Goal: Task Accomplishment & Management: Use online tool/utility

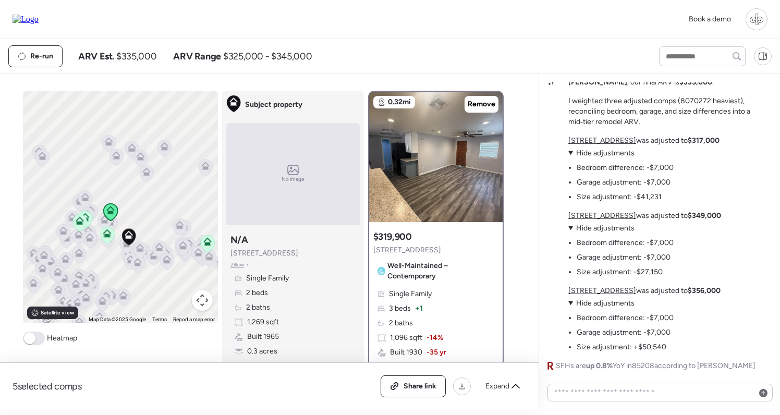
click at [629, 360] on div "Market Mystery: The 2/2 Valuation Challenge This 2/2 concrete-block home sits o…" at bounding box center [660, 134] width 224 height 473
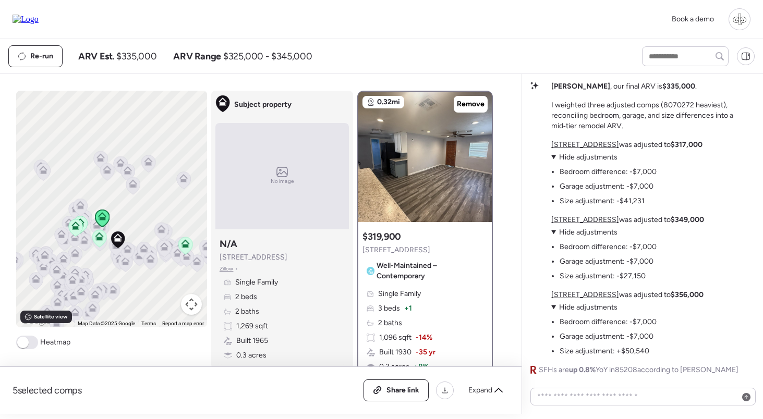
click at [739, 21] on div at bounding box center [739, 19] width 22 height 22
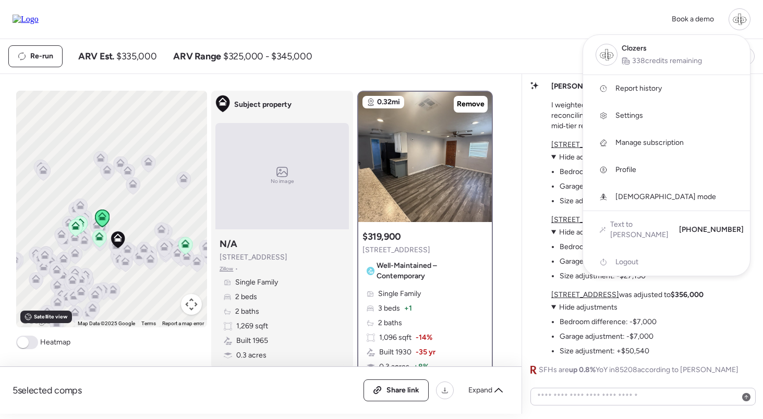
click at [449, 42] on div at bounding box center [381, 180] width 763 height 419
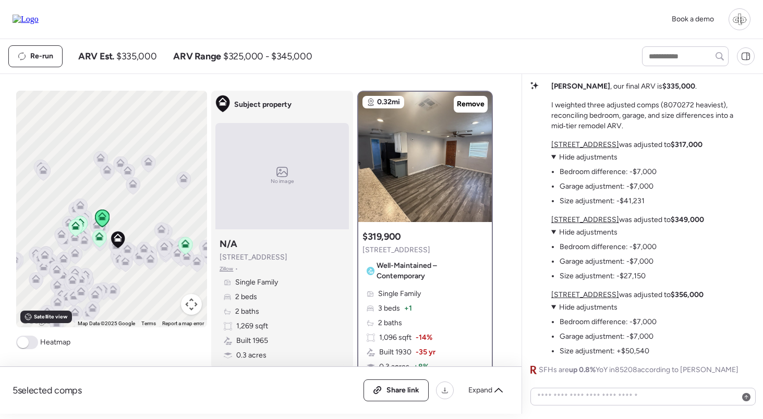
click at [33, 19] on img at bounding box center [26, 19] width 26 height 9
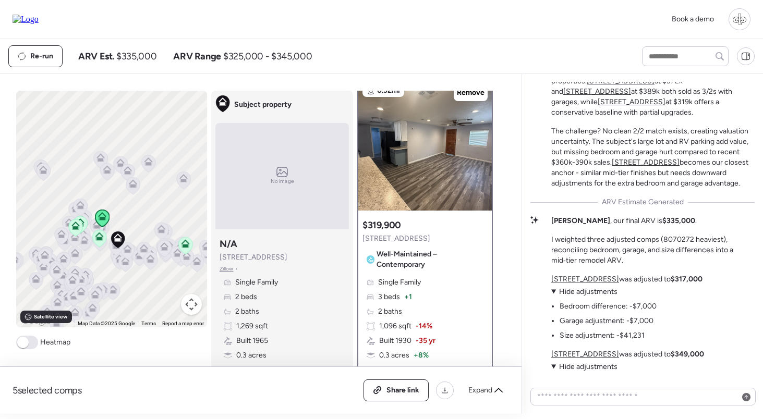
scroll to position [-133, 0]
click at [671, 235] on p "I weighted three adjusted comps (8070272 heaviest), reconciling bedroom, garage…" at bounding box center [652, 249] width 203 height 31
copy p "8070272"
click at [629, 84] on u "8110 E 4th Ave" at bounding box center [621, 80] width 68 height 9
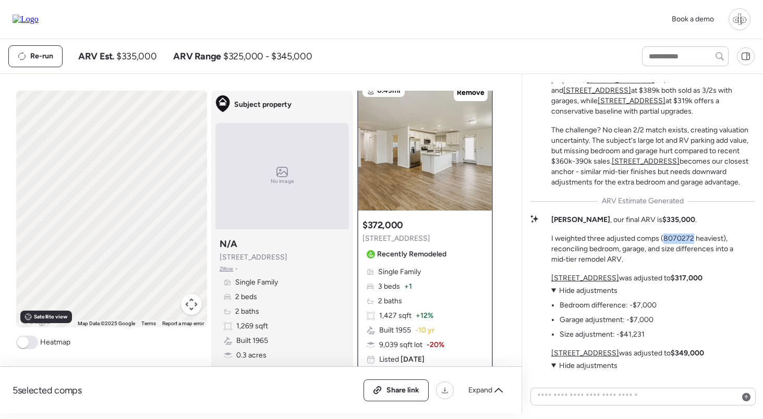
scroll to position [0, 0]
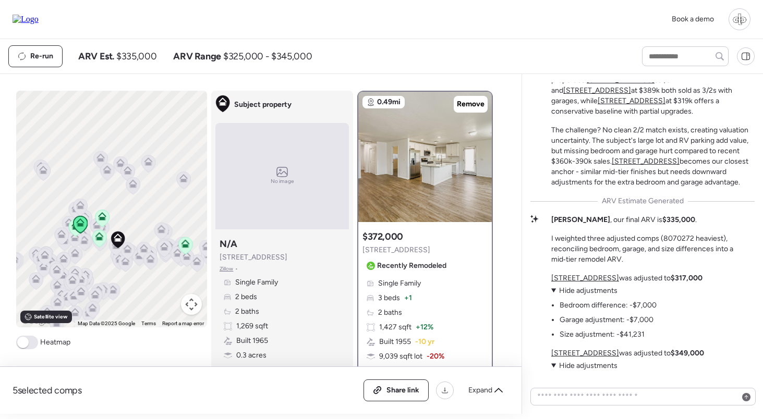
click at [647, 209] on div "Market Mystery: The 2/2 Valuation Challenge This 2/2 concrete-block home sits o…" at bounding box center [642, 271] width 224 height 473
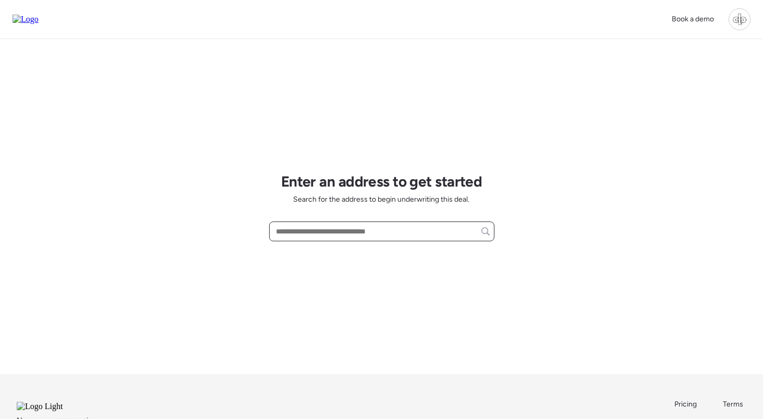
click at [407, 228] on input "text" at bounding box center [382, 231] width 216 height 15
paste input "**********"
click at [341, 254] on span "10930 W Cottonwood Ln, Avondale, AZ, 85392" at bounding box center [307, 251] width 68 height 10
type input "**********"
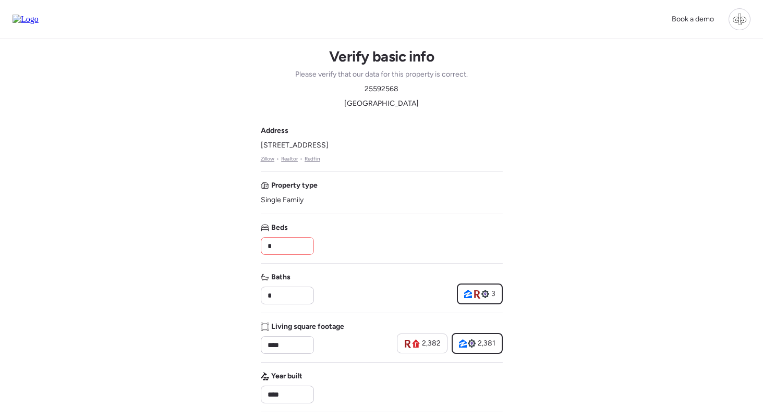
click at [289, 253] on input "*" at bounding box center [287, 246] width 44 height 15
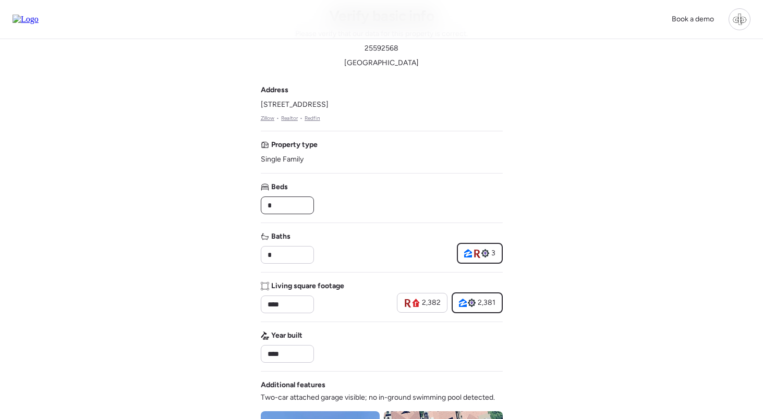
scroll to position [41, 0]
type input "*"
click at [301, 258] on input "*" at bounding box center [287, 254] width 44 height 15
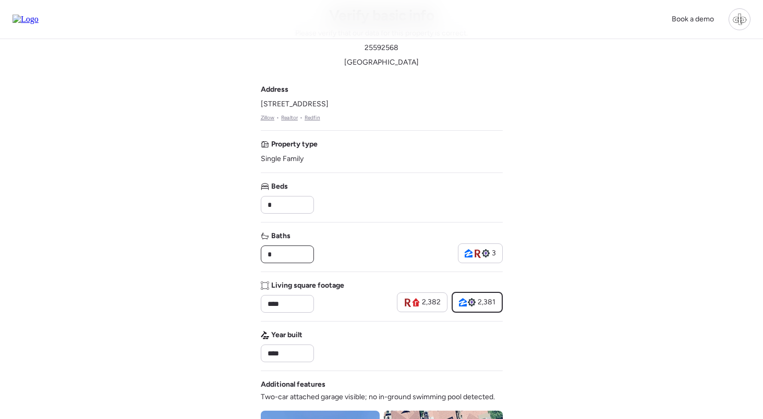
type input "*"
click at [399, 270] on div "Address 10930 W Cottonwood Ln, Avondale, AZ 85392 Zillow • Realtor • Redfin Pro…" at bounding box center [382, 362] width 242 height 557
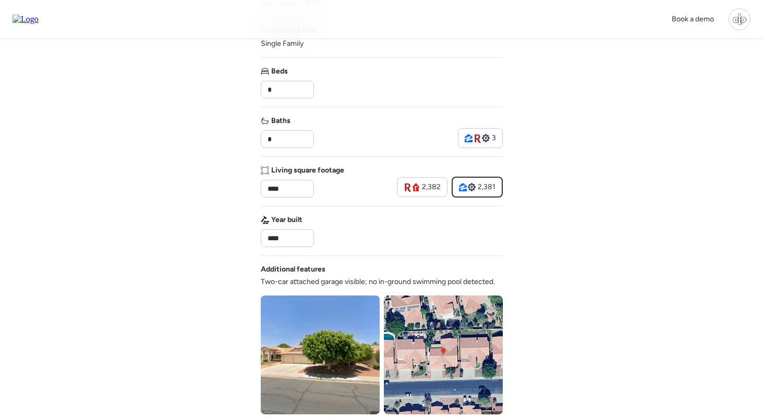
scroll to position [283, 0]
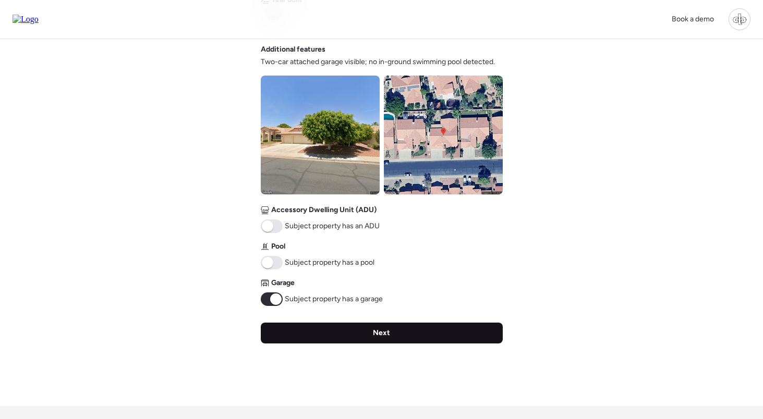
click at [385, 332] on span "Next" at bounding box center [381, 333] width 17 height 10
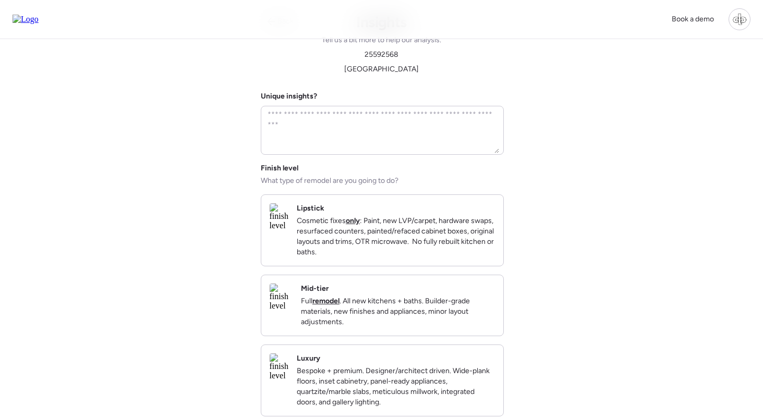
scroll to position [0, 0]
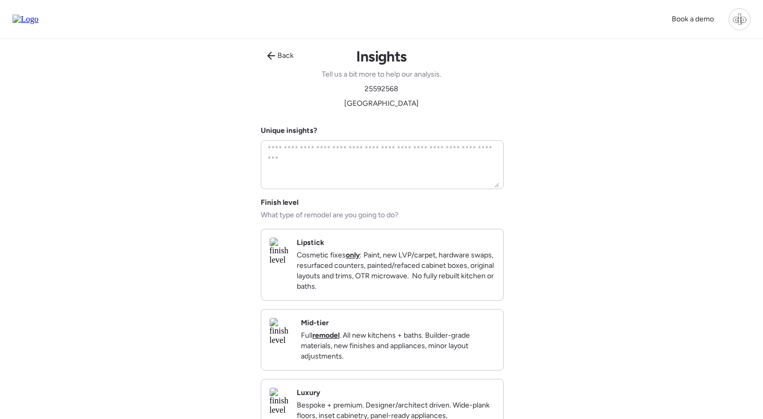
click at [352, 352] on p "Full remodel . All new kitchens + baths. Builder-grade materials, new finishes …" at bounding box center [398, 346] width 194 height 31
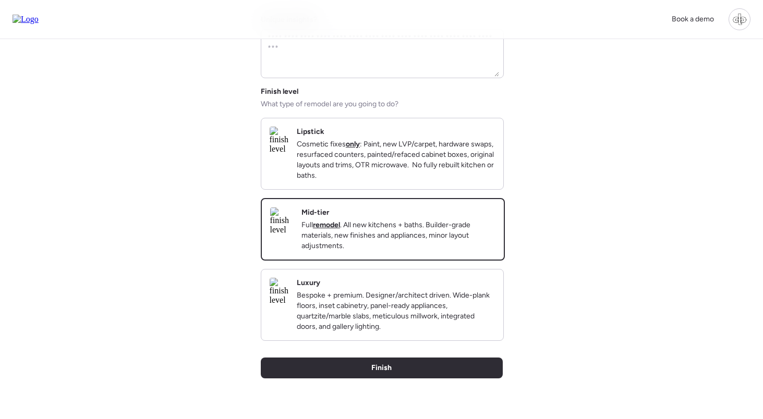
scroll to position [111, 0]
click at [378, 374] on span "Finish" at bounding box center [381, 368] width 20 height 10
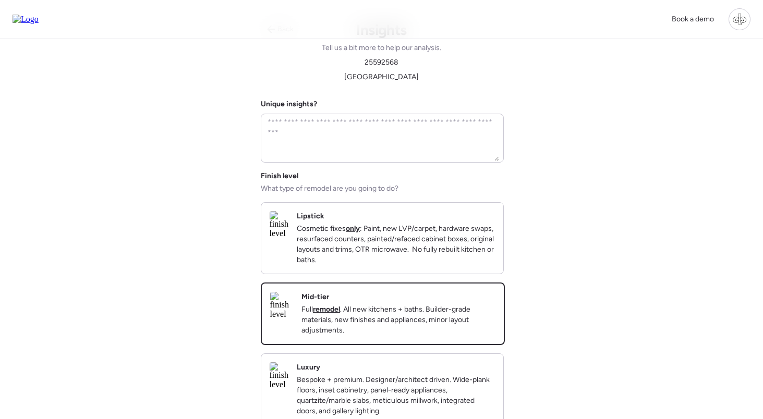
scroll to position [0, 0]
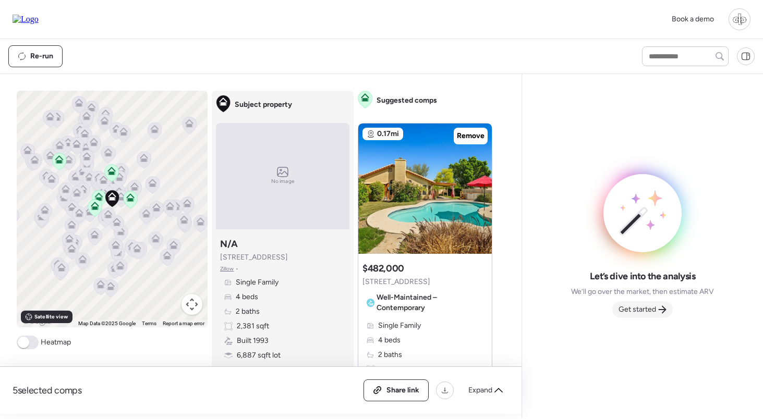
click at [635, 307] on span "Get started" at bounding box center [637, 310] width 38 height 10
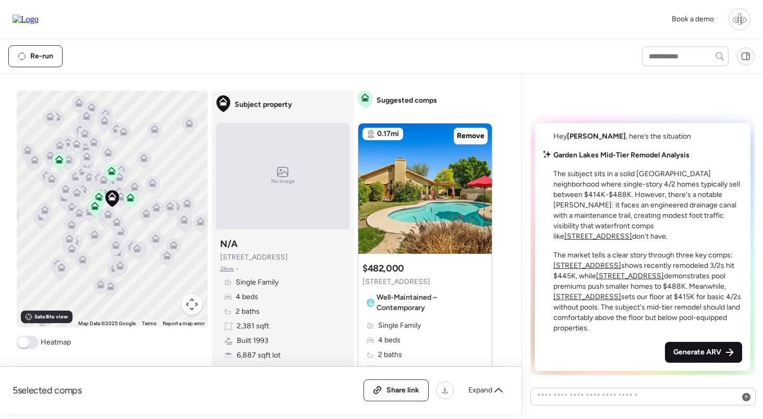
click at [714, 356] on span "Generate ARV" at bounding box center [697, 352] width 48 height 10
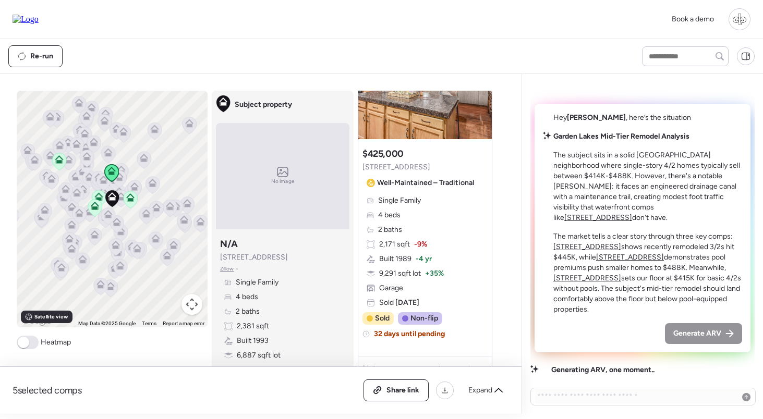
scroll to position [1037, 0]
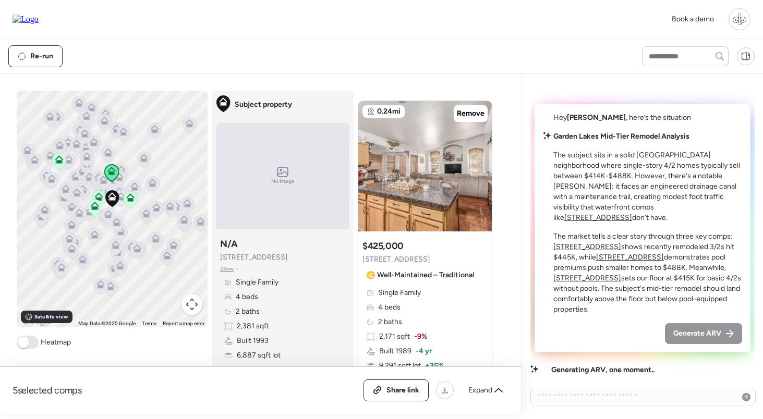
click at [418, 160] on img at bounding box center [424, 166] width 133 height 130
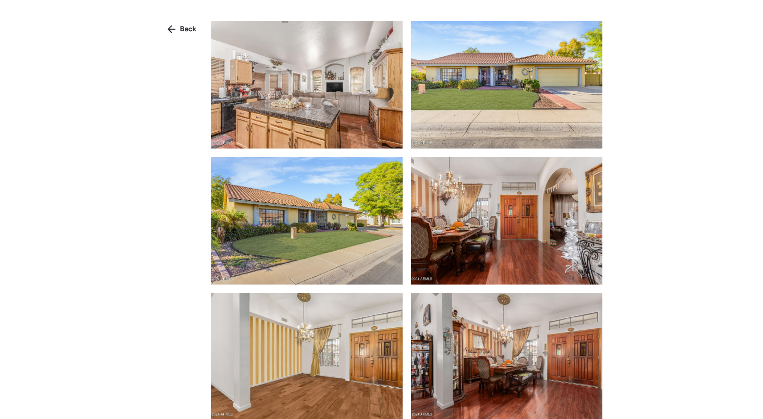
scroll to position [111, 0]
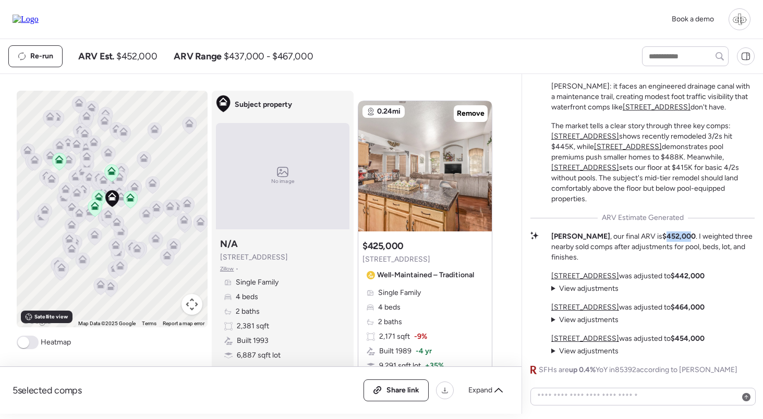
drag, startPoint x: 626, startPoint y: 247, endPoint x: 653, endPoint y: 247, distance: 27.1
click at [662, 241] on strong "$452,000" at bounding box center [678, 236] width 33 height 9
click at [593, 287] on span "View adjustments" at bounding box center [588, 288] width 59 height 9
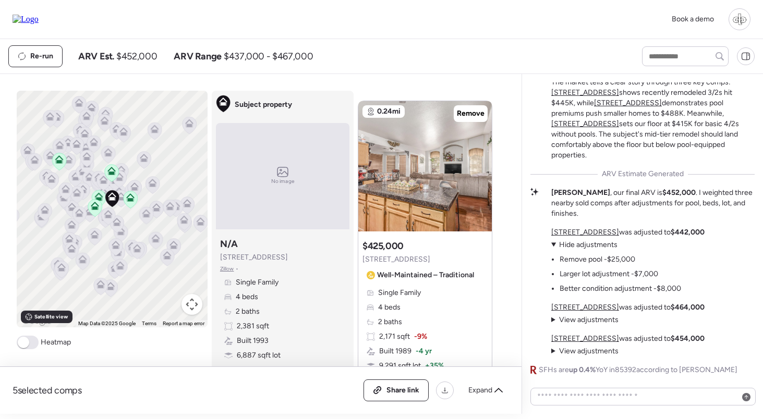
click at [591, 247] on span "Hide adjustments" at bounding box center [588, 244] width 58 height 9
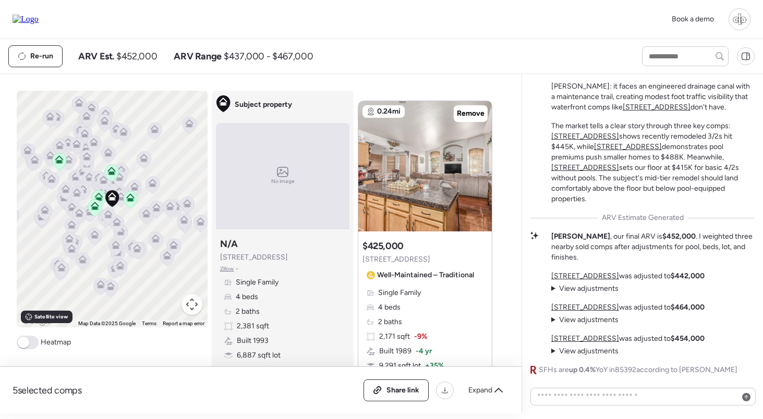
click at [584, 272] on p "10837 W Cottonwood Ln was adjusted to $442,000" at bounding box center [627, 276] width 153 height 10
click at [584, 274] on u "10837 W Cottonwood Ln" at bounding box center [585, 276] width 68 height 9
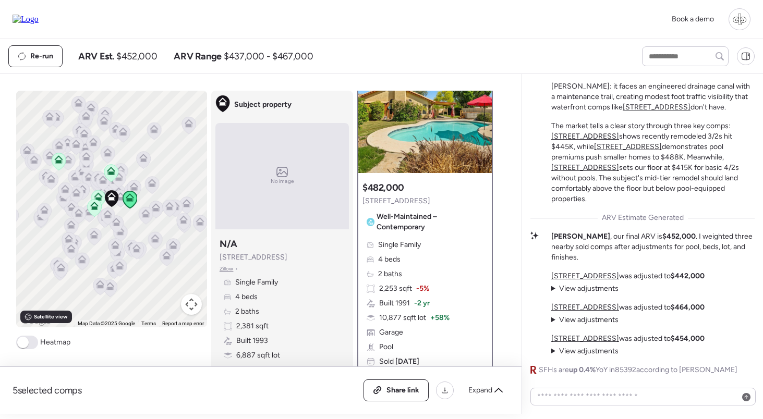
scroll to position [83, 0]
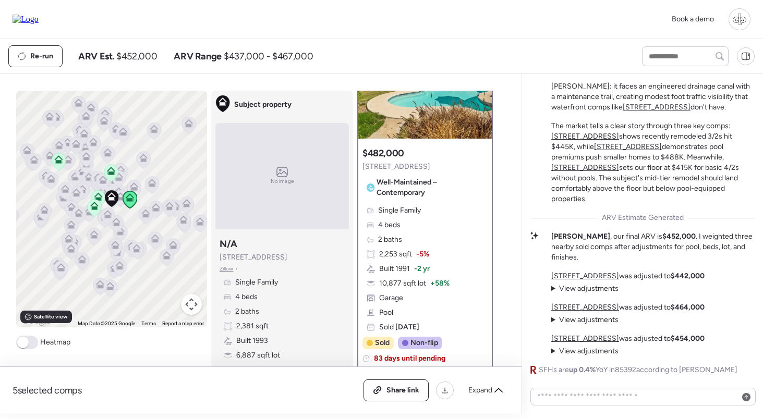
click at [578, 320] on span "View adjustments" at bounding box center [588, 319] width 59 height 9
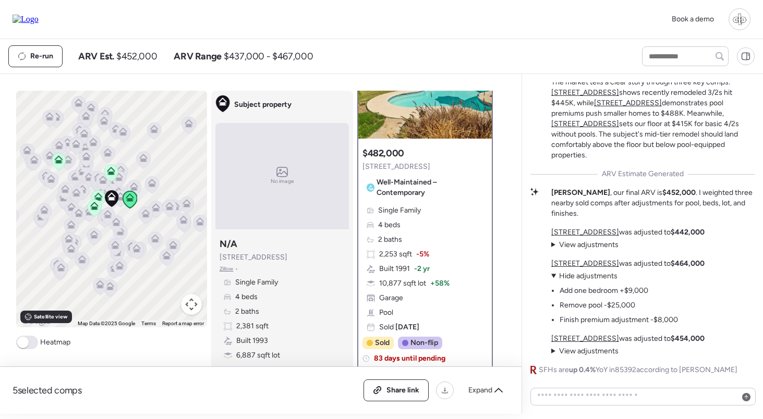
click at [588, 246] on span "View adjustments" at bounding box center [588, 244] width 59 height 9
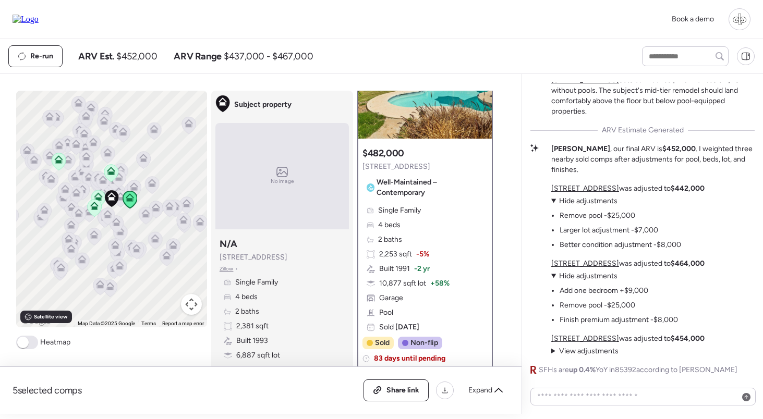
scroll to position [0, 0]
click at [596, 352] on span "View adjustments" at bounding box center [588, 351] width 59 height 9
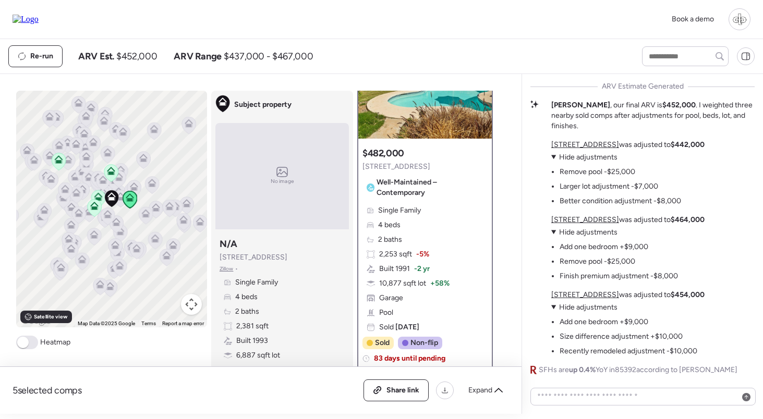
click at [602, 149] on u "10837 W Cottonwood Ln" at bounding box center [585, 144] width 68 height 9
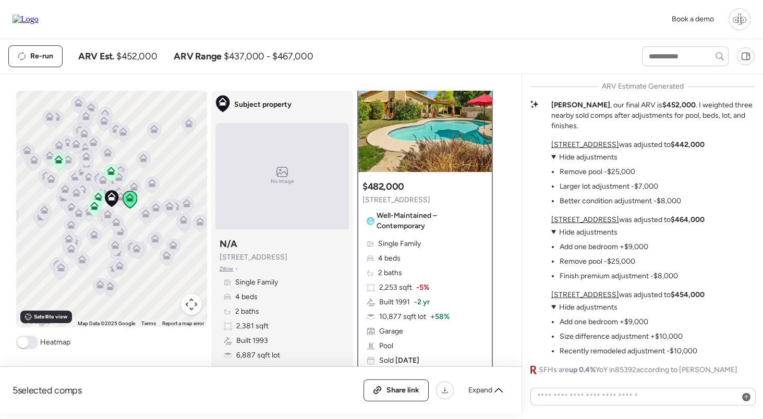
scroll to position [53, 0]
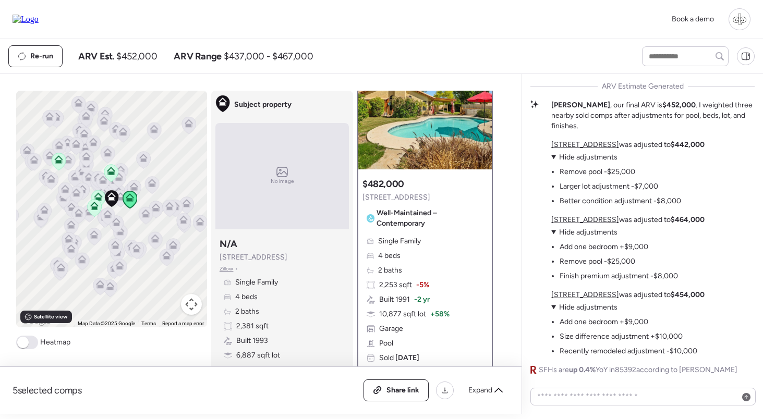
click at [596, 220] on u "2909 N 111th Dr" at bounding box center [585, 219] width 68 height 9
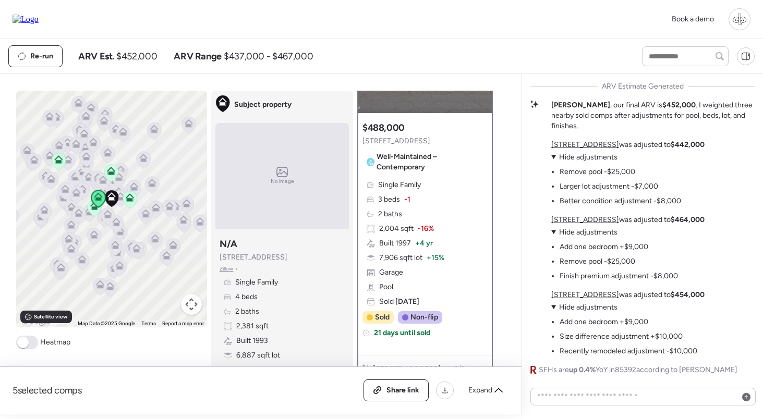
scroll to position [110, 0]
click at [587, 295] on u "3313 N Lakeshore Ct" at bounding box center [585, 294] width 68 height 9
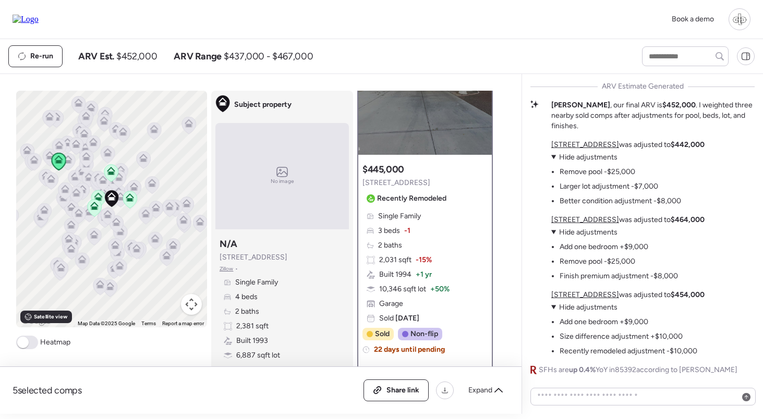
scroll to position [77, 0]
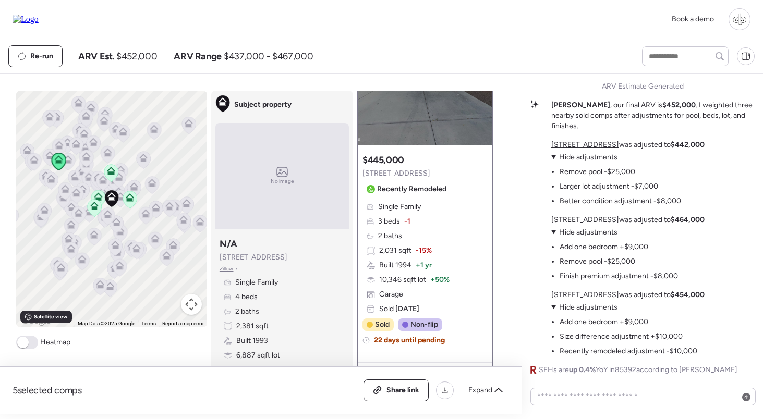
click at [580, 262] on li "Remove pool -$25,000" at bounding box center [598, 262] width 76 height 10
click at [579, 221] on u "2909 N 111th Dr" at bounding box center [585, 219] width 68 height 9
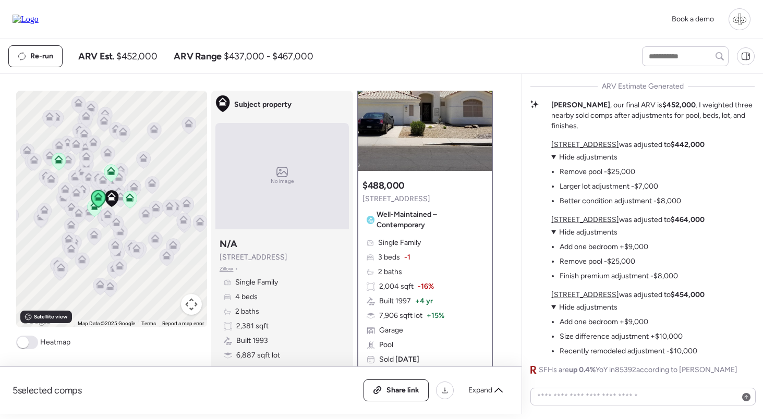
scroll to position [56, 0]
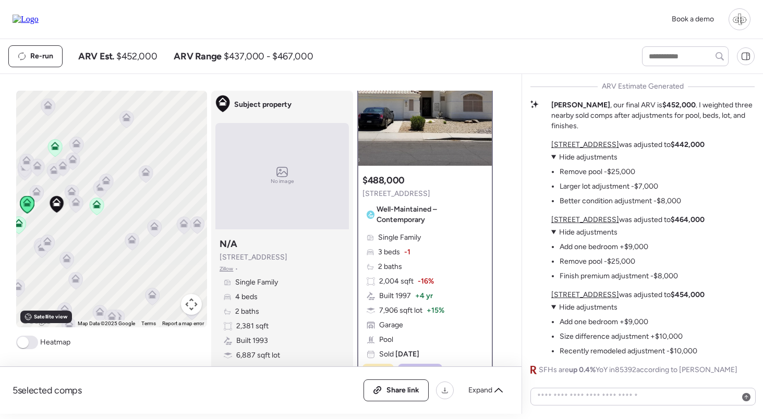
click at [77, 203] on icon at bounding box center [75, 204] width 7 height 3
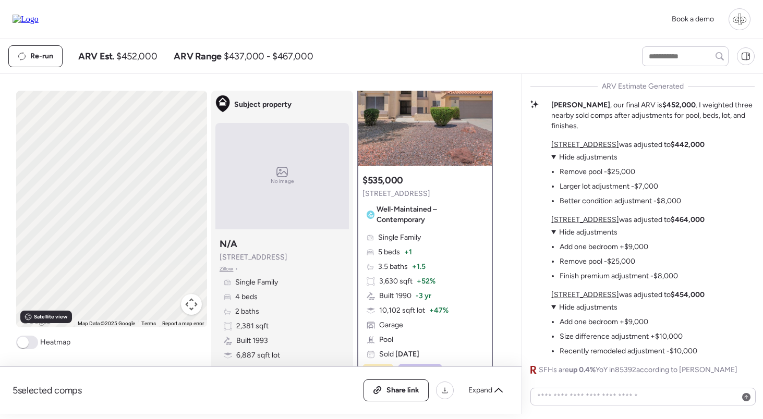
scroll to position [0, 0]
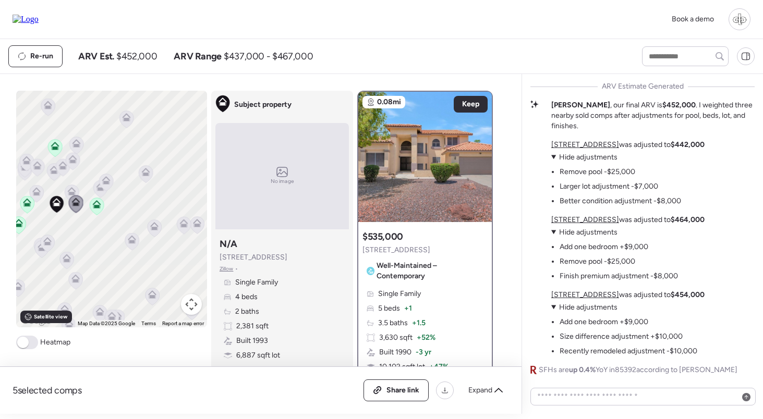
click at [74, 187] on icon at bounding box center [72, 193] width 14 height 17
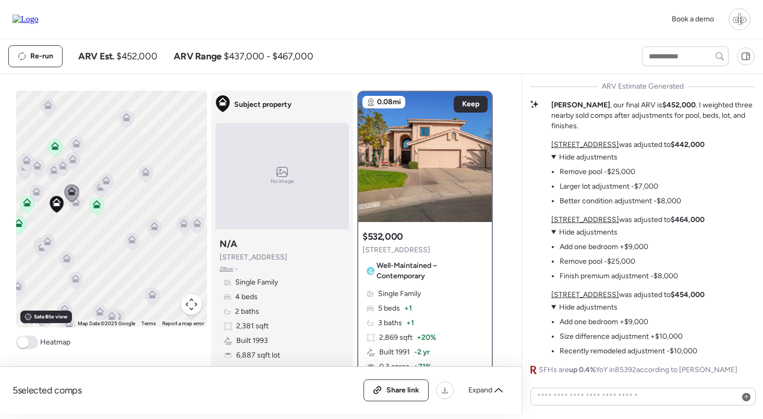
click at [78, 207] on icon at bounding box center [76, 204] width 14 height 17
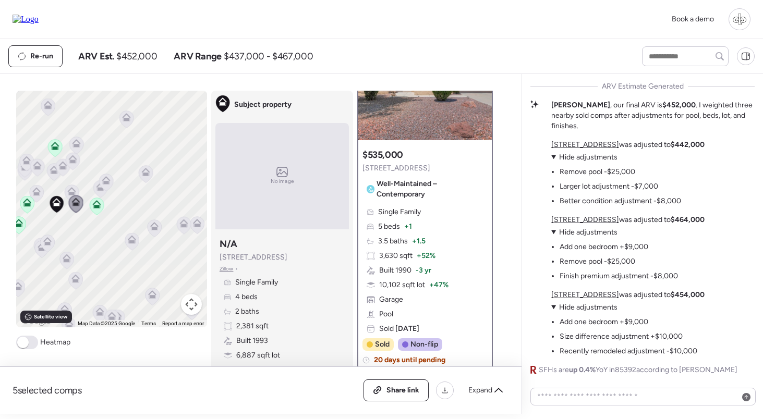
scroll to position [83, 0]
click at [101, 190] on icon at bounding box center [106, 183] width 15 height 18
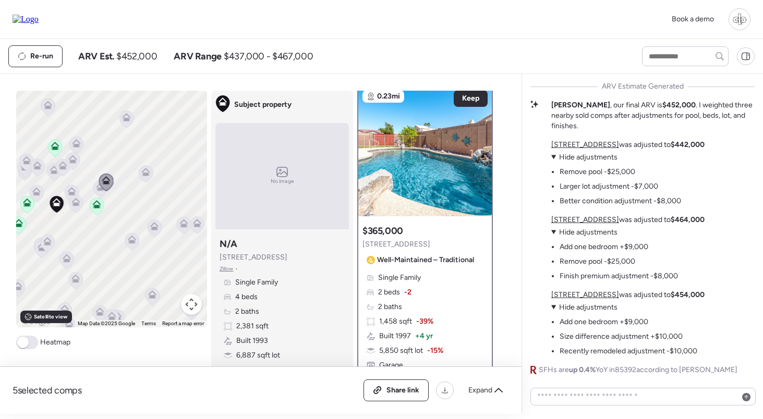
scroll to position [0, 0]
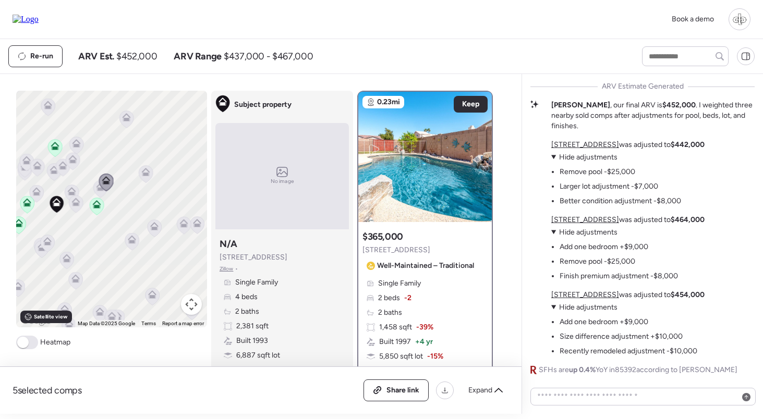
click at [99, 195] on icon at bounding box center [100, 188] width 14 height 17
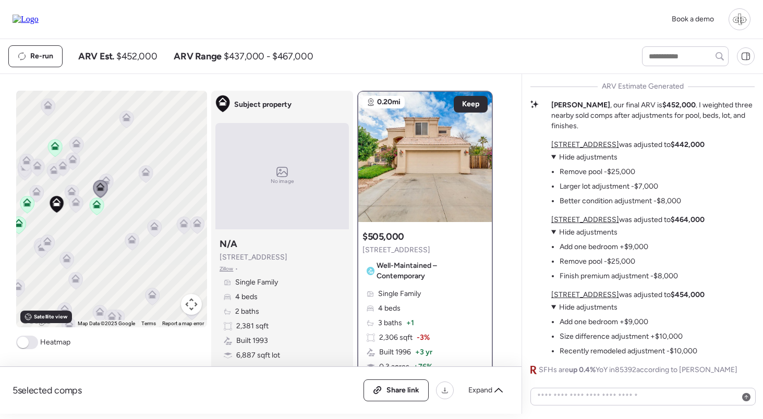
click at [40, 196] on icon at bounding box center [36, 192] width 8 height 8
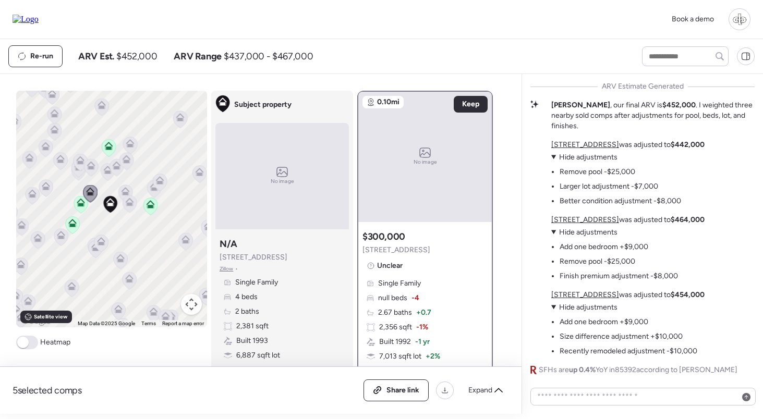
drag, startPoint x: 44, startPoint y: 205, endPoint x: 100, endPoint y: 205, distance: 55.8
click at [100, 205] on div "To navigate, press the arrow keys. To activate drag with keyboard, press Alt + …" at bounding box center [111, 209] width 191 height 237
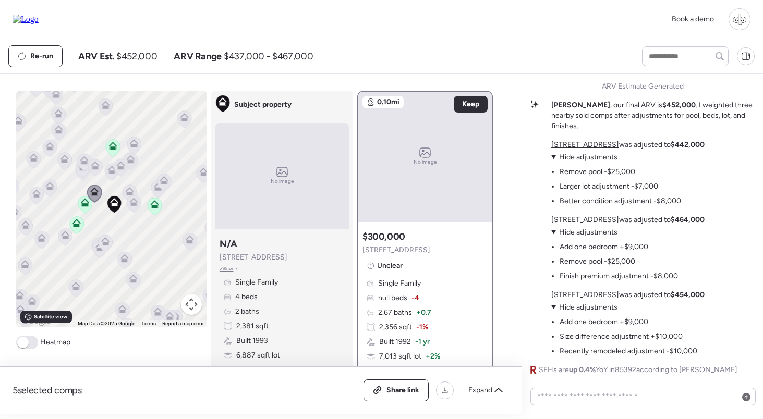
click at [110, 173] on icon at bounding box center [111, 172] width 7 height 3
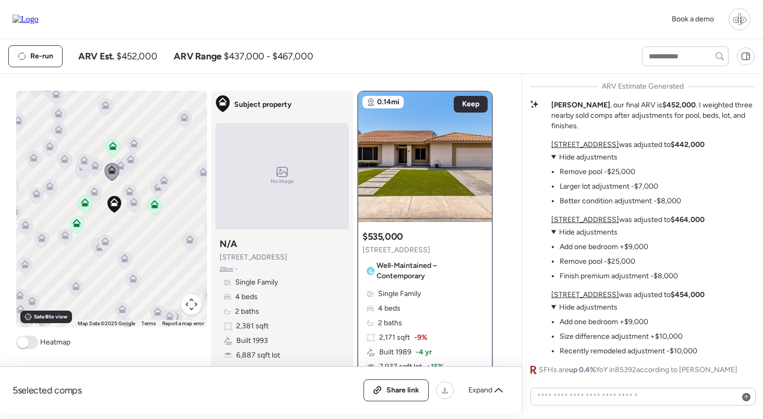
click at [125, 169] on icon at bounding box center [131, 162] width 15 height 18
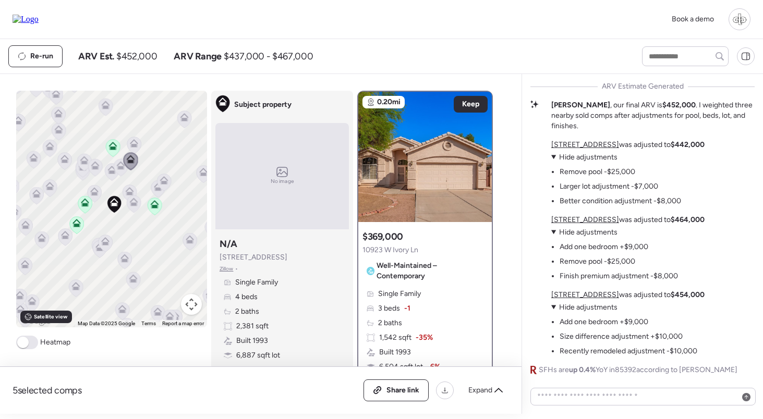
click at [113, 173] on icon at bounding box center [111, 172] width 7 height 3
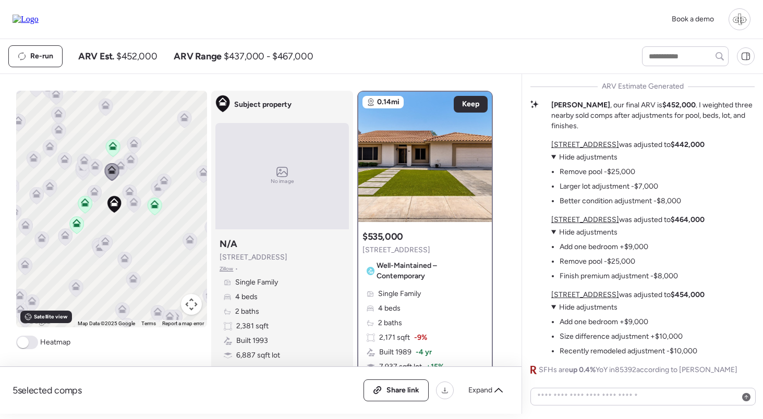
click at [88, 205] on icon at bounding box center [85, 203] width 8 height 8
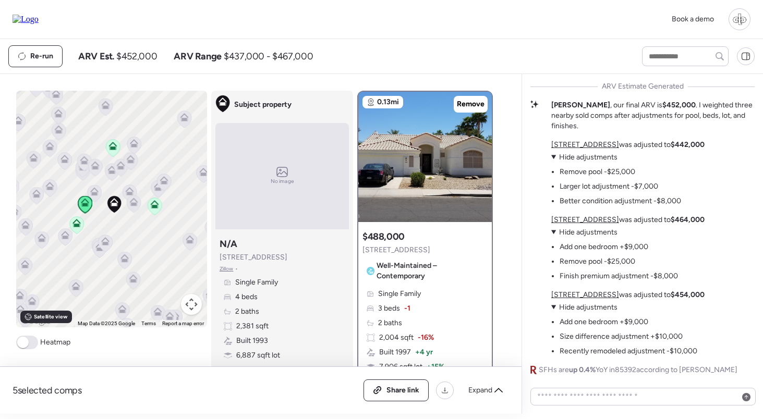
click at [82, 222] on icon at bounding box center [77, 225] width 14 height 17
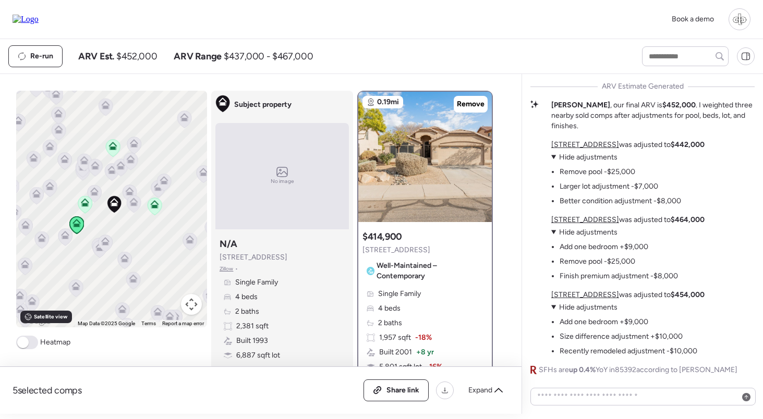
click at [131, 192] on icon at bounding box center [130, 191] width 8 height 8
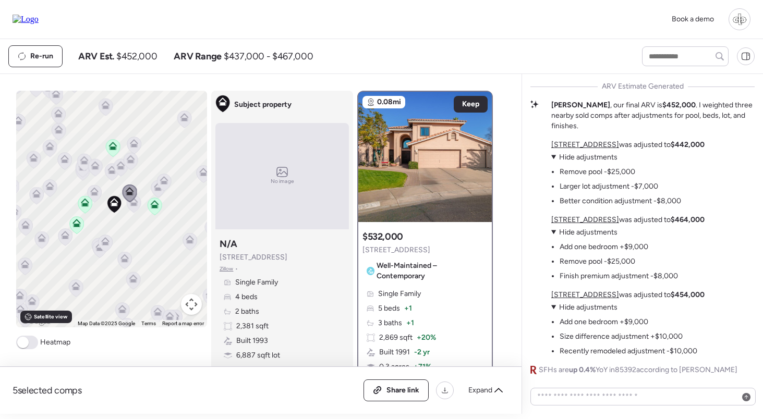
click at [130, 211] on icon at bounding box center [134, 204] width 14 height 17
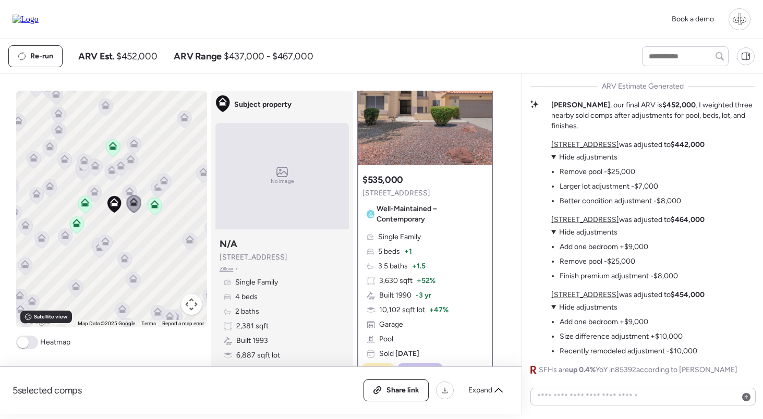
scroll to position [52, 0]
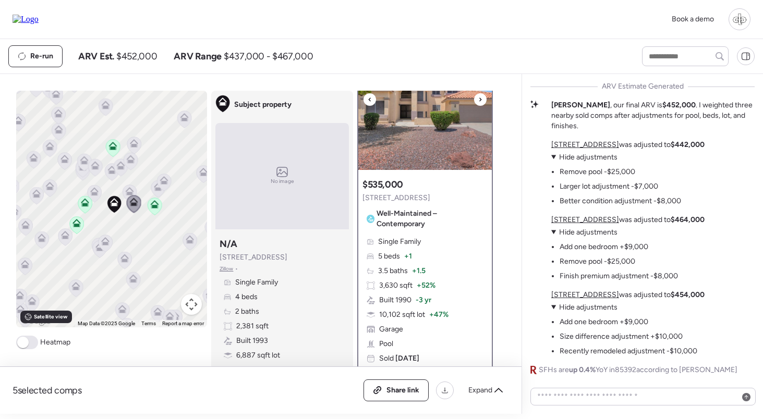
click at [426, 132] on img at bounding box center [424, 105] width 133 height 130
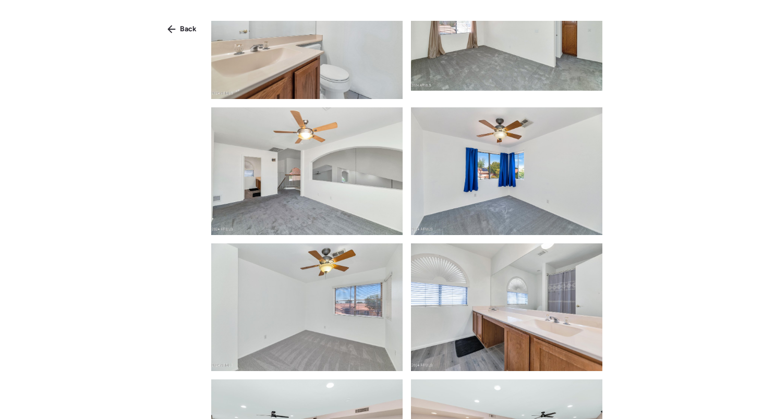
scroll to position [1271, 0]
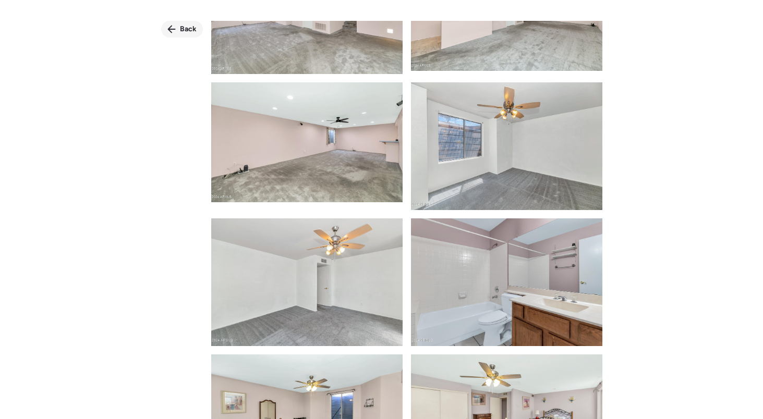
click at [188, 30] on span "Back" at bounding box center [188, 29] width 17 height 10
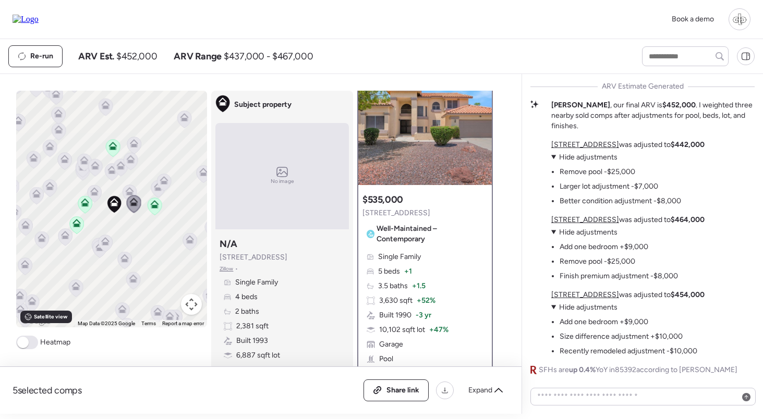
scroll to position [37, 0]
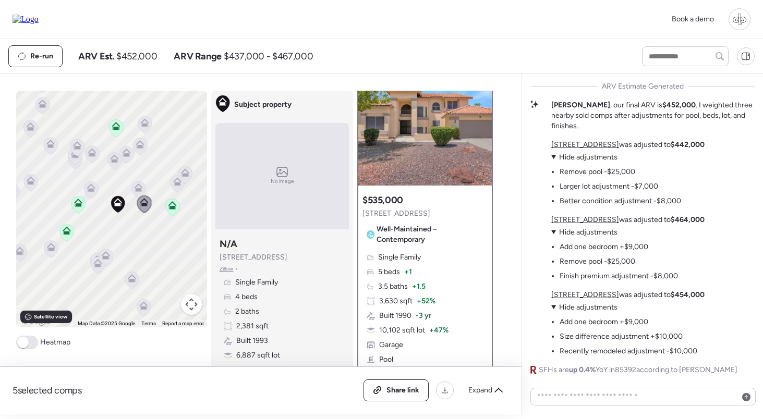
click at [137, 187] on icon at bounding box center [139, 186] width 8 height 5
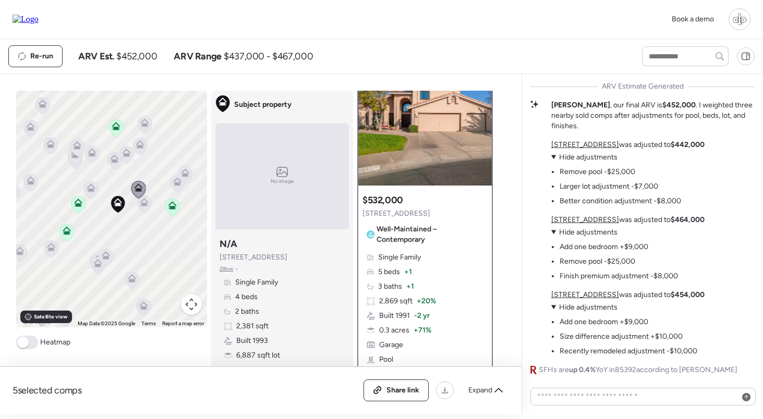
scroll to position [0, 0]
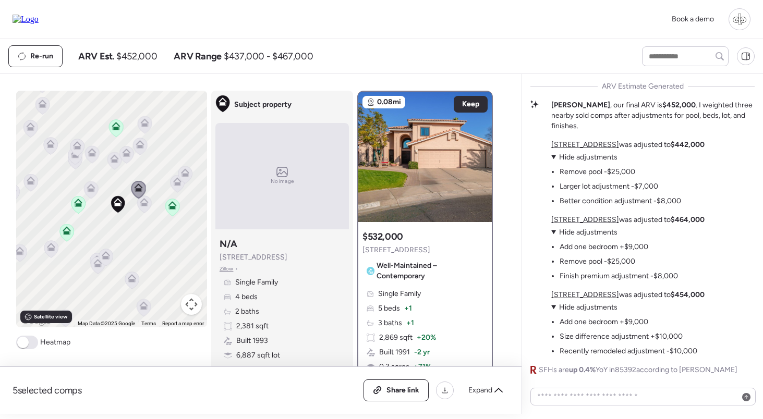
click at [89, 189] on icon at bounding box center [91, 188] width 8 height 8
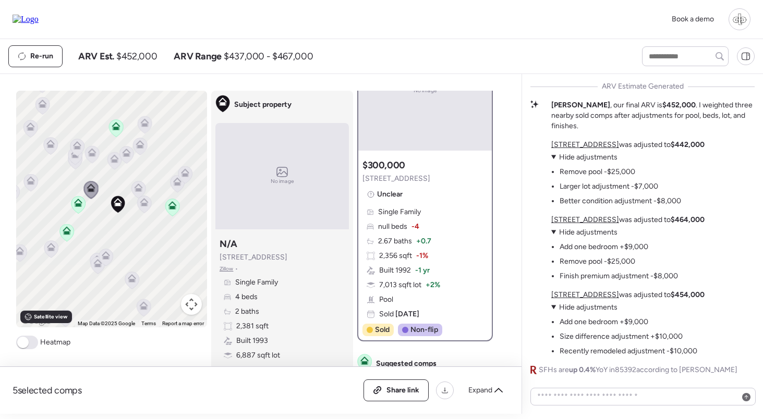
scroll to position [92, 0]
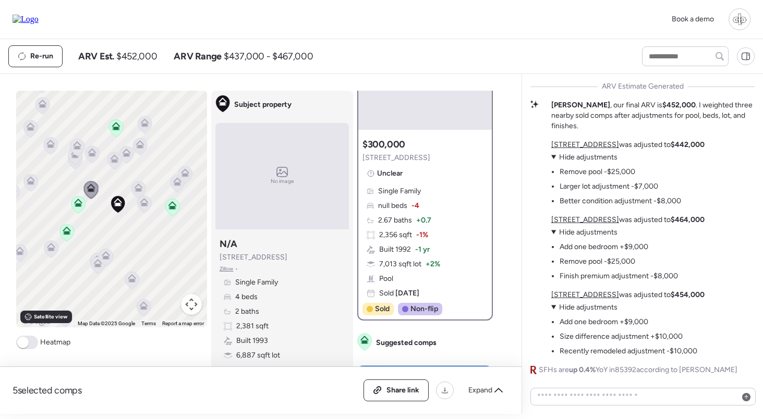
click at [137, 190] on icon at bounding box center [138, 189] width 7 height 3
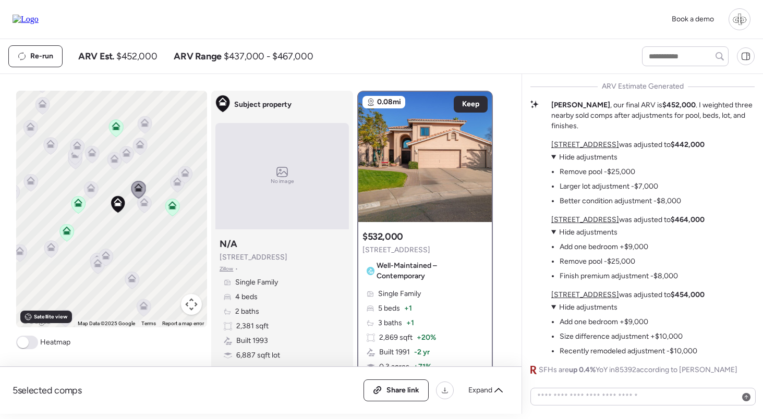
scroll to position [-1, 0]
click at [398, 197] on img at bounding box center [424, 157] width 133 height 130
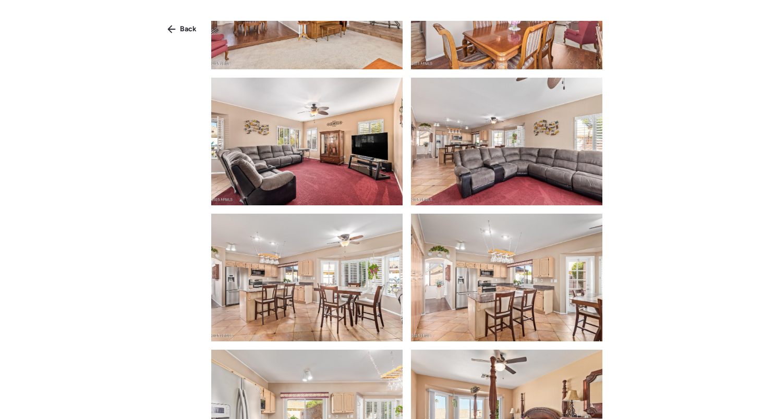
scroll to position [488, 0]
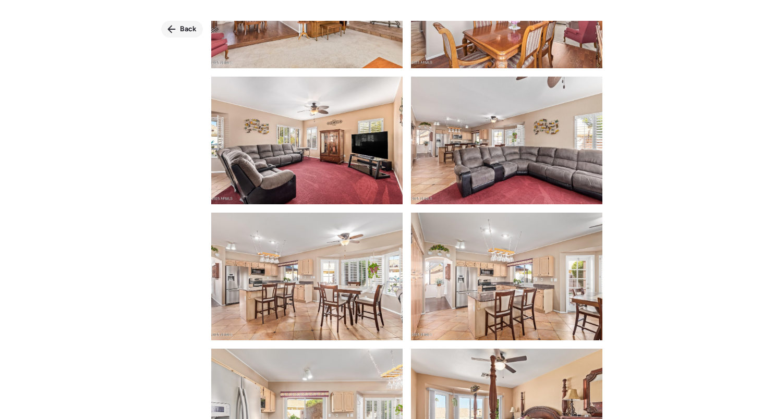
click at [195, 27] on span "Back" at bounding box center [188, 29] width 17 height 10
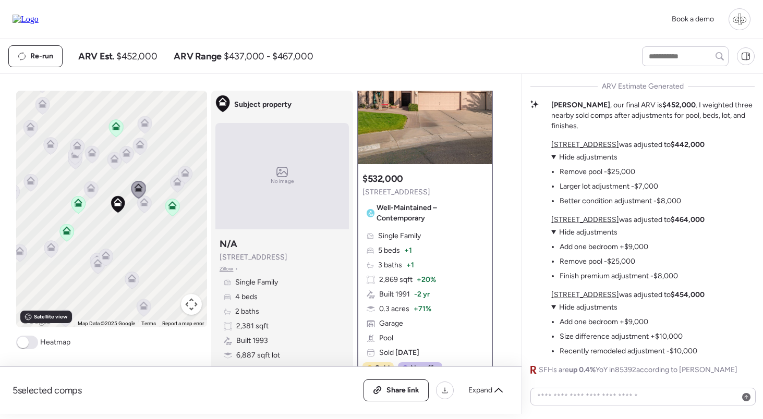
scroll to position [65, 0]
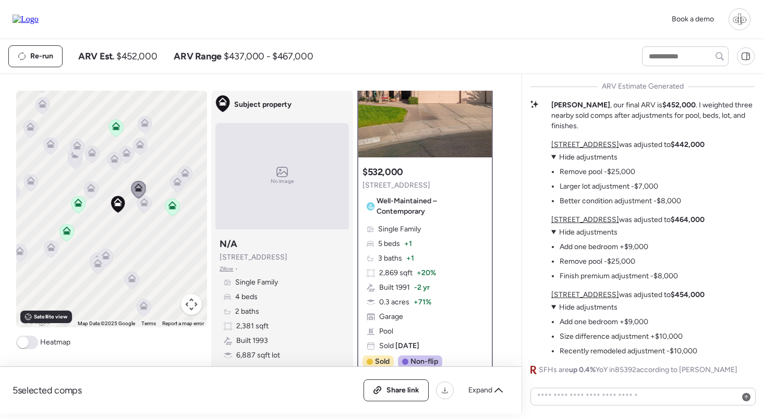
click at [145, 208] on icon at bounding box center [144, 204] width 14 height 17
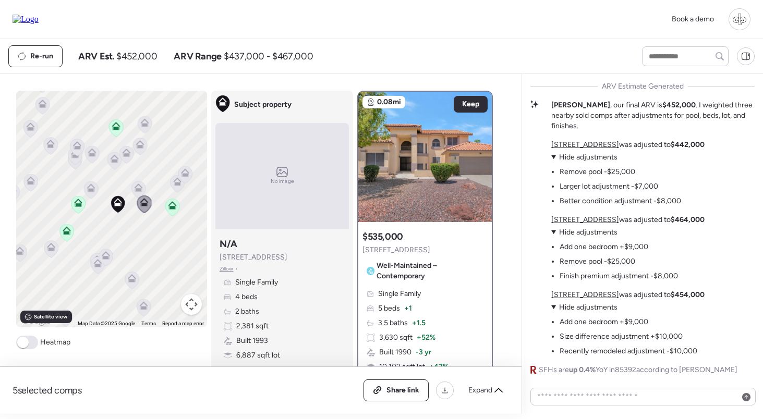
scroll to position [43, 0]
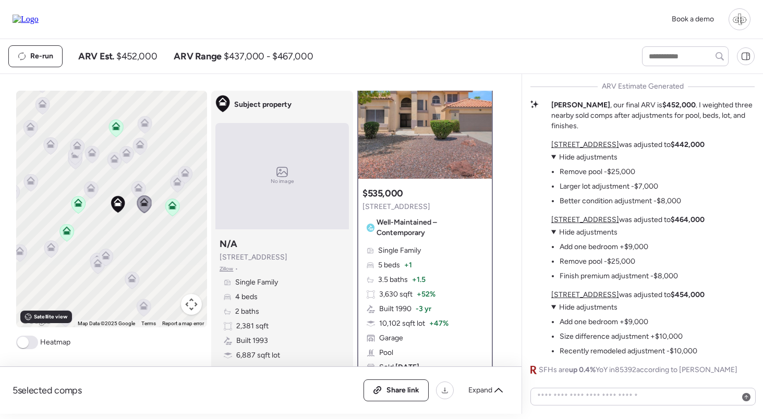
click at [86, 186] on icon at bounding box center [91, 189] width 14 height 17
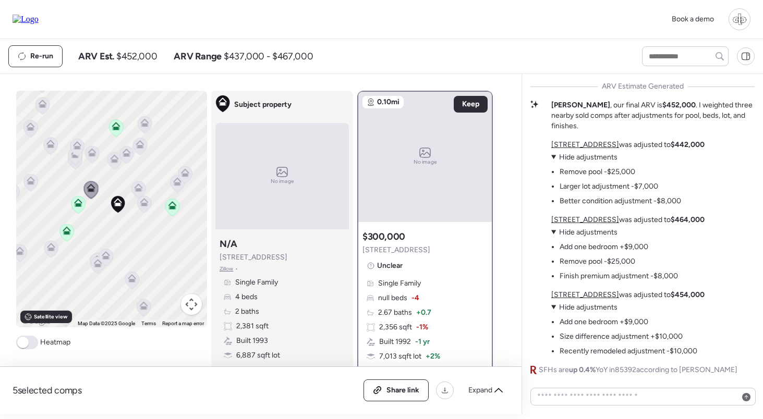
scroll to position [81, 0]
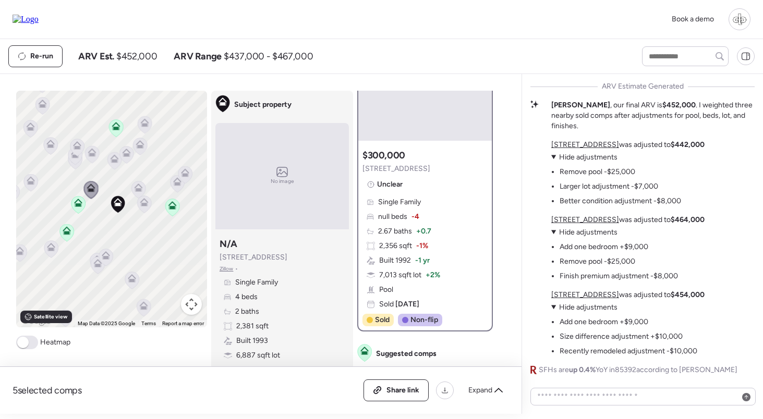
click at [113, 165] on icon at bounding box center [114, 160] width 14 height 17
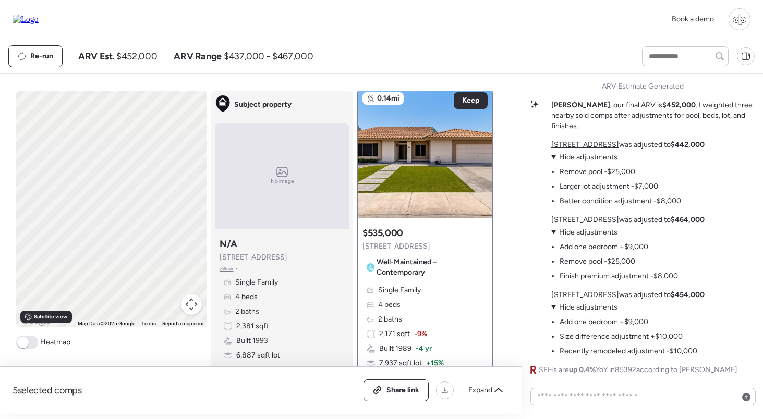
scroll to position [0, 0]
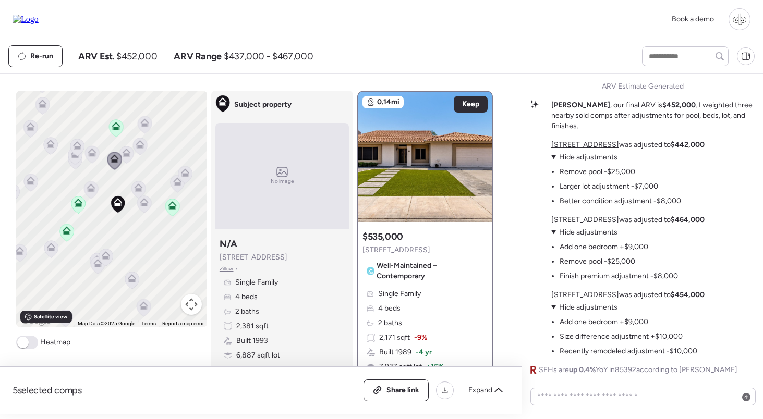
click at [127, 161] on icon at bounding box center [126, 155] width 14 height 17
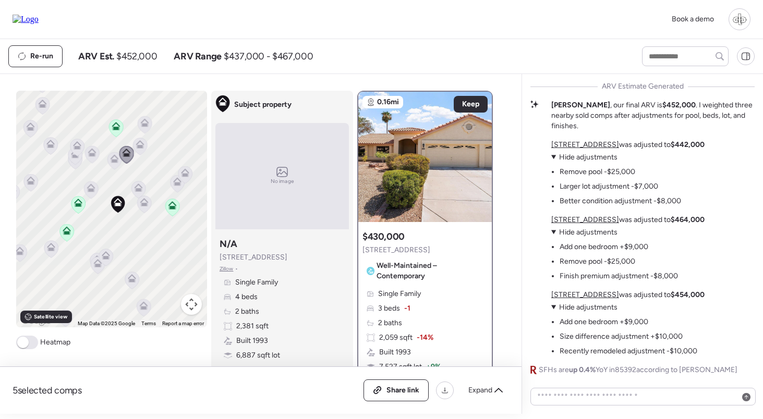
click at [107, 162] on icon at bounding box center [114, 161] width 15 height 18
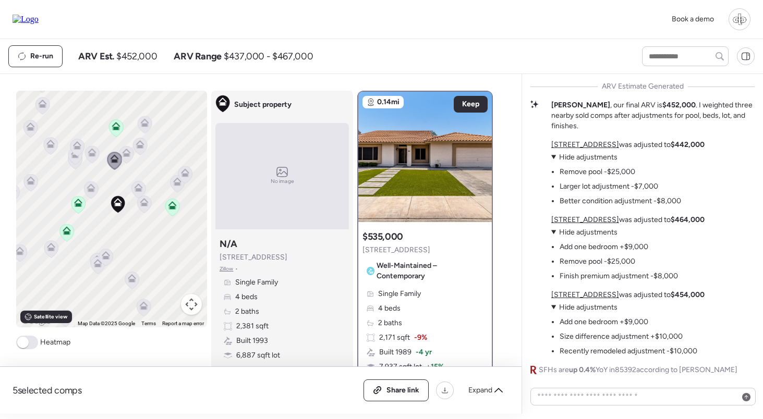
click at [143, 206] on icon at bounding box center [144, 204] width 7 height 3
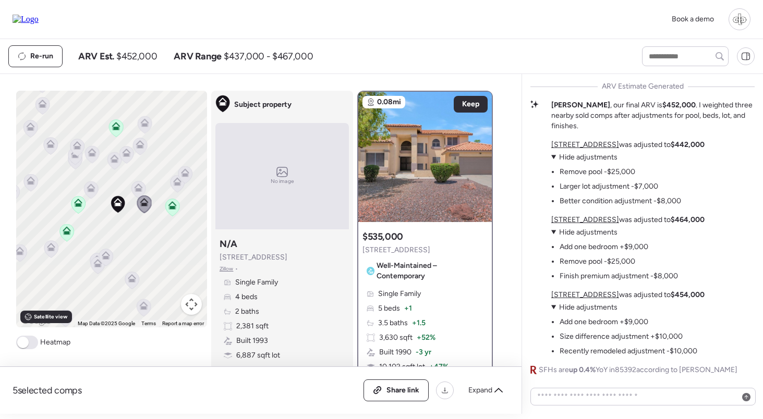
click at [138, 185] on icon at bounding box center [139, 186] width 8 height 5
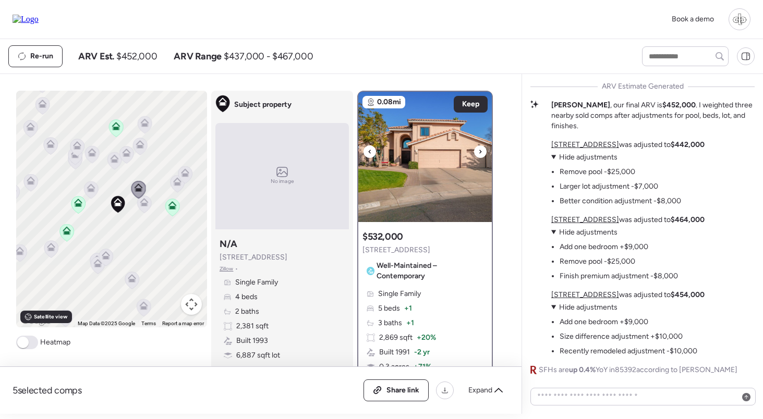
click at [392, 195] on img at bounding box center [424, 157] width 133 height 130
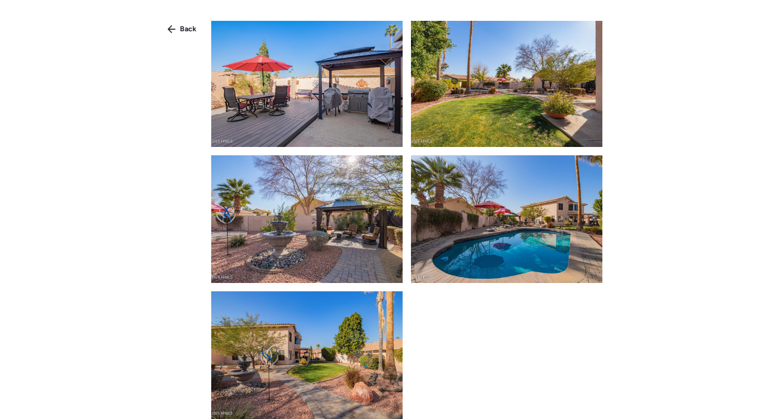
scroll to position [2177, 0]
click at [179, 40] on div "Back" at bounding box center [381, 228] width 763 height 457
click at [173, 31] on icon at bounding box center [171, 29] width 8 height 8
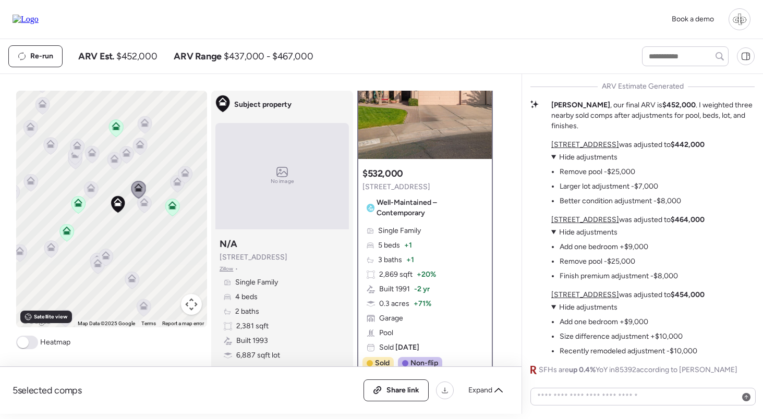
scroll to position [84, 0]
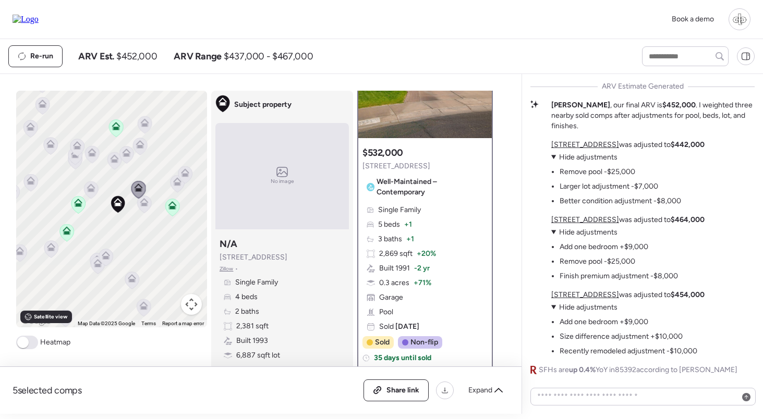
click at [144, 203] on icon at bounding box center [144, 202] width 8 height 8
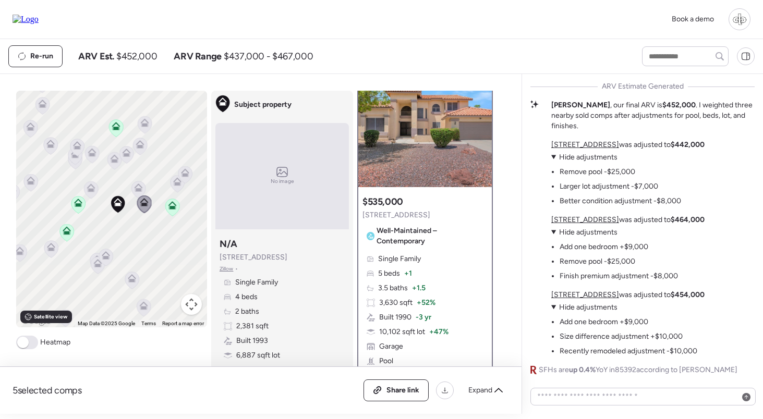
scroll to position [34, 0]
click at [419, 133] on img at bounding box center [424, 122] width 133 height 130
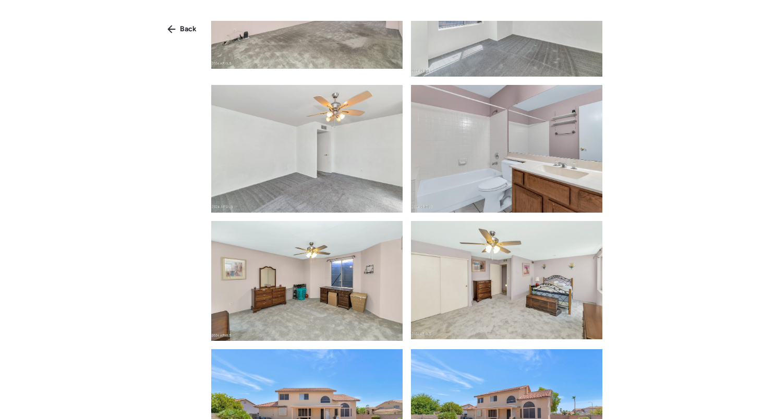
scroll to position [1721, 0]
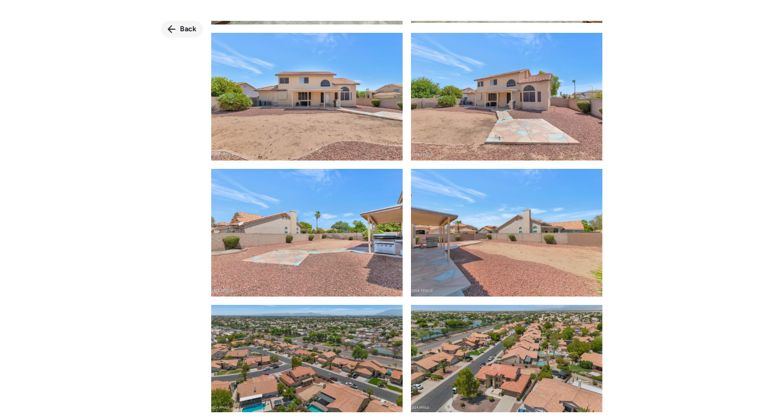
click at [187, 32] on span "Back" at bounding box center [188, 29] width 17 height 10
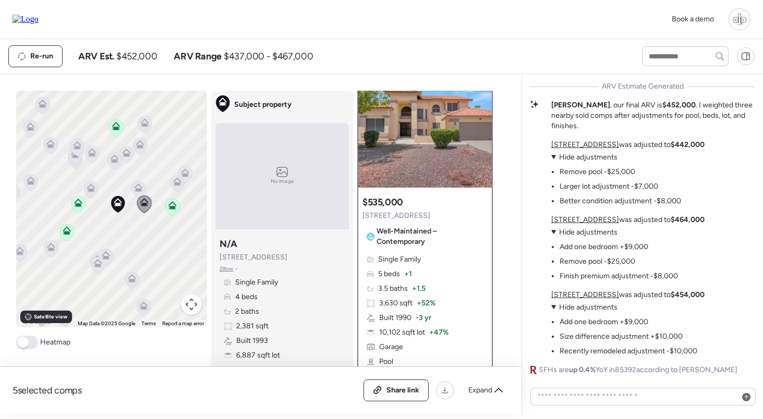
click at [407, 257] on span "Single Family" at bounding box center [399, 259] width 43 height 10
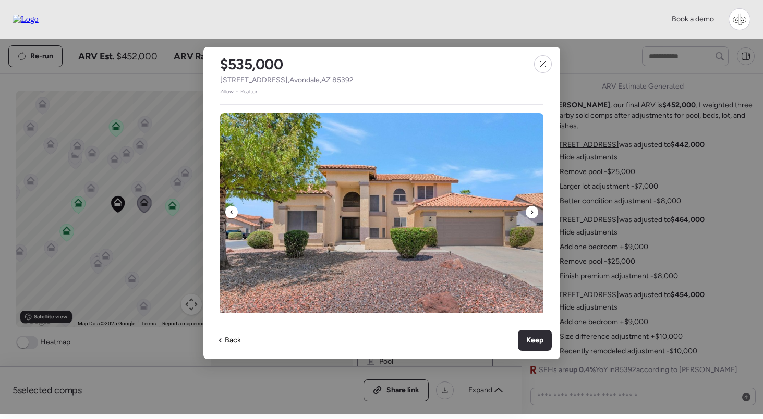
scroll to position [311, 0]
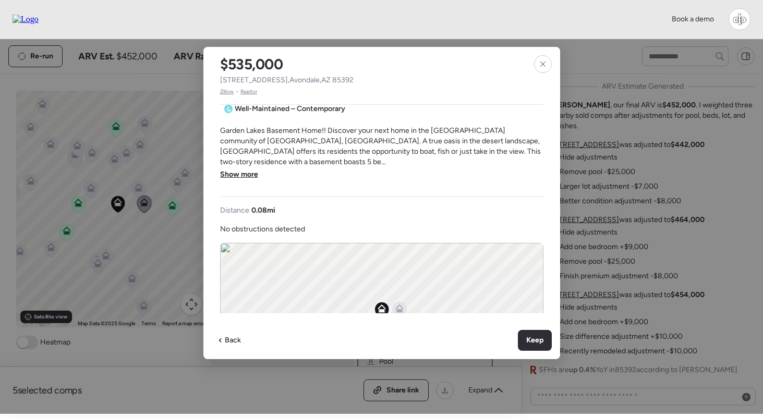
click at [244, 169] on span "Show more" at bounding box center [239, 174] width 38 height 10
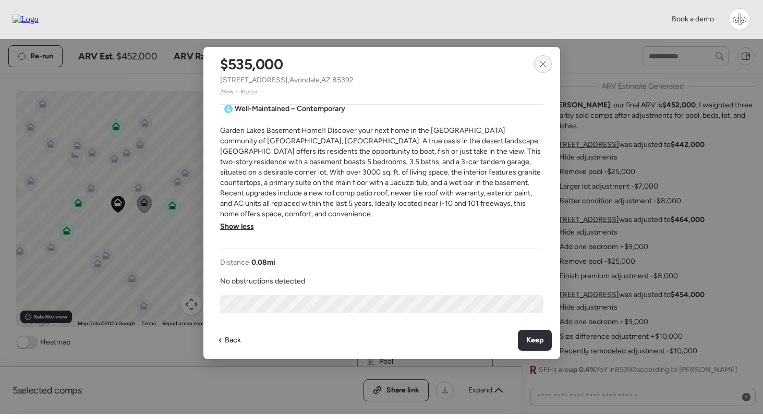
click at [548, 64] on div at bounding box center [543, 64] width 18 height 18
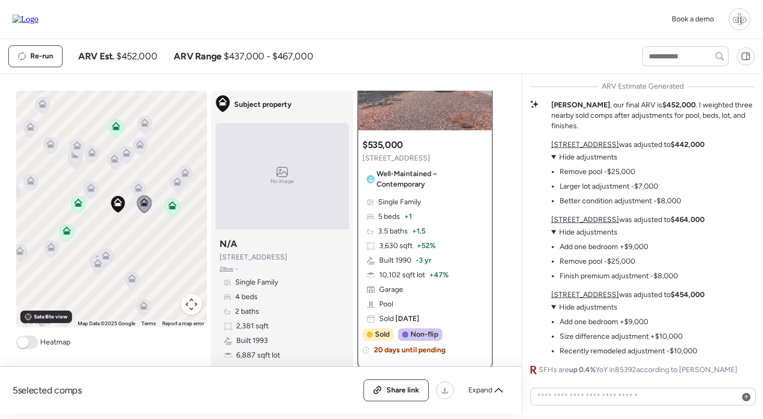
scroll to position [91, 0]
click at [167, 208] on icon at bounding box center [172, 207] width 14 height 17
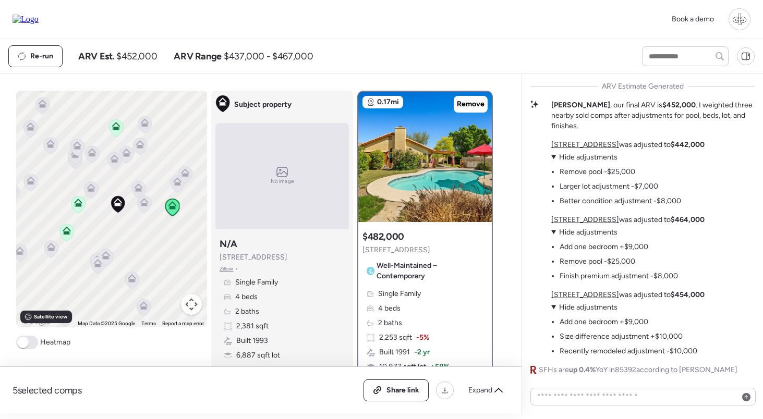
scroll to position [0, 0]
click at [80, 208] on icon at bounding box center [78, 205] width 14 height 17
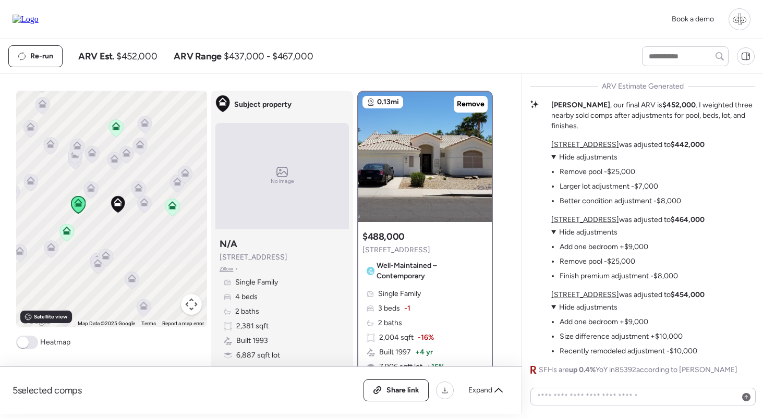
click at [71, 238] on icon at bounding box center [67, 232] width 14 height 17
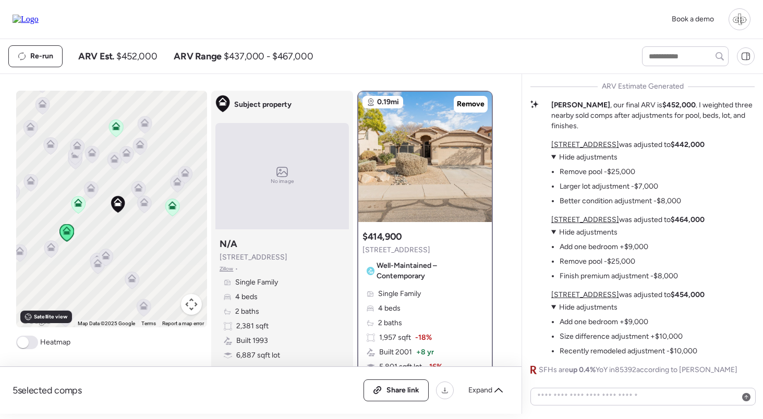
click at [115, 132] on icon at bounding box center [116, 128] width 14 height 17
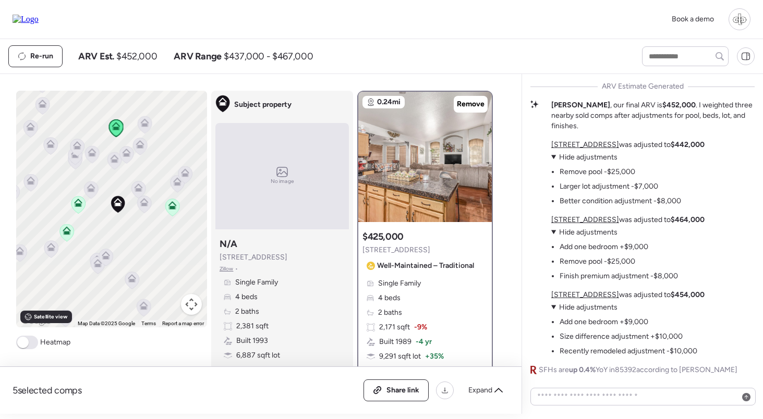
click at [178, 208] on icon at bounding box center [172, 207] width 14 height 17
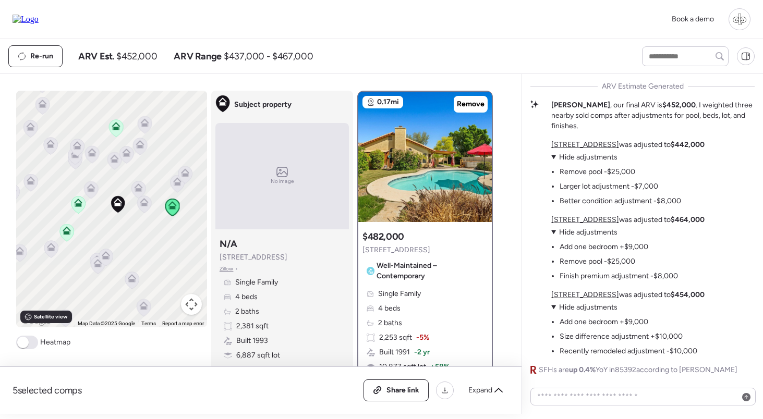
click at [79, 203] on icon at bounding box center [78, 203] width 8 height 8
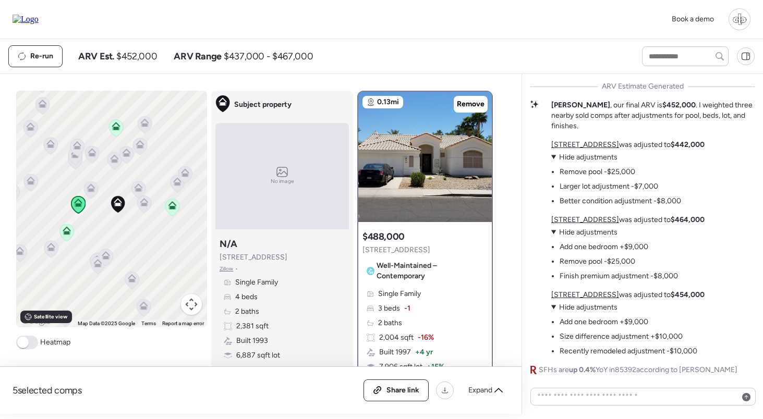
click at [75, 234] on div "To navigate, press the arrow keys. To activate drag with keyboard, press Alt + …" at bounding box center [111, 209] width 191 height 237
click at [70, 238] on icon at bounding box center [67, 232] width 14 height 17
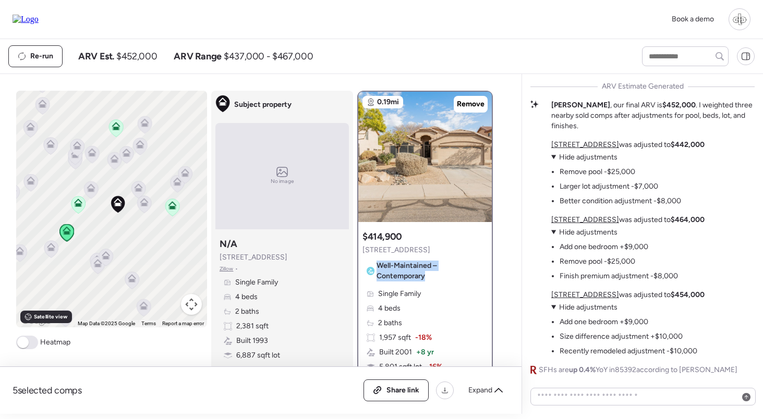
copy span "Well-Maintained – Contemporary"
drag, startPoint x: 431, startPoint y: 275, endPoint x: 379, endPoint y: 266, distance: 53.4
click at [379, 266] on span "Well-Maintained – Contemporary" at bounding box center [429, 271] width 107 height 21
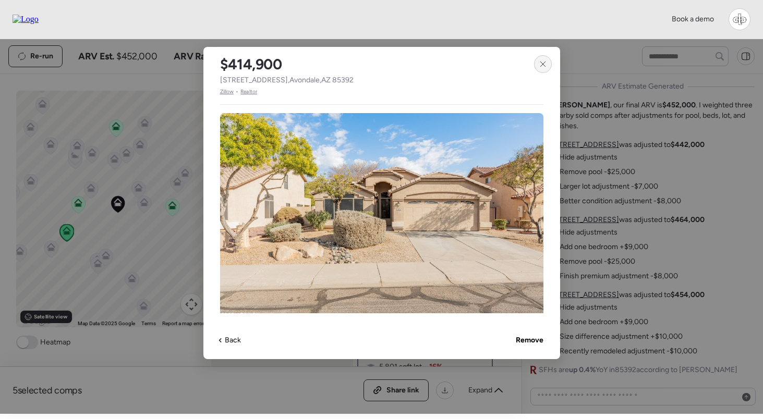
click at [540, 62] on icon at bounding box center [543, 64] width 8 height 8
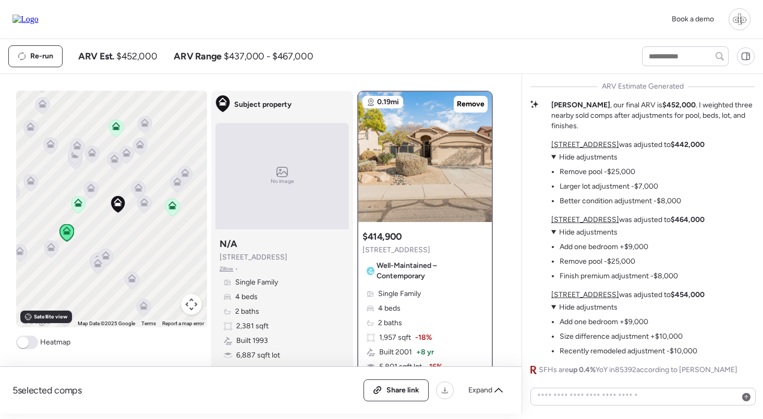
click at [138, 206] on icon at bounding box center [144, 204] width 14 height 17
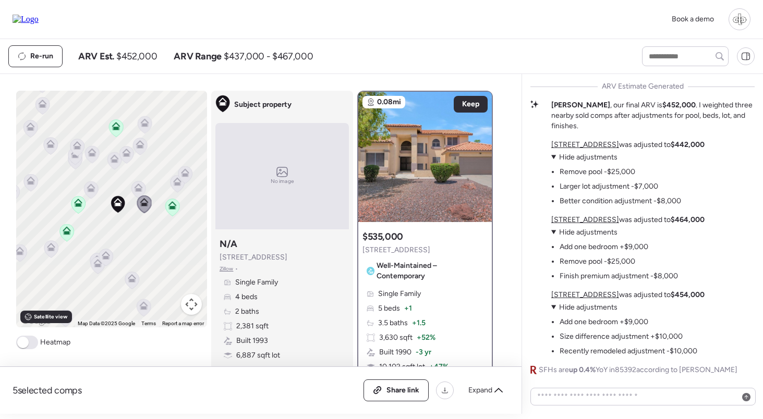
click at [138, 184] on icon at bounding box center [139, 188] width 8 height 8
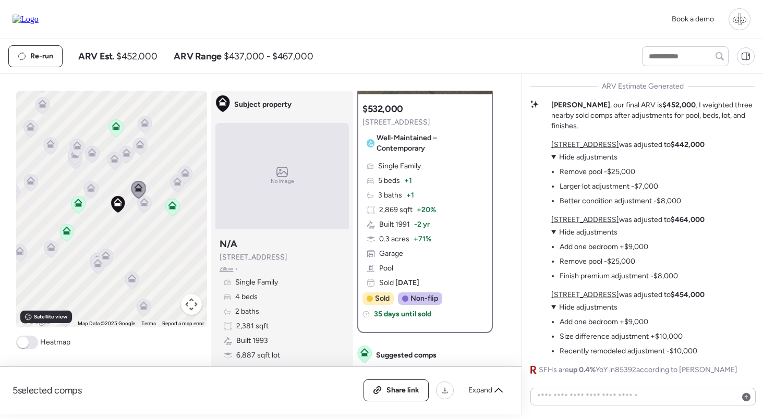
scroll to position [128, 0]
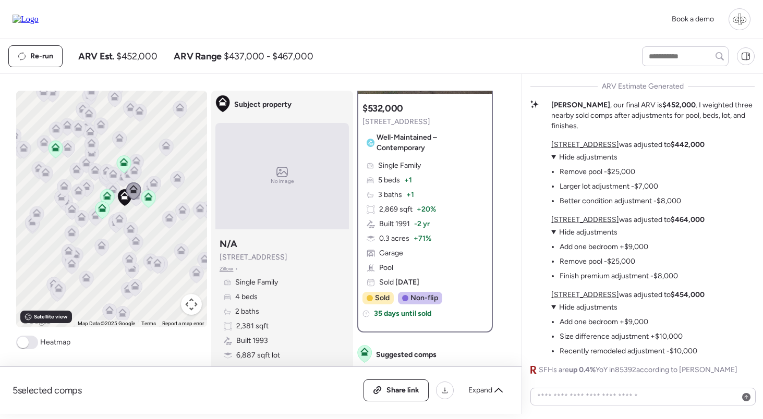
click at [49, 149] on icon at bounding box center [55, 149] width 14 height 17
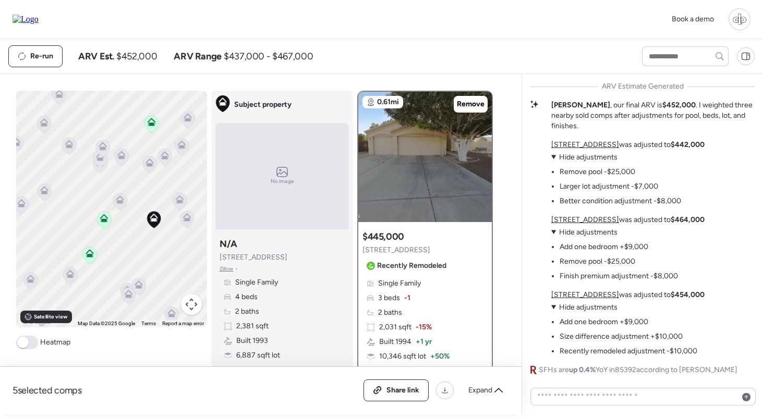
scroll to position [0, 0]
click at [178, 202] on icon at bounding box center [179, 201] width 7 height 3
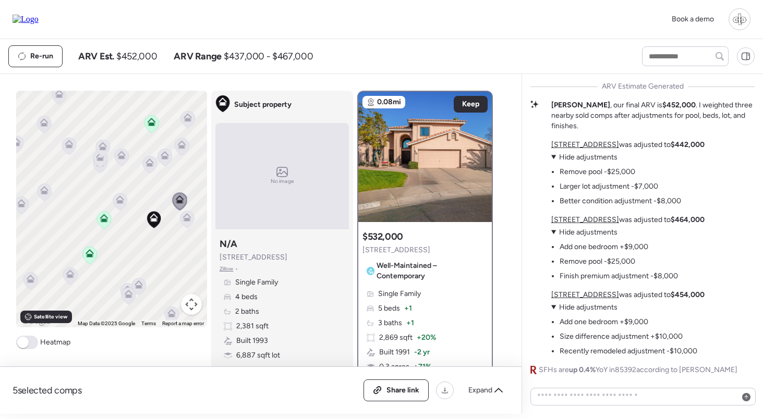
click at [184, 222] on icon at bounding box center [187, 217] width 8 height 8
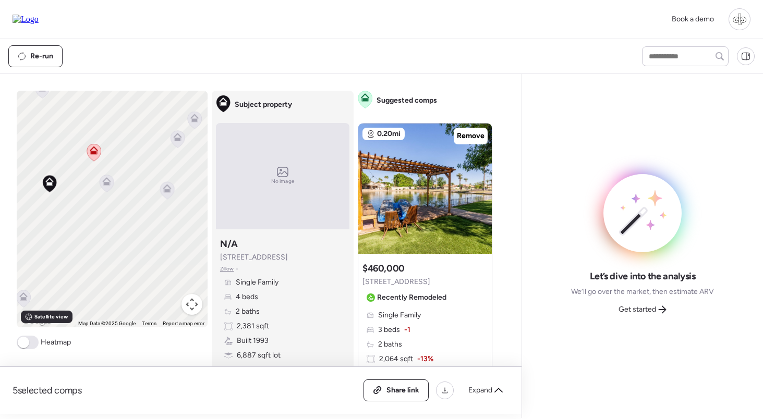
click at [96, 148] on icon at bounding box center [94, 151] width 8 height 8
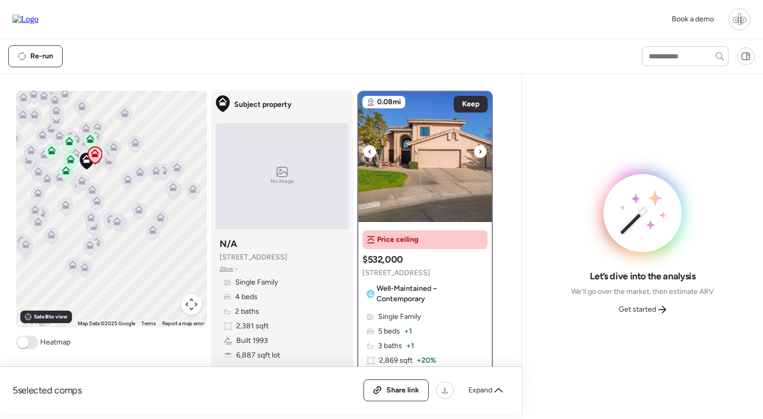
click at [444, 178] on img at bounding box center [424, 157] width 133 height 130
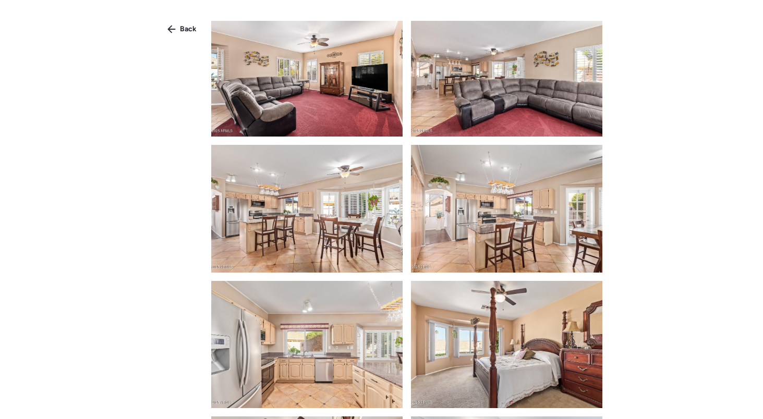
scroll to position [365, 0]
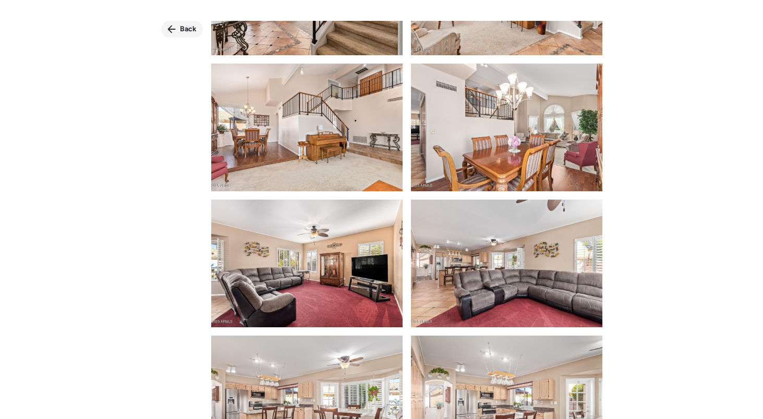
click at [186, 28] on span "Back" at bounding box center [188, 29] width 17 height 10
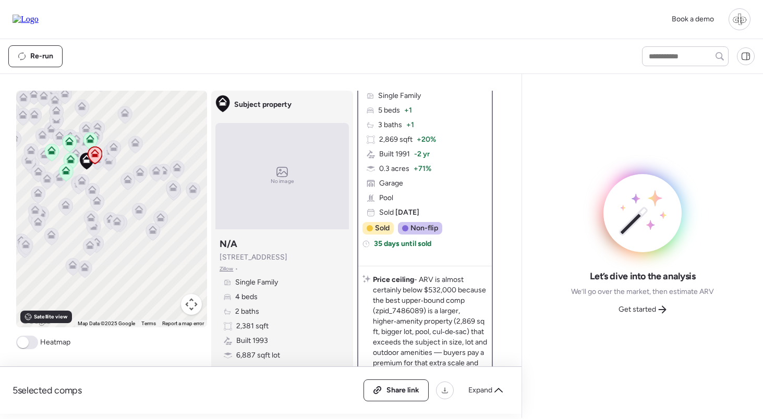
scroll to position [337, 0]
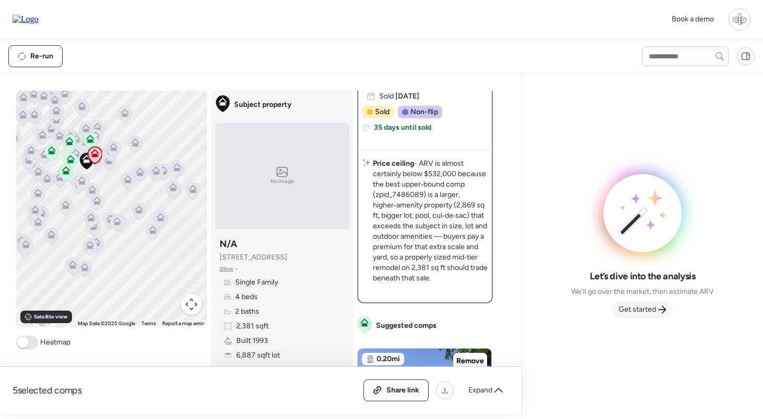
click at [645, 312] on span "Get started" at bounding box center [637, 310] width 38 height 10
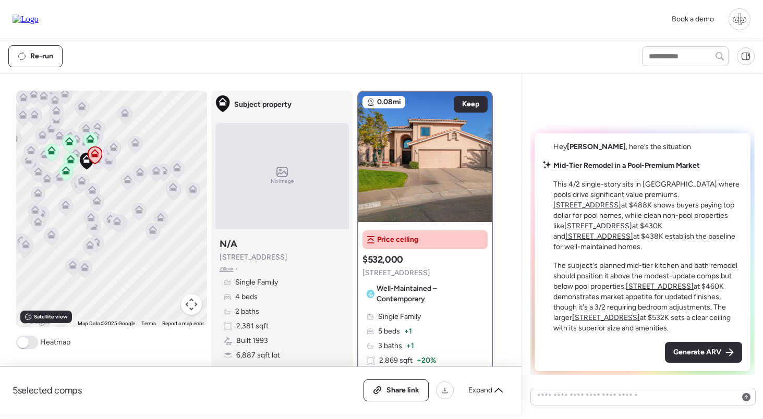
scroll to position [275, 0]
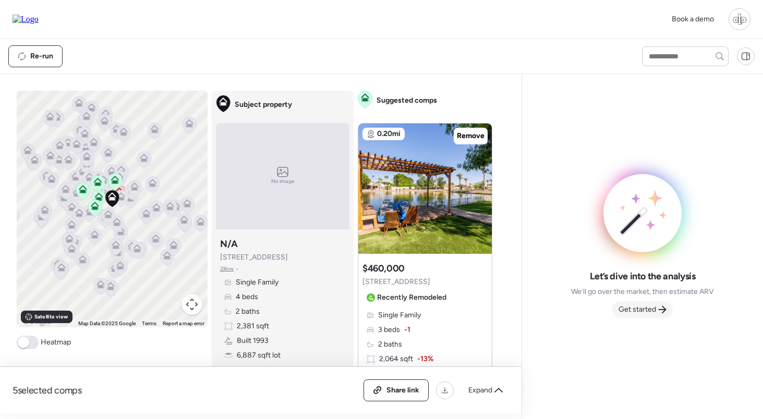
click at [641, 306] on span "Get started" at bounding box center [637, 310] width 38 height 10
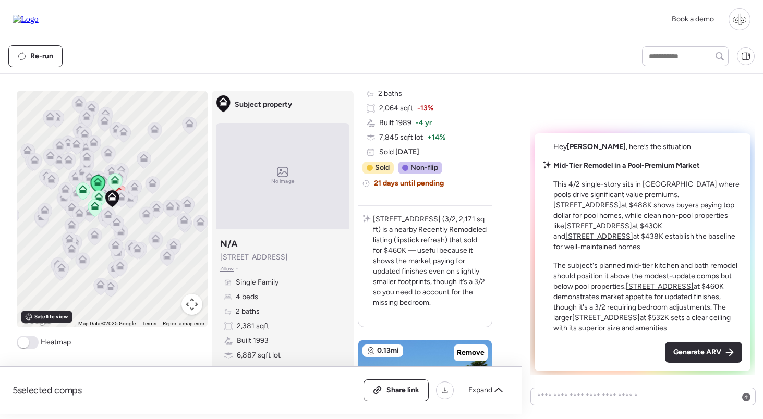
scroll to position [572, 0]
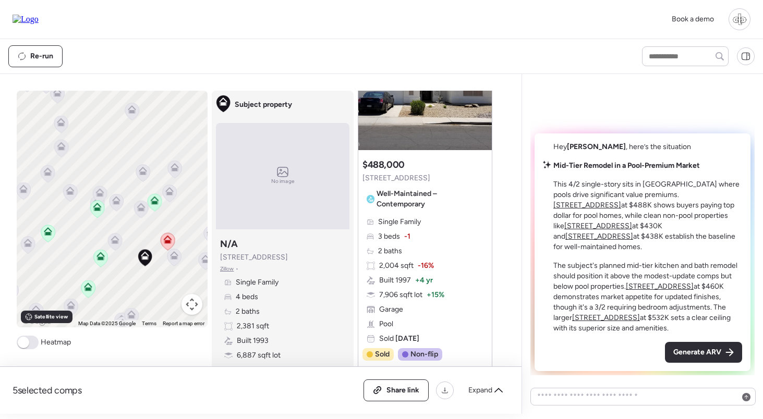
click at [172, 244] on icon at bounding box center [168, 241] width 14 height 17
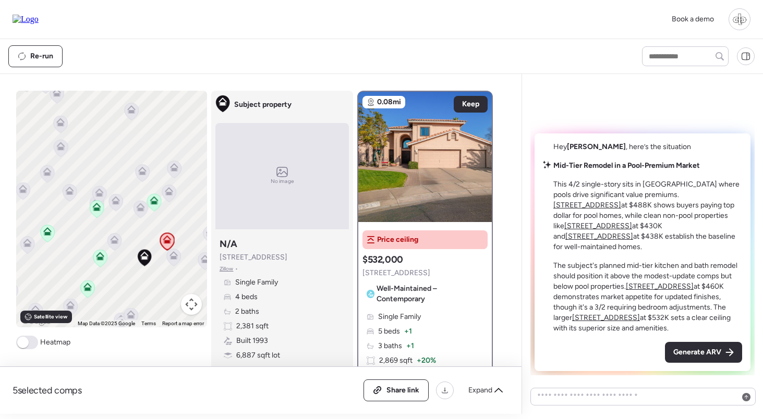
scroll to position [0, 0]
click at [173, 261] on icon at bounding box center [174, 257] width 14 height 17
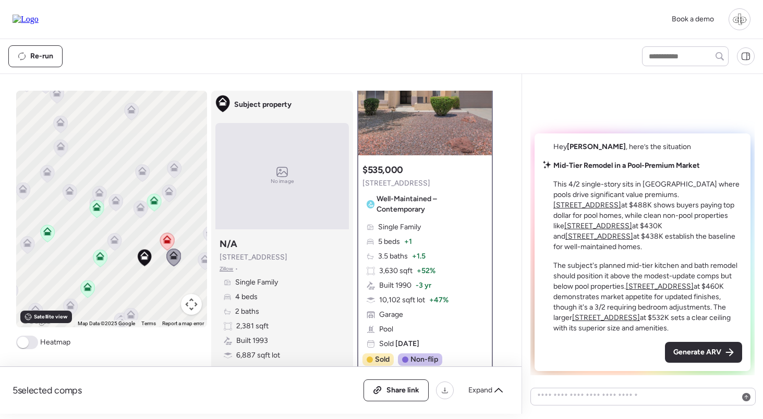
scroll to position [63, 0]
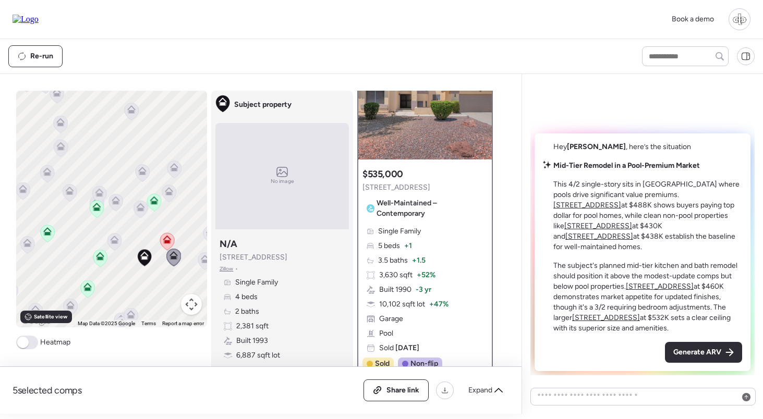
click at [202, 261] on icon at bounding box center [205, 259] width 8 height 8
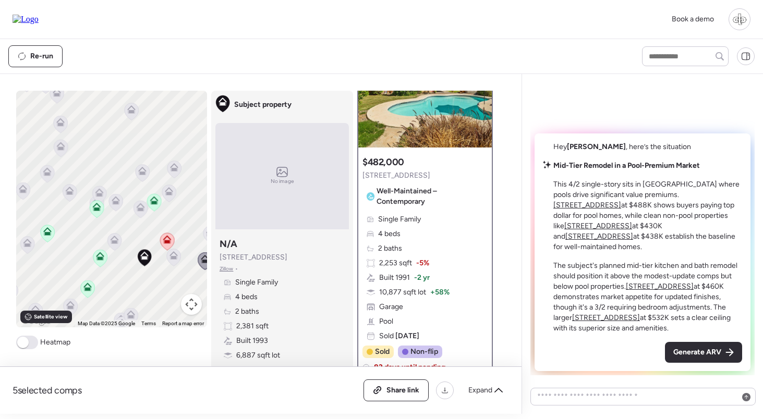
scroll to position [73, 0]
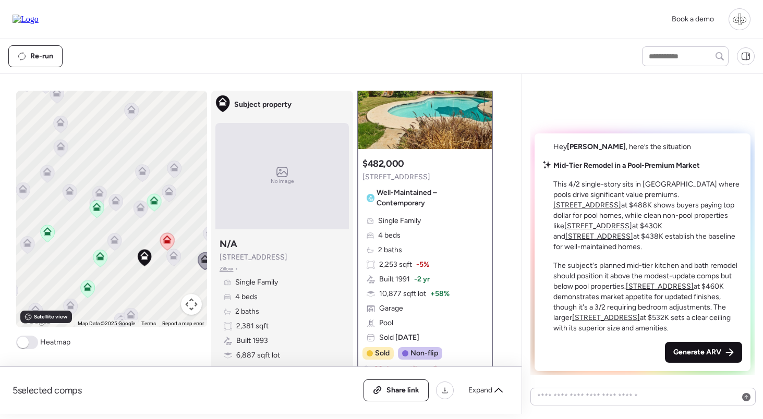
click at [708, 350] on span "Generate ARV" at bounding box center [697, 352] width 48 height 10
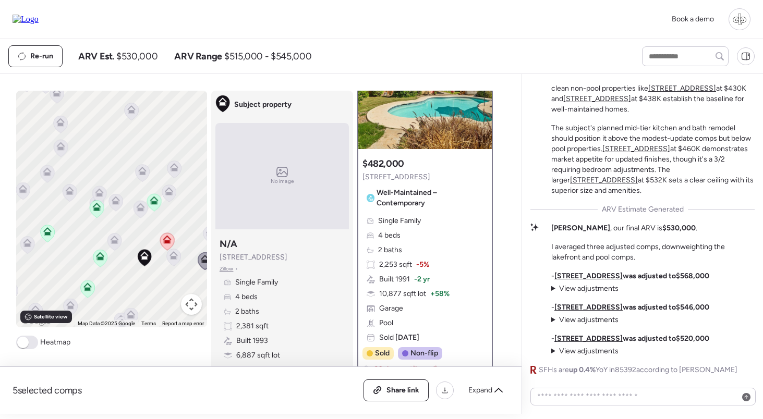
click at [166, 239] on icon at bounding box center [167, 240] width 8 height 8
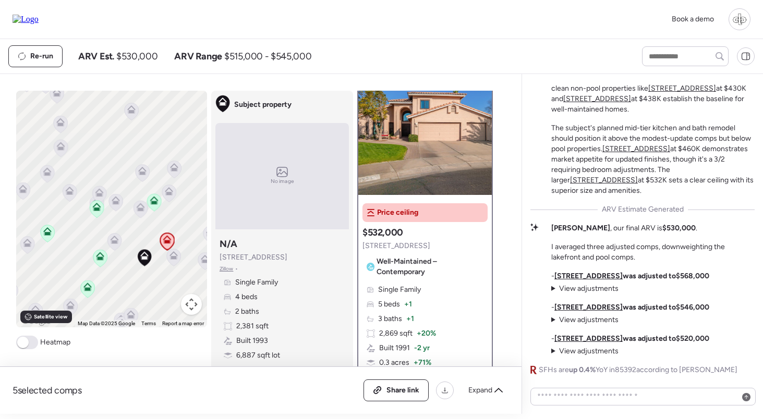
scroll to position [27, 0]
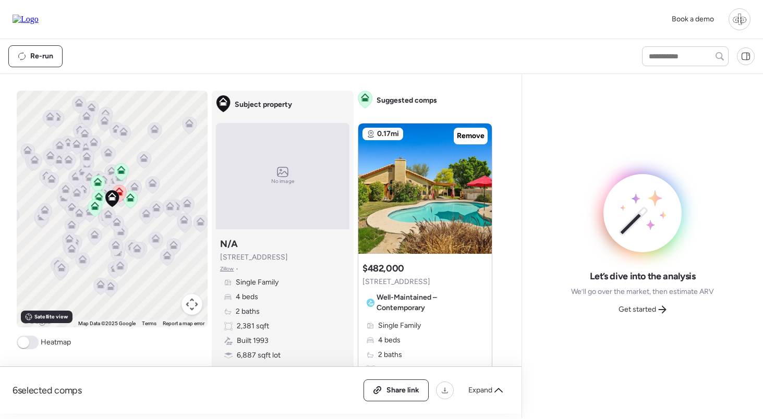
click at [123, 188] on icon at bounding box center [119, 192] width 8 height 8
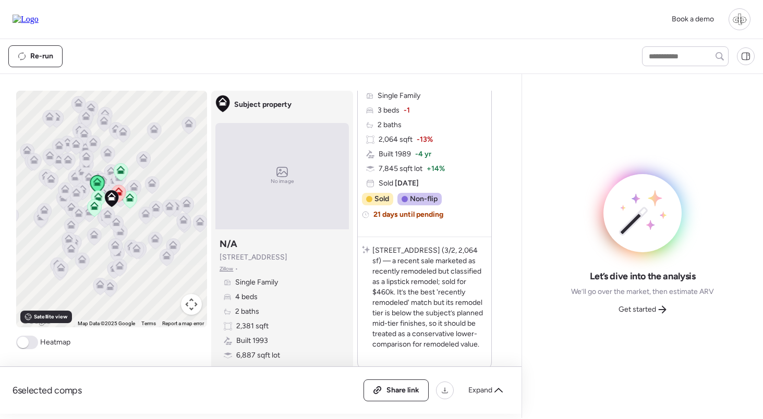
scroll to position [1791, 0]
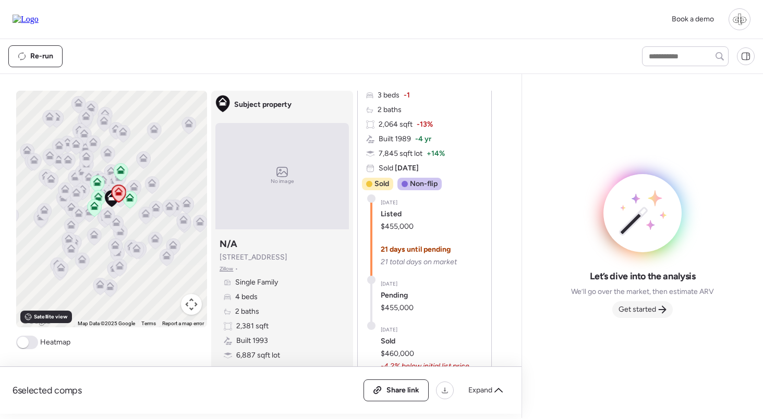
click at [636, 302] on div "Get started" at bounding box center [642, 309] width 60 height 17
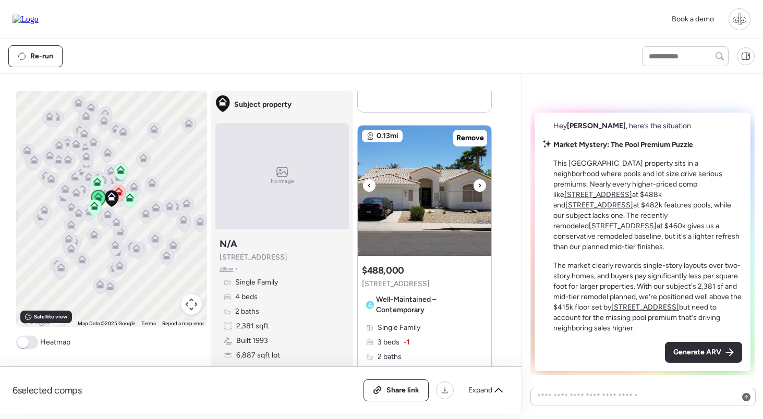
scroll to position [1058, 0]
click at [478, 188] on icon at bounding box center [480, 185] width 4 height 13
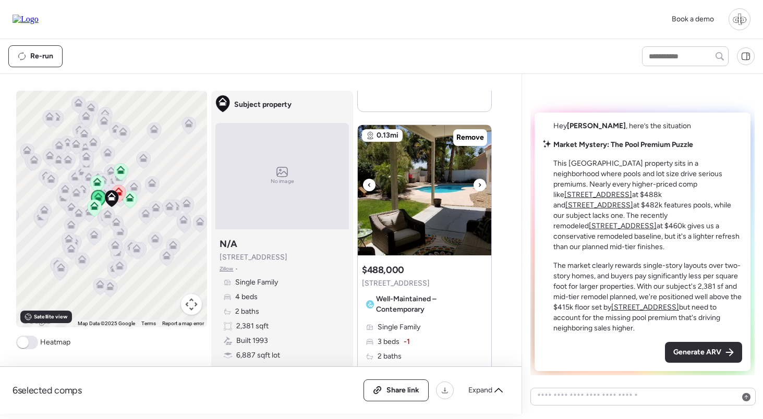
click at [478, 188] on icon at bounding box center [480, 185] width 4 height 13
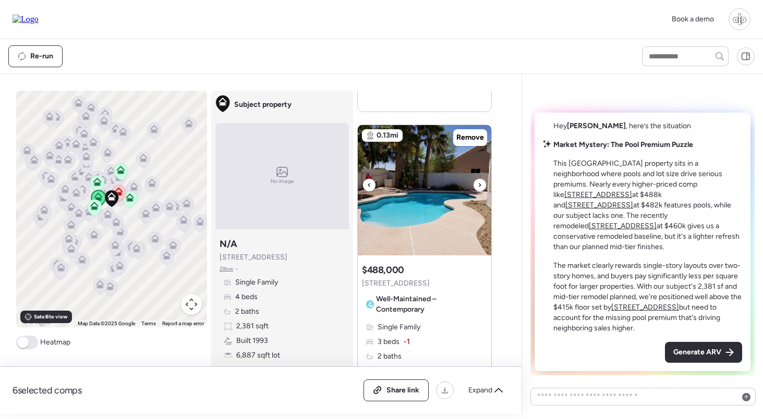
click at [478, 188] on icon at bounding box center [480, 185] width 4 height 13
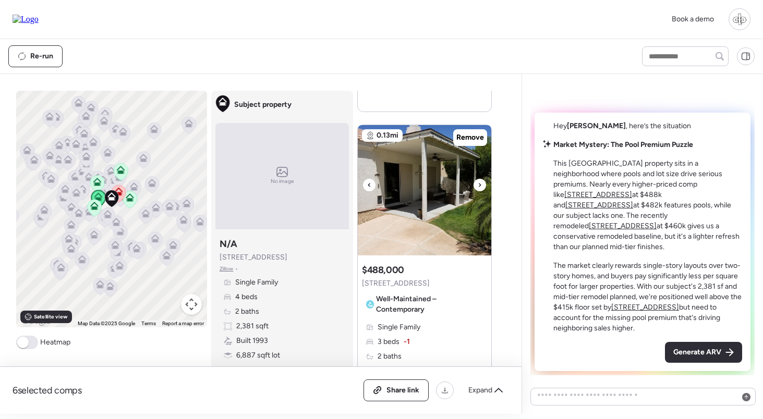
click at [478, 188] on icon at bounding box center [480, 185] width 4 height 13
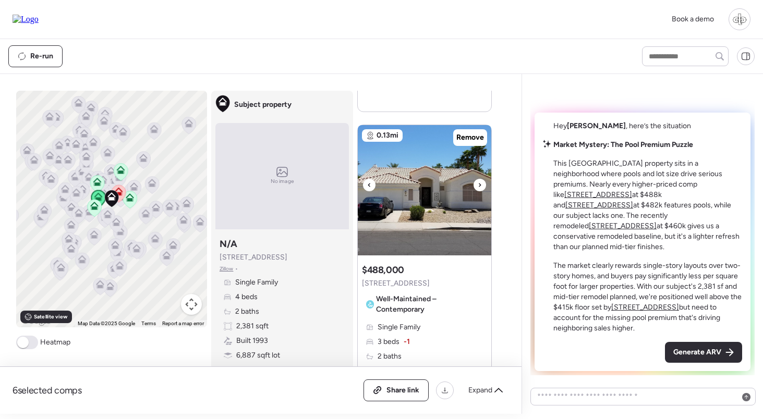
click at [478, 188] on icon at bounding box center [480, 185] width 4 height 13
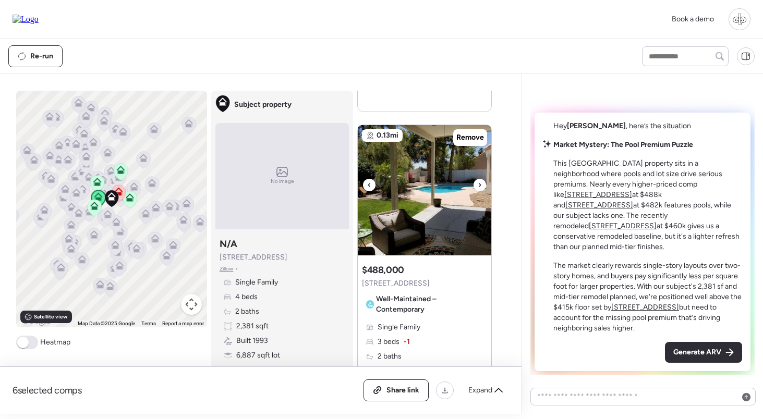
click at [409, 197] on img at bounding box center [424, 190] width 133 height 130
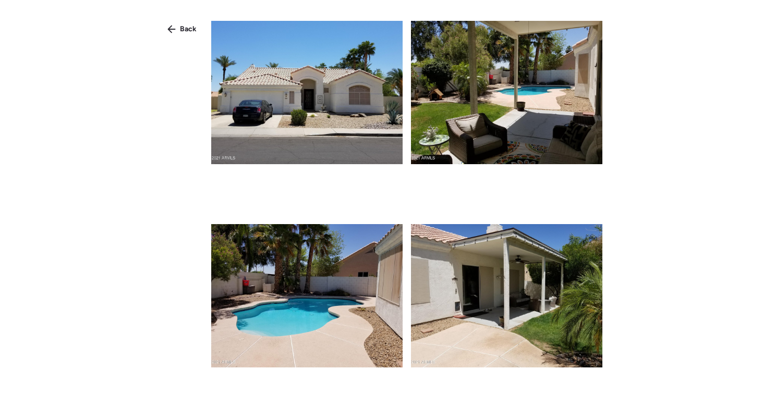
scroll to position [0, 0]
click at [185, 34] on span "Back" at bounding box center [188, 29] width 17 height 10
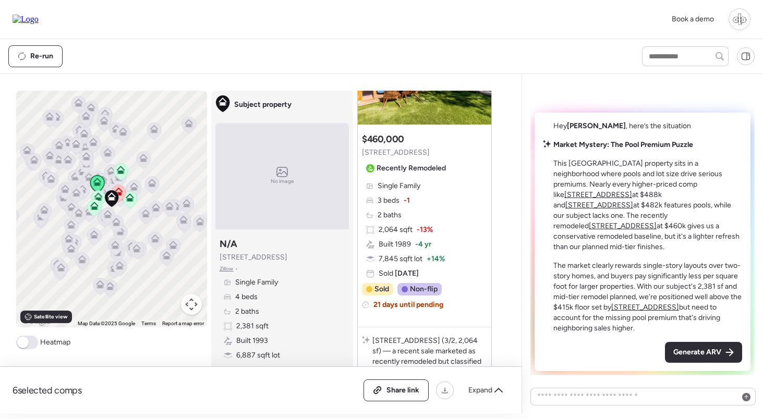
scroll to position [1566, 0]
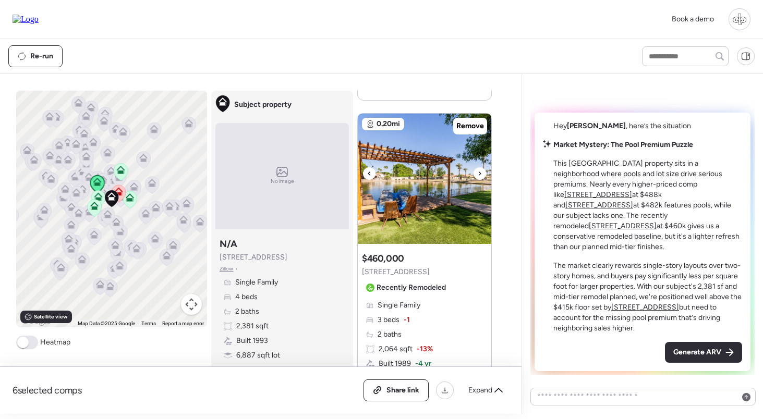
click at [406, 168] on img at bounding box center [424, 179] width 133 height 130
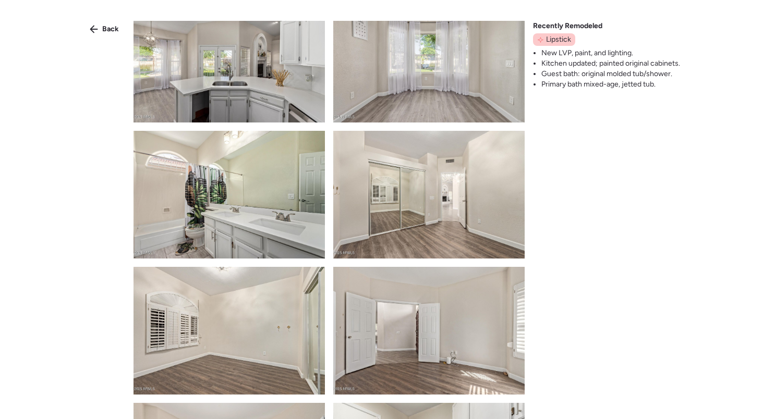
scroll to position [850, 0]
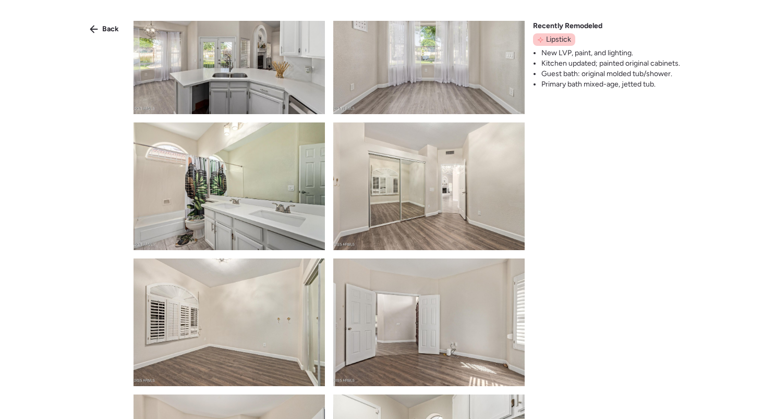
click at [214, 231] on img at bounding box center [228, 187] width 191 height 128
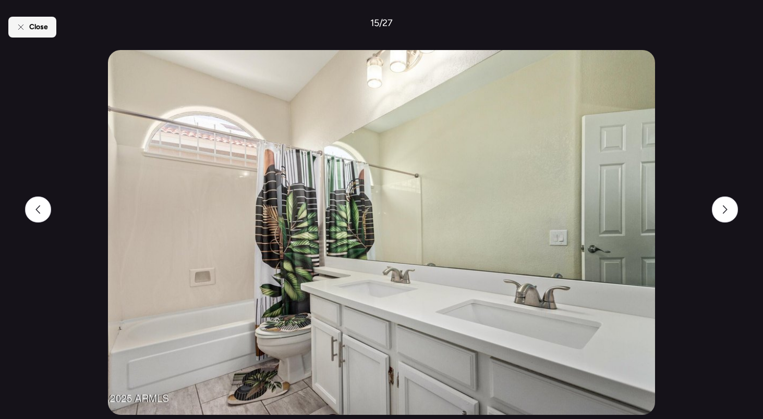
click at [26, 36] on div "Close" at bounding box center [32, 27] width 48 height 21
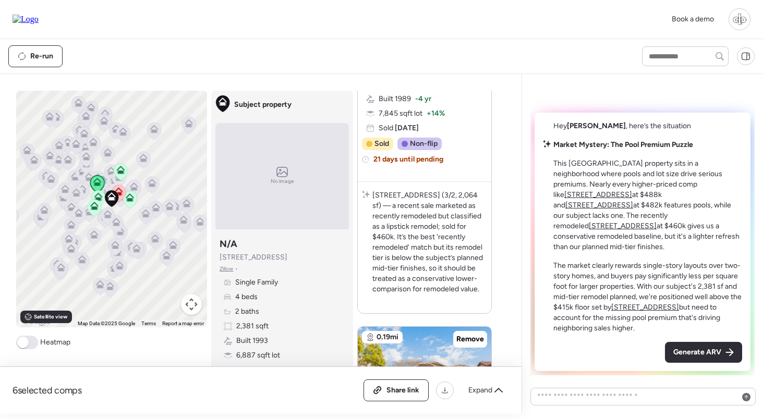
scroll to position [1561, 0]
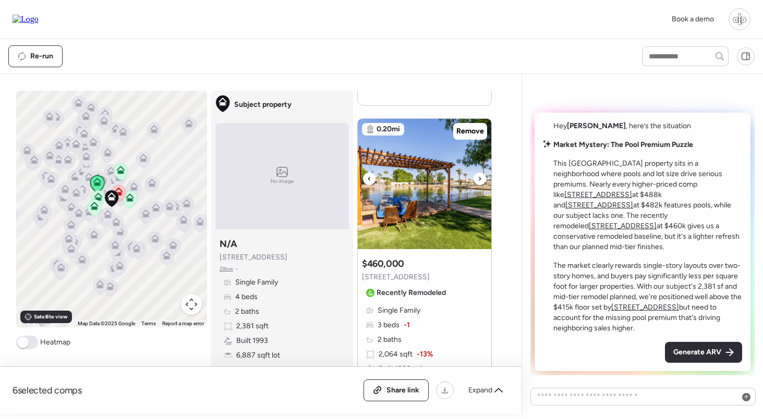
click at [431, 165] on img at bounding box center [424, 184] width 133 height 130
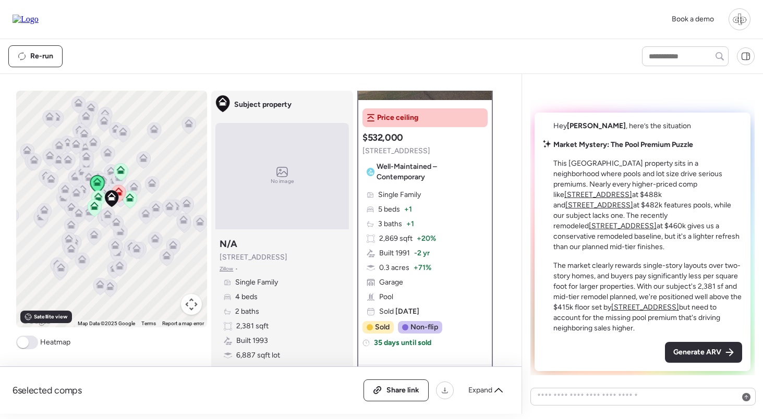
scroll to position [120, 0]
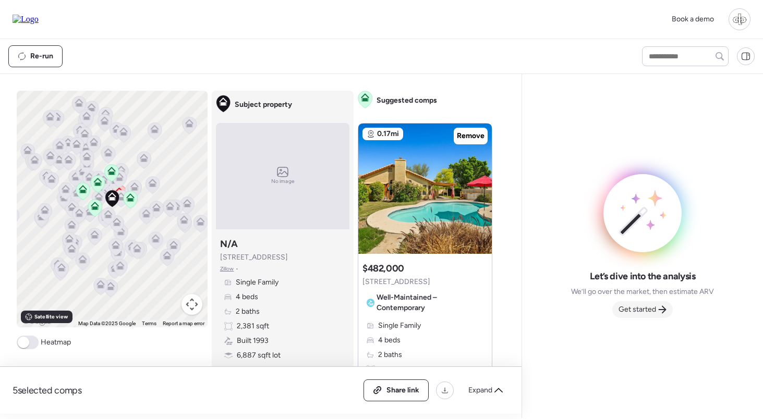
click at [650, 307] on span "Get started" at bounding box center [637, 310] width 38 height 10
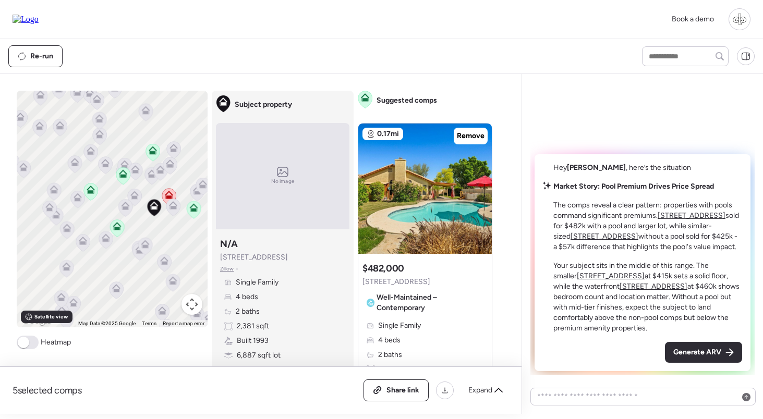
click at [105, 247] on icon at bounding box center [106, 240] width 14 height 17
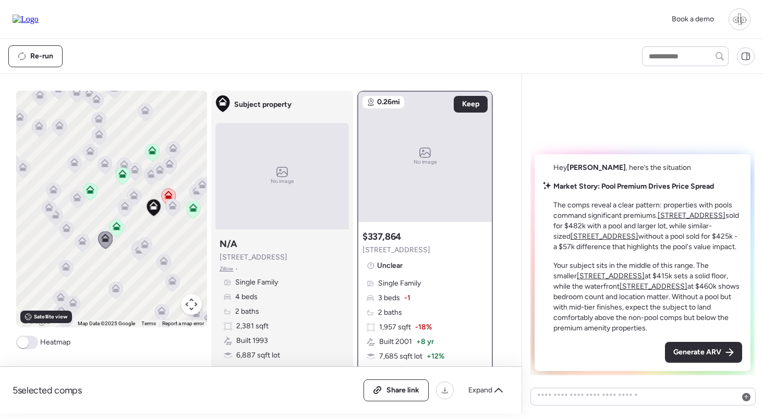
click at [82, 242] on icon at bounding box center [82, 241] width 8 height 8
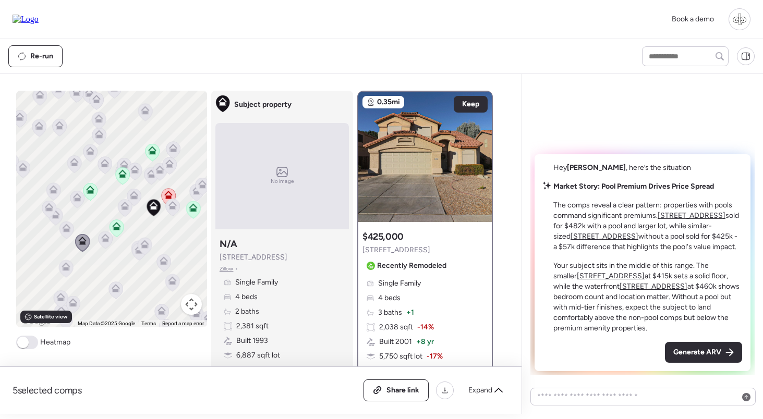
click at [68, 217] on div "To navigate, press the arrow keys. To activate drag with keyboard, press Alt + …" at bounding box center [111, 209] width 191 height 237
click at [406, 154] on img at bounding box center [424, 157] width 133 height 130
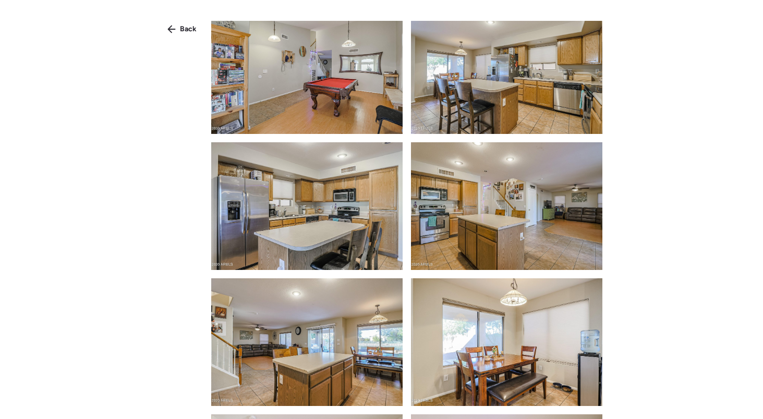
scroll to position [521, 0]
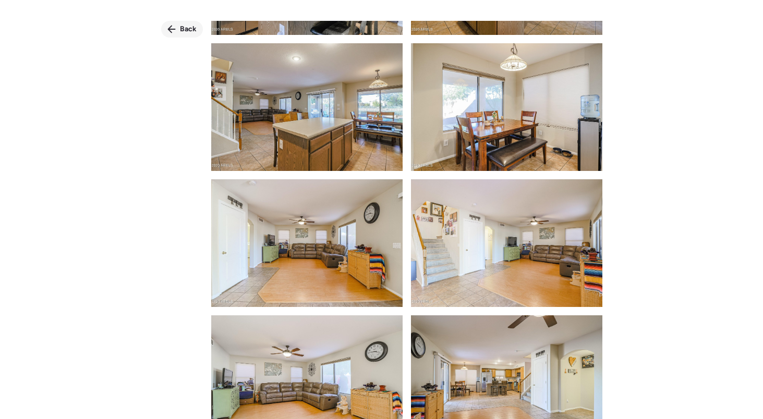
click at [184, 30] on span "Back" at bounding box center [188, 29] width 17 height 10
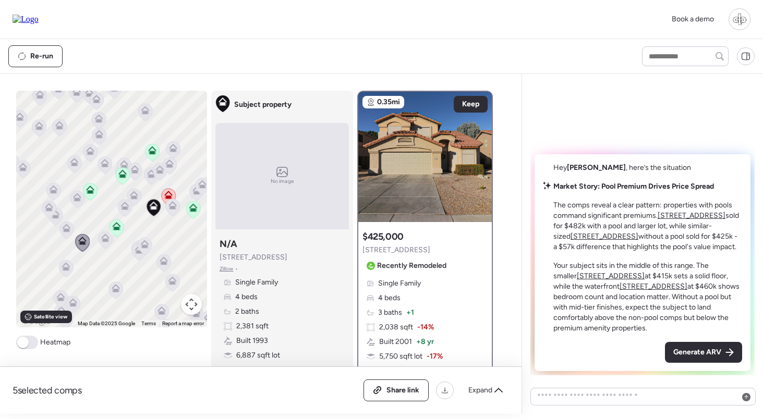
click at [66, 226] on icon at bounding box center [67, 228] width 8 height 8
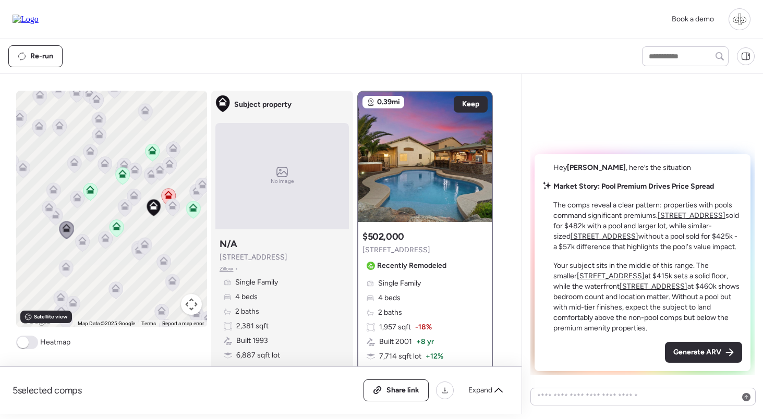
click at [62, 215] on icon at bounding box center [55, 216] width 14 height 17
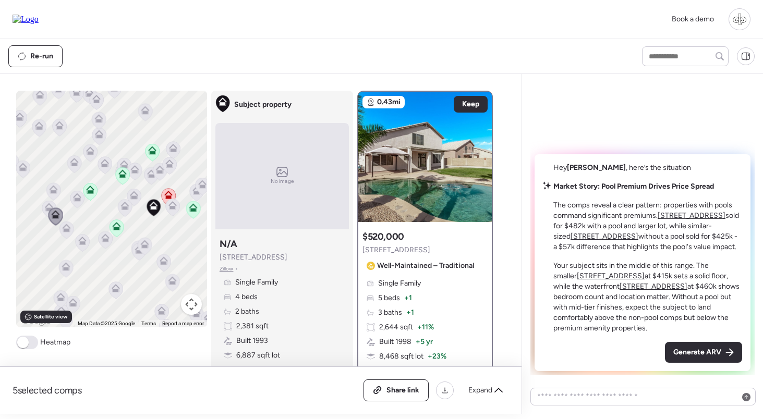
click at [67, 232] on icon at bounding box center [66, 230] width 7 height 3
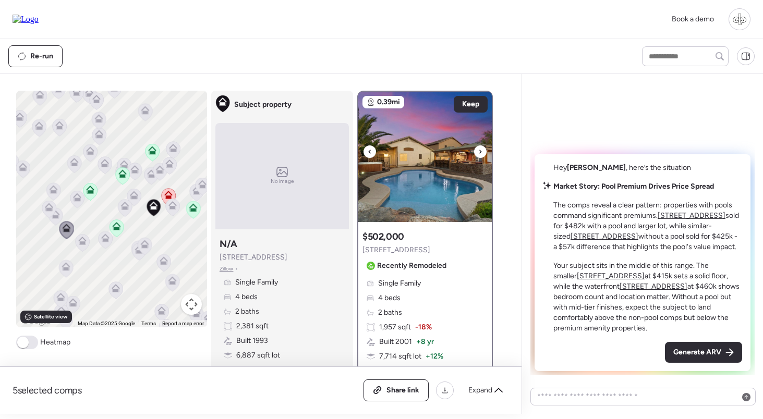
click at [400, 187] on img at bounding box center [424, 157] width 133 height 130
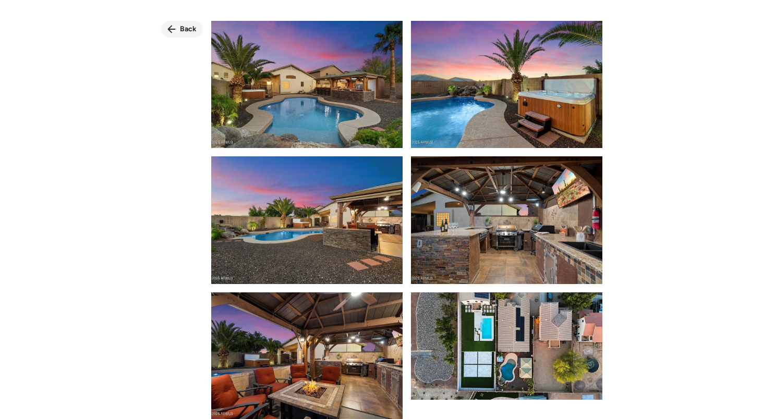
click at [175, 28] on icon at bounding box center [171, 29] width 8 height 8
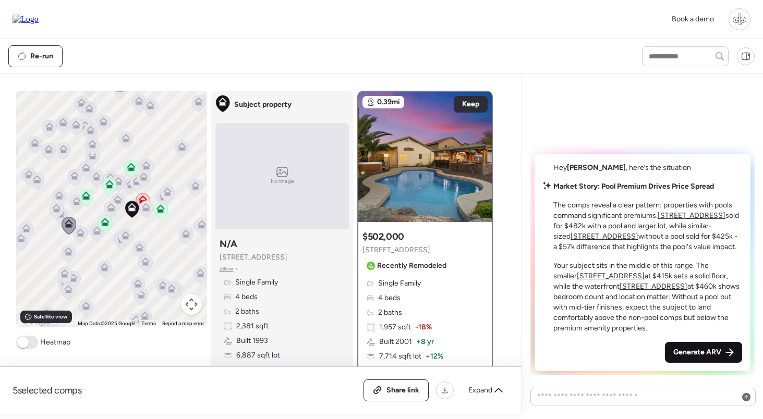
click at [684, 347] on div "Generate ARV" at bounding box center [703, 352] width 77 height 21
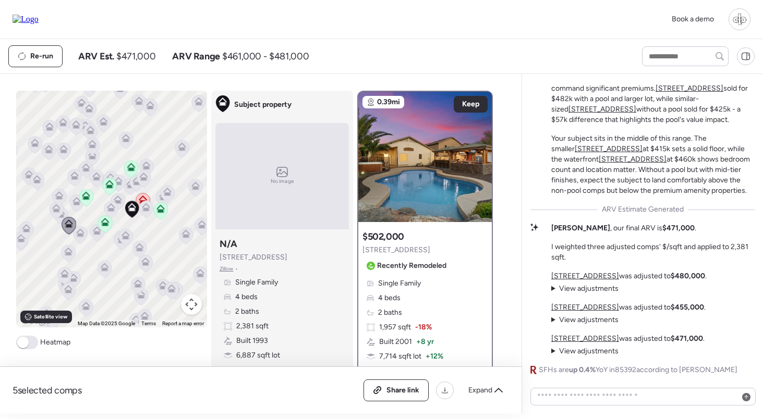
click at [603, 291] on span "View adjustments" at bounding box center [588, 288] width 59 height 9
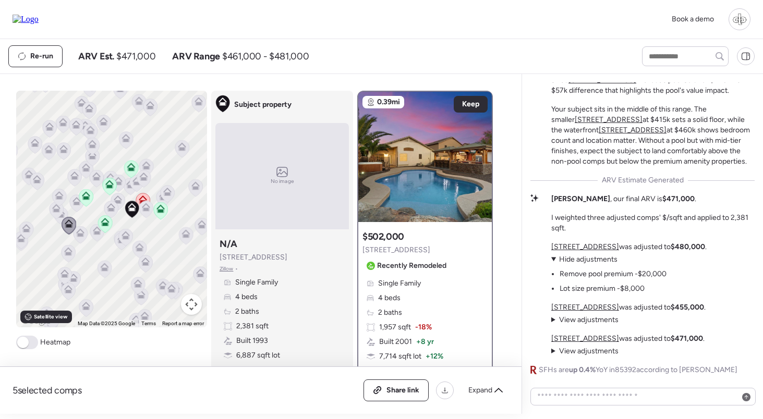
scroll to position [0, 0]
click at [594, 260] on span "Hide adjustments" at bounding box center [588, 259] width 58 height 9
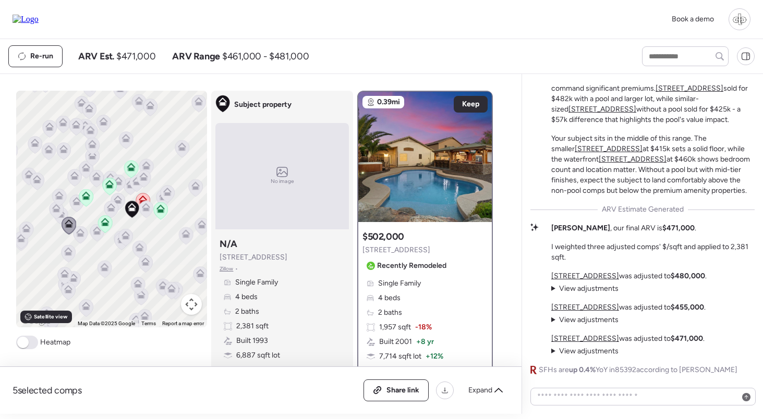
click at [591, 317] on span "View adjustments" at bounding box center [588, 319] width 59 height 9
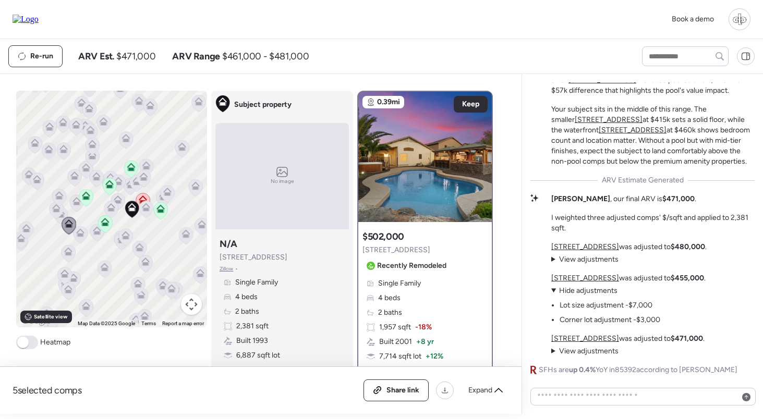
click at [587, 290] on span "Hide adjustments" at bounding box center [588, 290] width 58 height 9
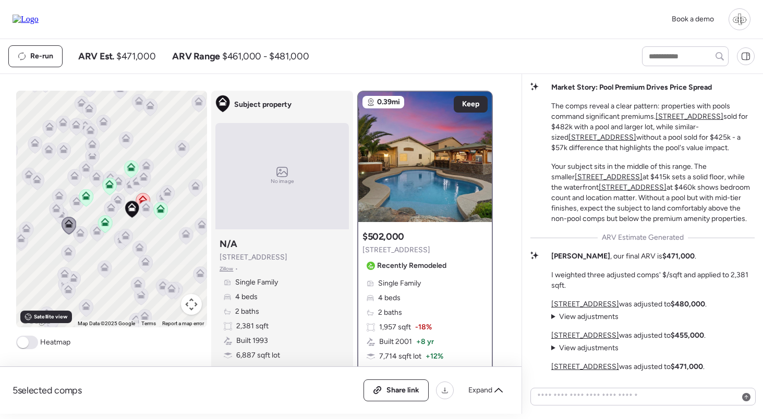
scroll to position [139, 0]
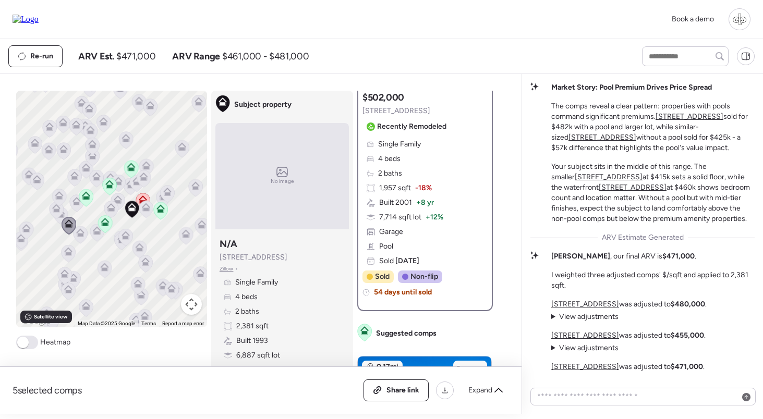
click at [597, 318] on span "View adjustments" at bounding box center [588, 316] width 59 height 9
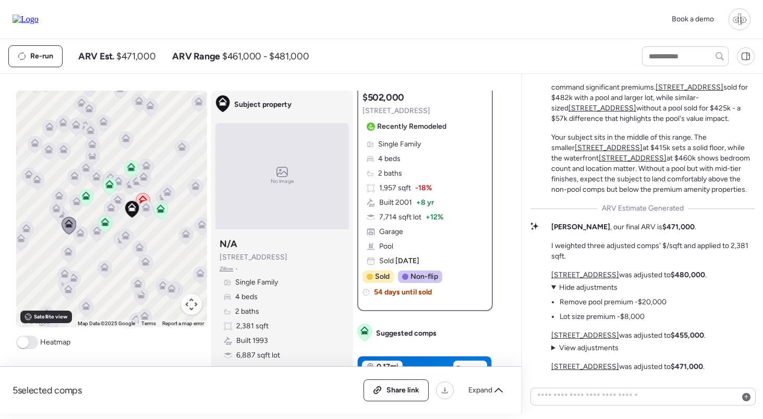
click at [589, 286] on span "Hide adjustments" at bounding box center [588, 287] width 58 height 9
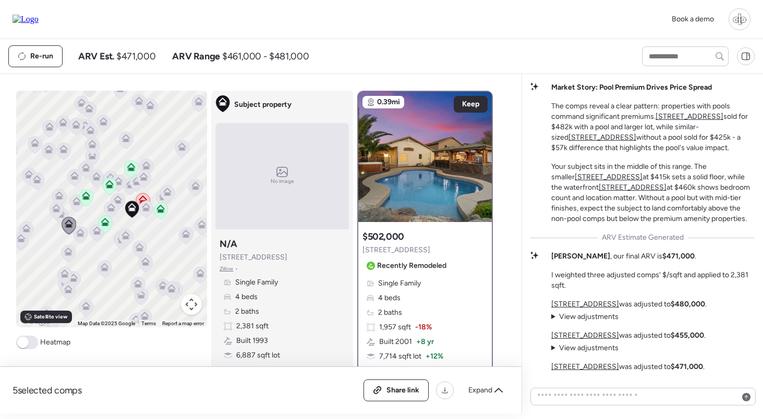
scroll to position [0, 0]
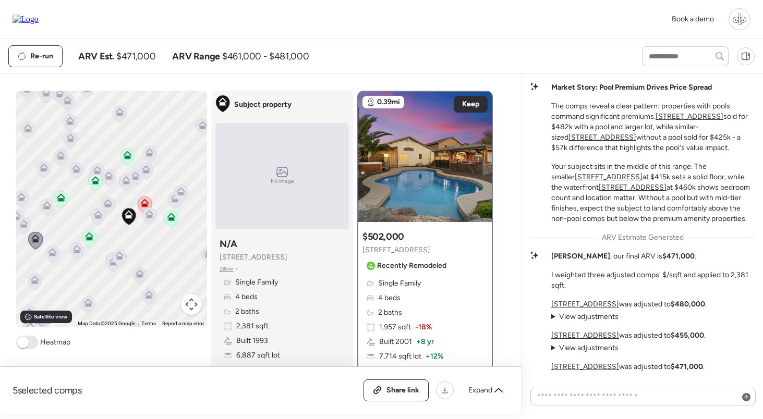
click at [152, 221] on icon at bounding box center [149, 216] width 14 height 17
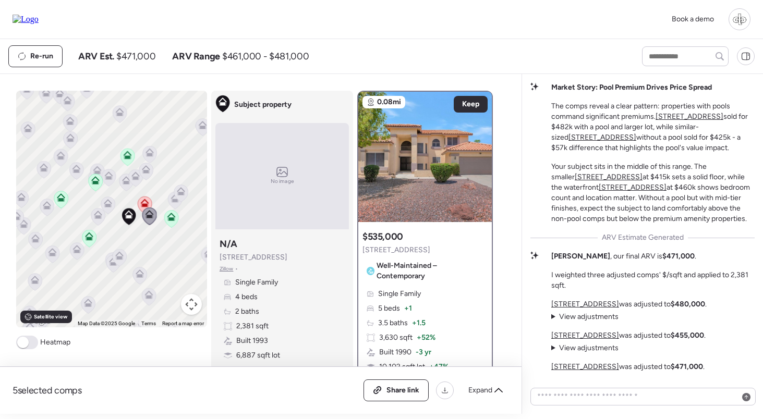
click at [91, 234] on icon at bounding box center [89, 237] width 8 height 8
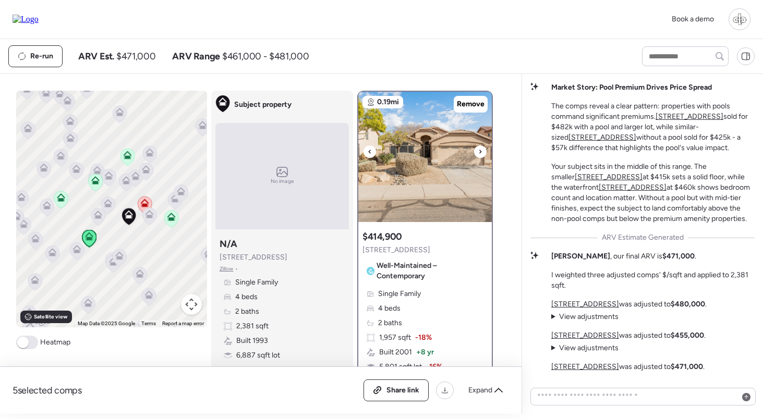
scroll to position [151, 0]
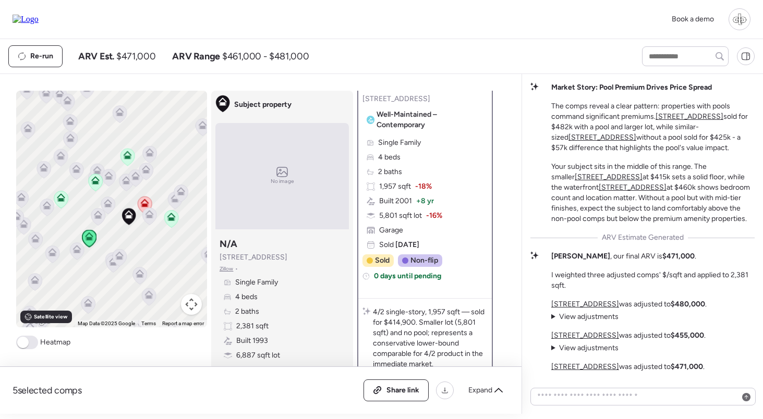
click at [167, 225] on icon at bounding box center [171, 219] width 15 height 18
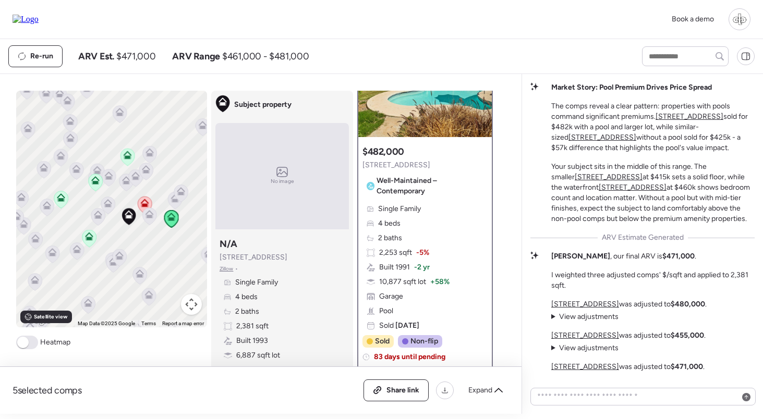
scroll to position [84, 0]
click at [64, 198] on icon at bounding box center [61, 195] width 8 height 5
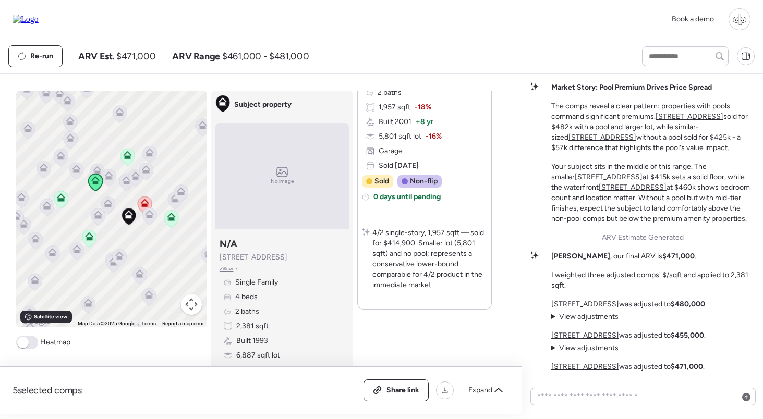
scroll to position [2141, 0]
click at [106, 209] on icon at bounding box center [108, 205] width 14 height 17
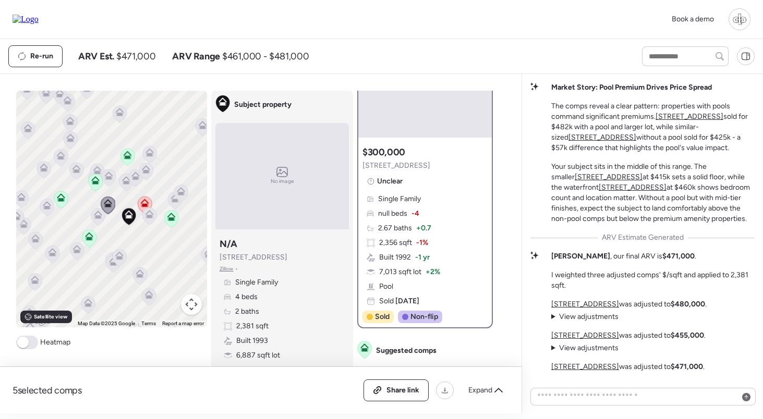
scroll to position [0, 0]
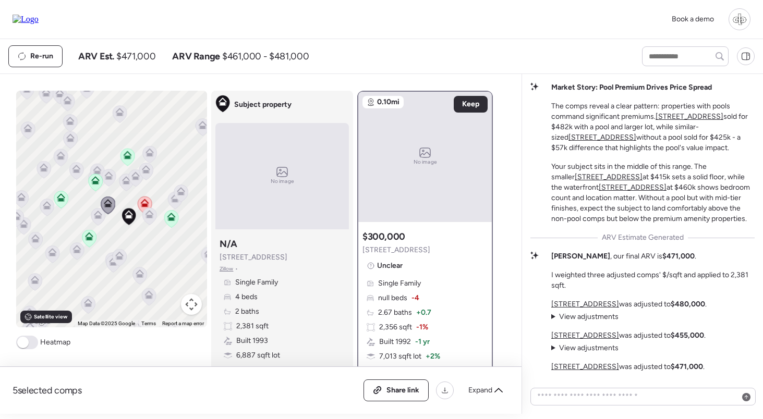
click at [98, 220] on icon at bounding box center [98, 217] width 14 height 17
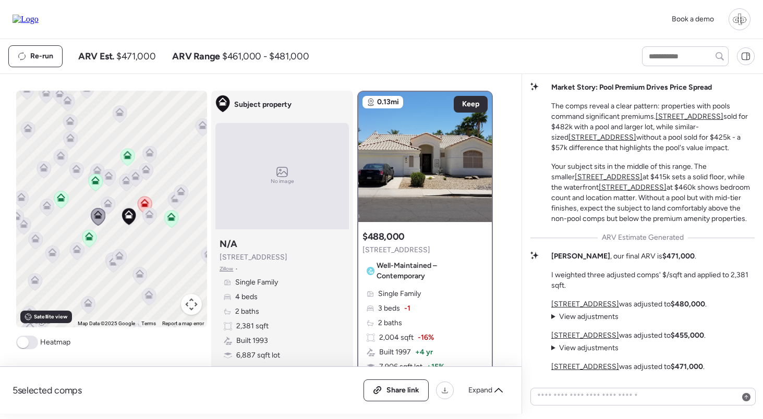
click at [168, 222] on icon at bounding box center [171, 219] width 14 height 17
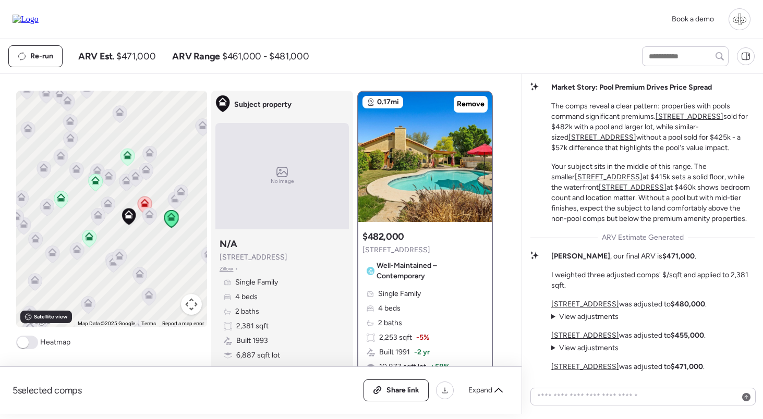
click at [184, 196] on icon at bounding box center [181, 193] width 14 height 17
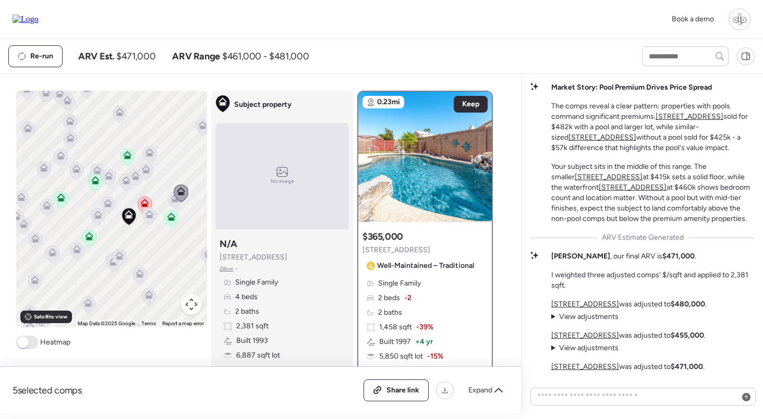
click at [173, 204] on icon at bounding box center [175, 200] width 14 height 17
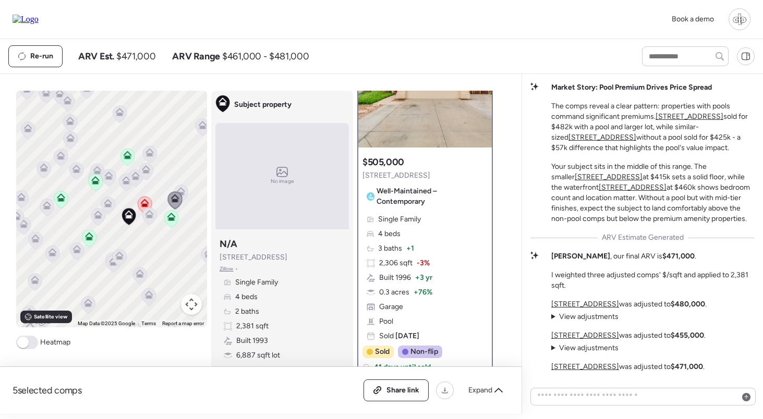
scroll to position [78, 0]
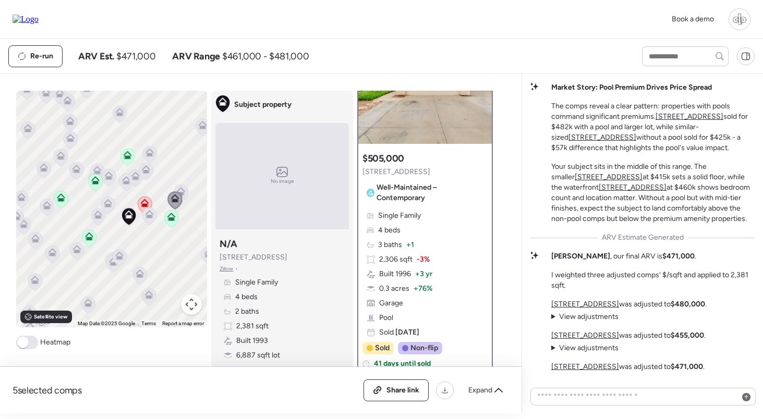
click at [148, 174] on icon at bounding box center [146, 171] width 14 height 17
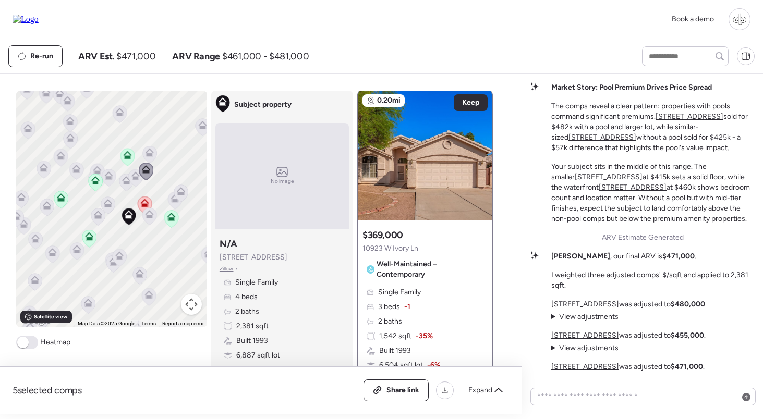
scroll to position [0, 0]
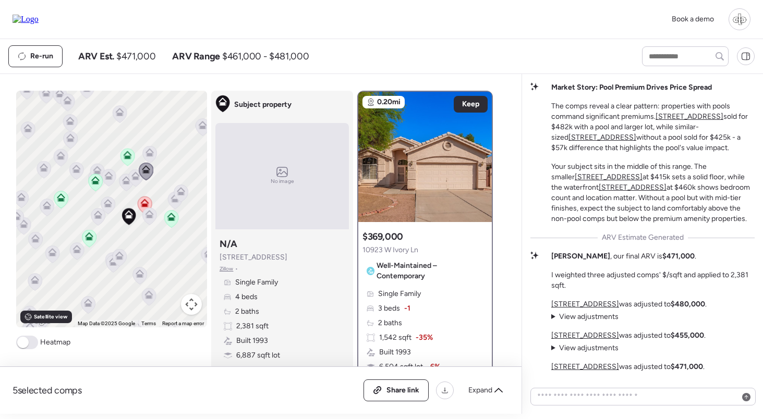
click at [135, 180] on icon at bounding box center [135, 178] width 7 height 3
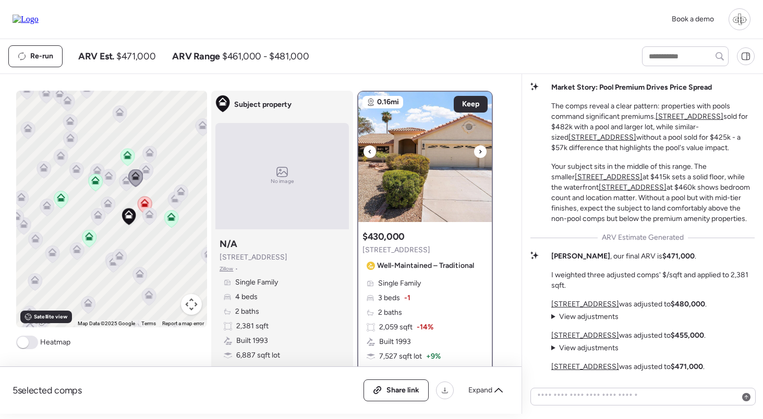
scroll to position [66, 0]
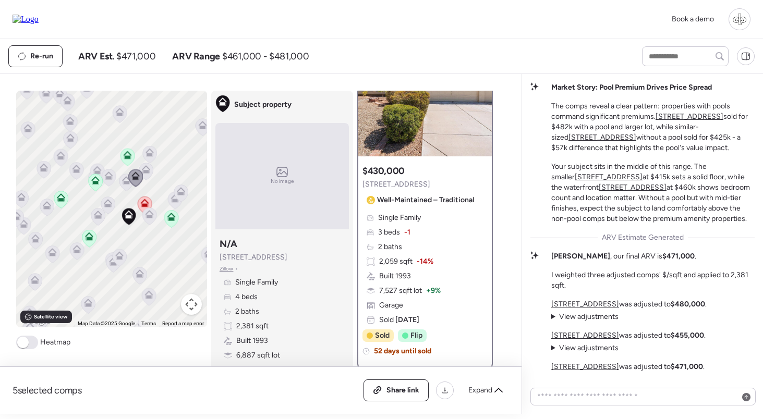
click at [127, 186] on icon at bounding box center [126, 182] width 14 height 17
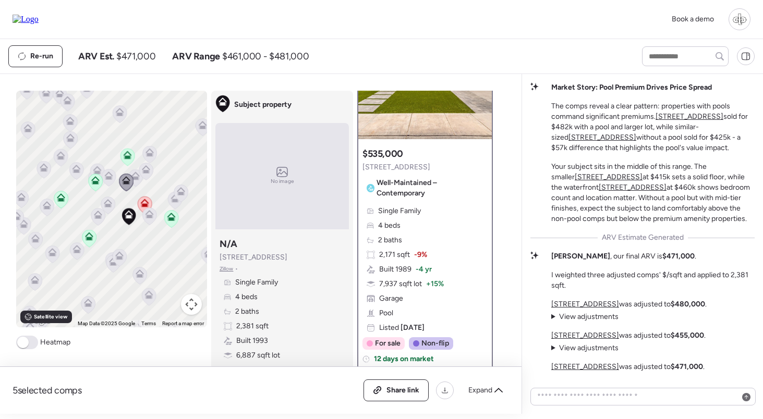
scroll to position [133, 0]
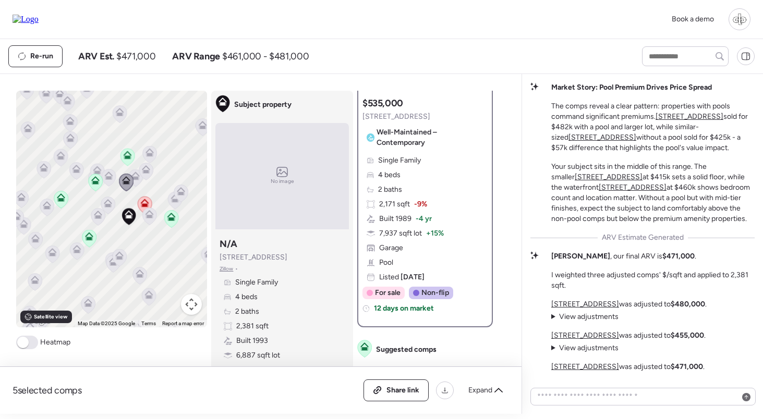
click at [112, 206] on icon at bounding box center [108, 205] width 14 height 17
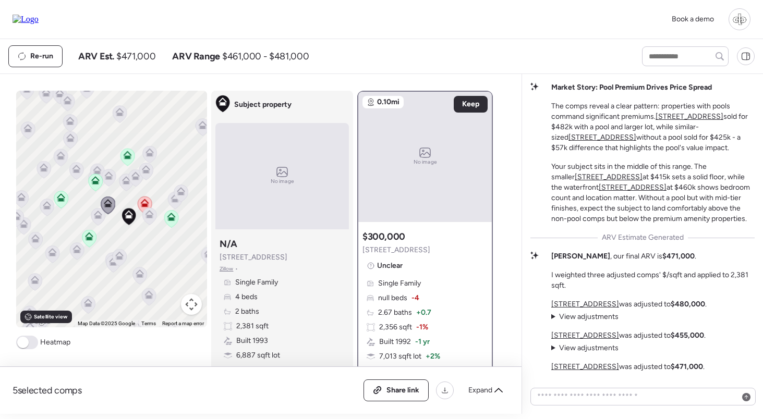
scroll to position [76, 0]
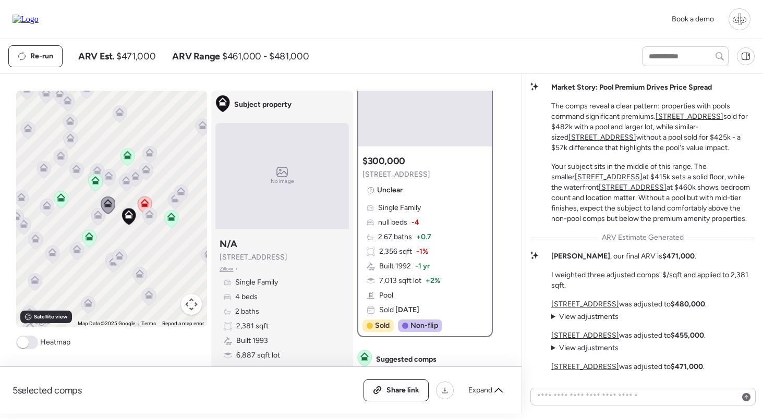
click at [95, 214] on icon at bounding box center [98, 215] width 8 height 8
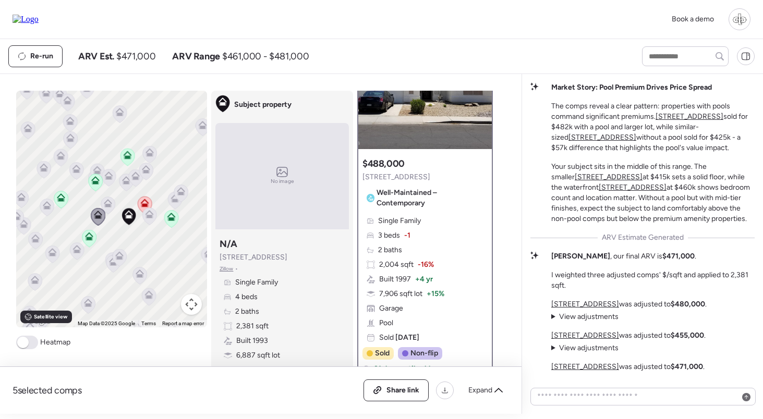
scroll to position [150, 0]
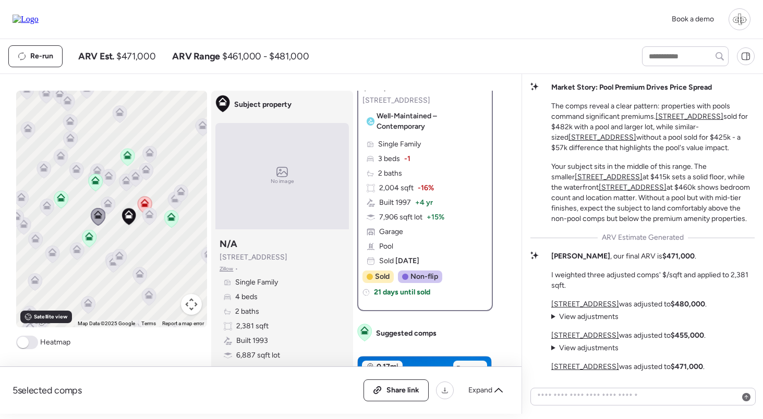
click at [44, 207] on icon at bounding box center [46, 207] width 7 height 3
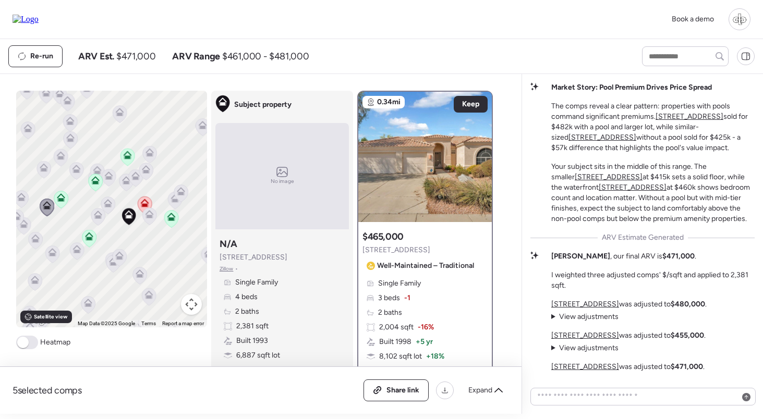
scroll to position [66, 0]
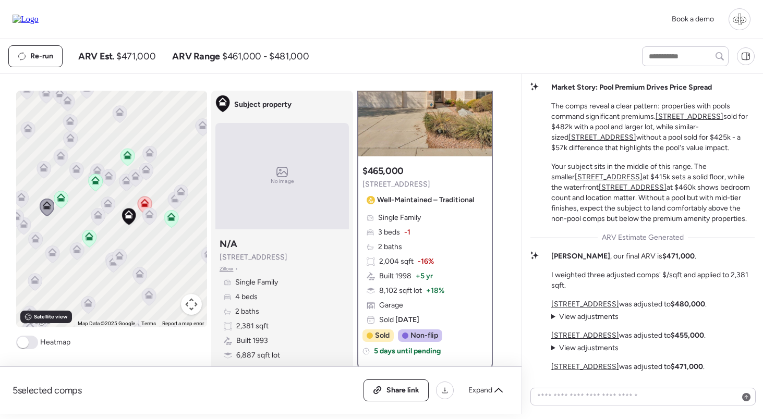
click at [174, 202] on icon at bounding box center [181, 194] width 15 height 18
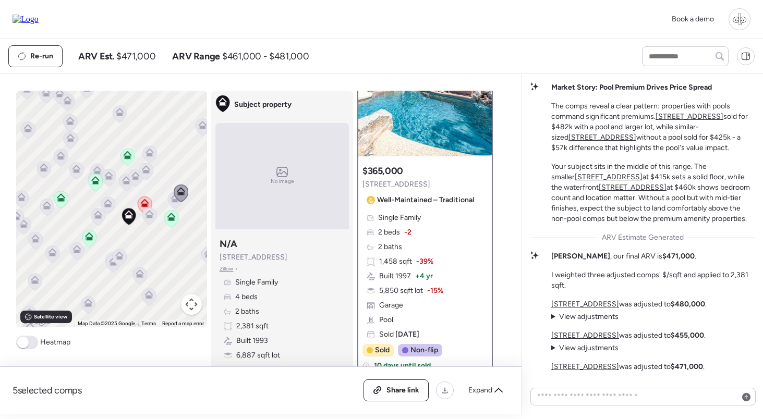
scroll to position [0, 0]
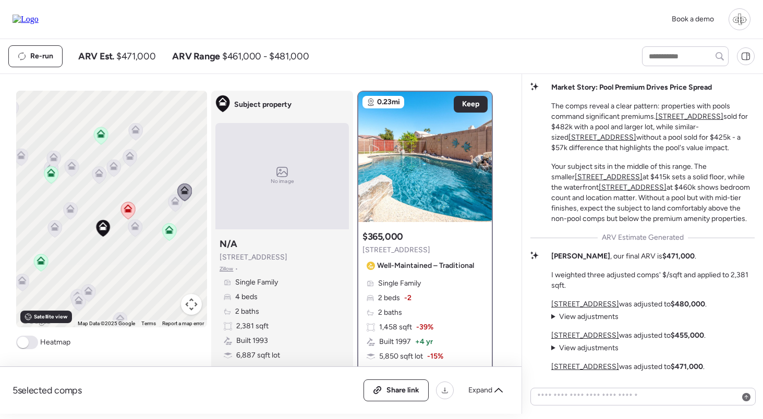
click at [174, 208] on icon at bounding box center [175, 203] width 14 height 17
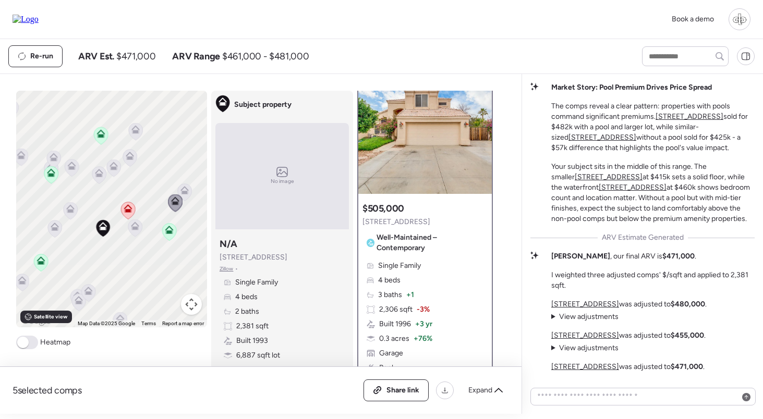
scroll to position [30, 0]
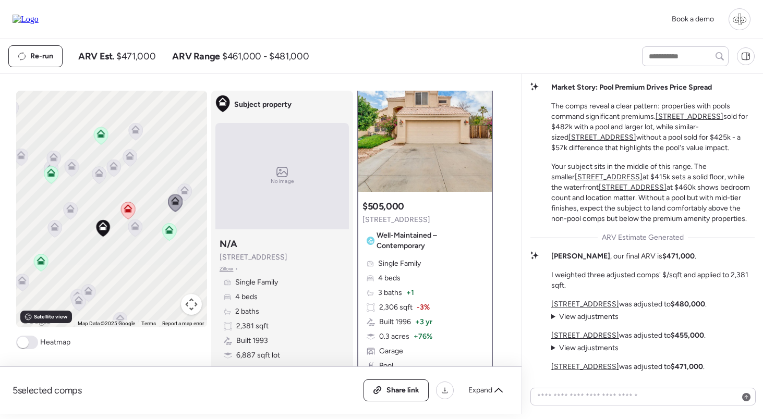
click at [137, 230] on icon at bounding box center [134, 228] width 7 height 3
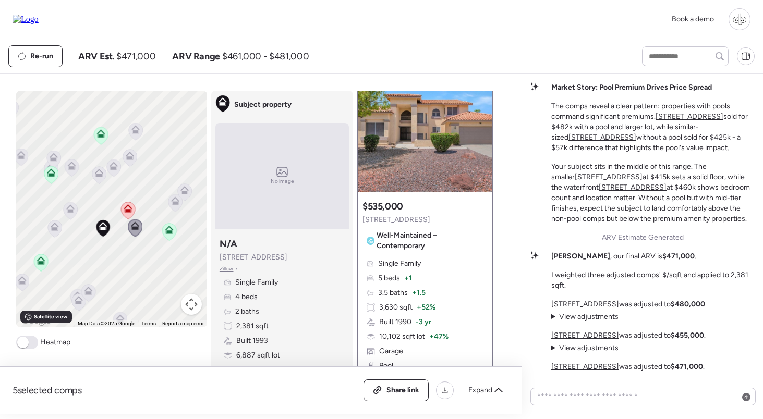
scroll to position [0, 0]
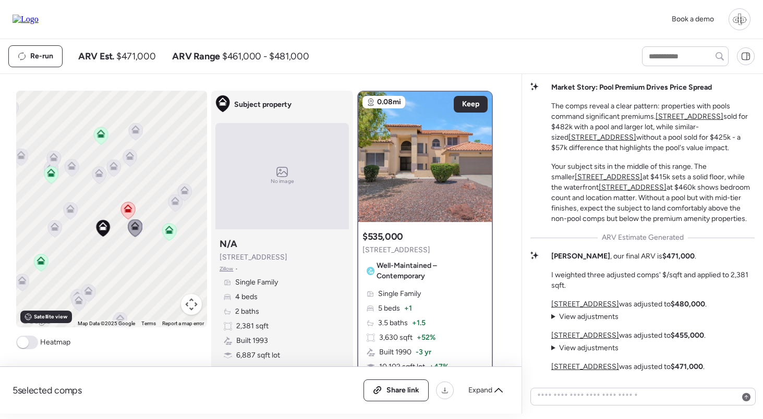
click at [126, 160] on icon at bounding box center [130, 156] width 8 height 8
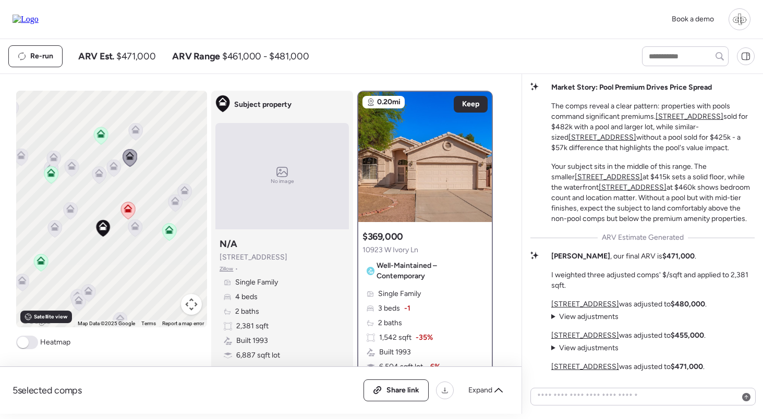
click at [113, 169] on icon at bounding box center [113, 168] width 7 height 3
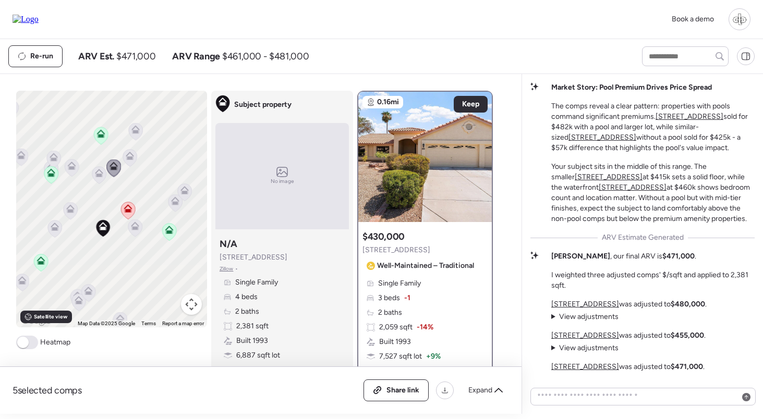
click at [102, 172] on icon at bounding box center [99, 173] width 8 height 8
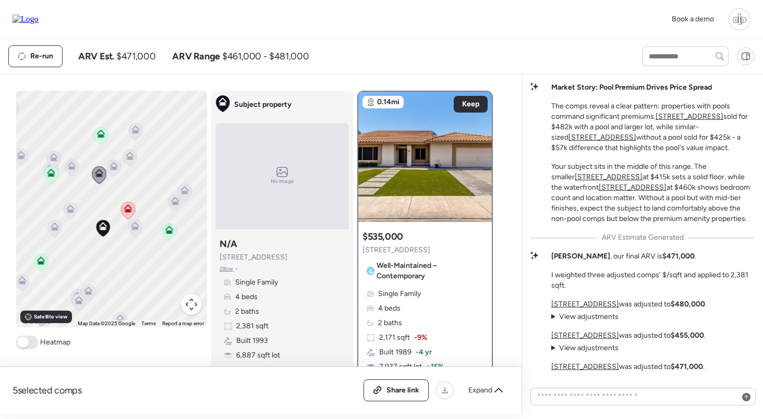
click at [131, 138] on icon at bounding box center [135, 132] width 15 height 18
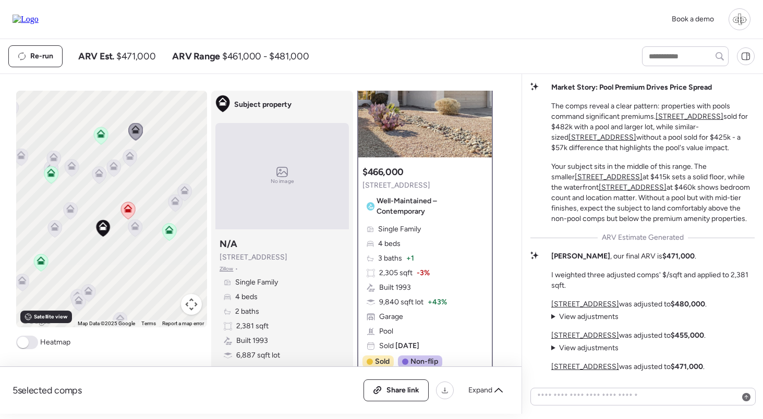
scroll to position [66, 0]
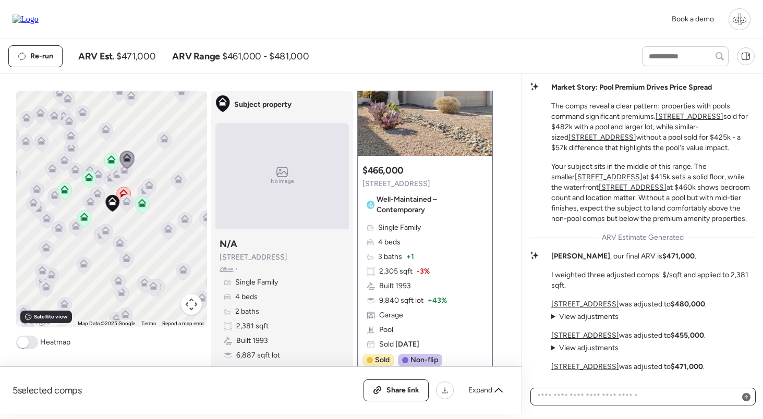
click at [609, 393] on textarea at bounding box center [643, 397] width 216 height 15
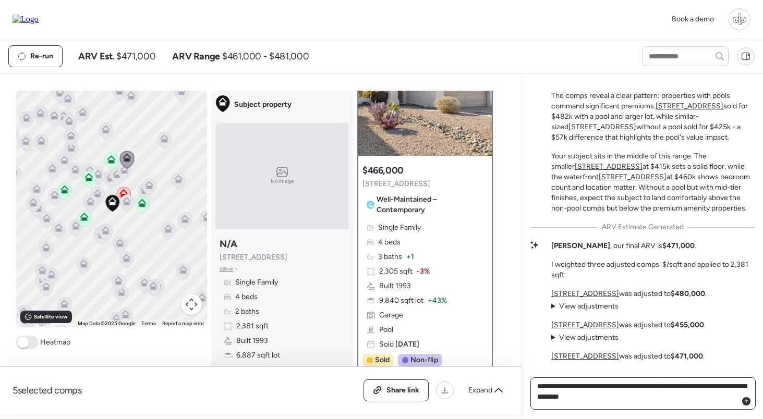
type textarea "**********"
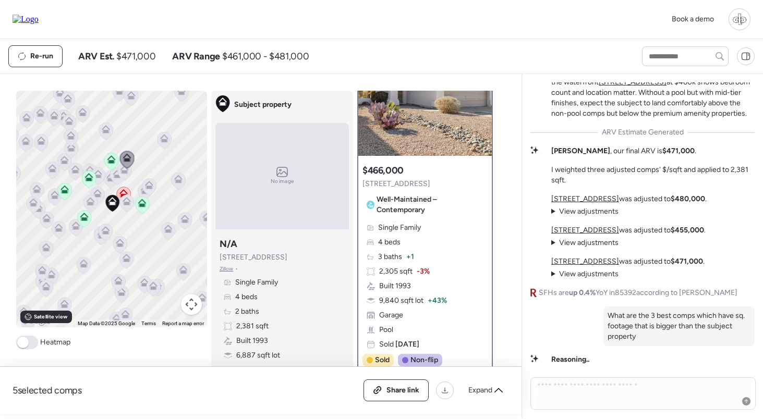
scroll to position [0, 0]
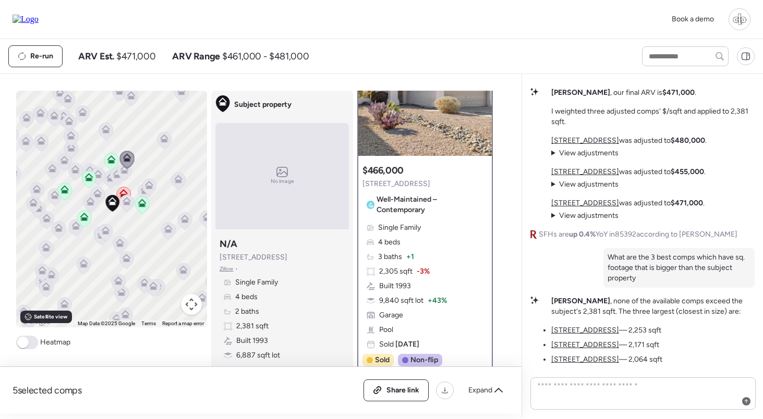
click at [597, 332] on u "10837 W Cottonwood Ln" at bounding box center [585, 330] width 68 height 9
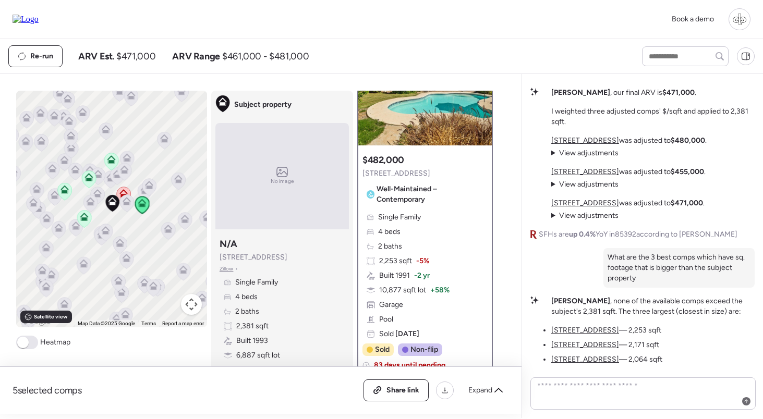
scroll to position [82, 0]
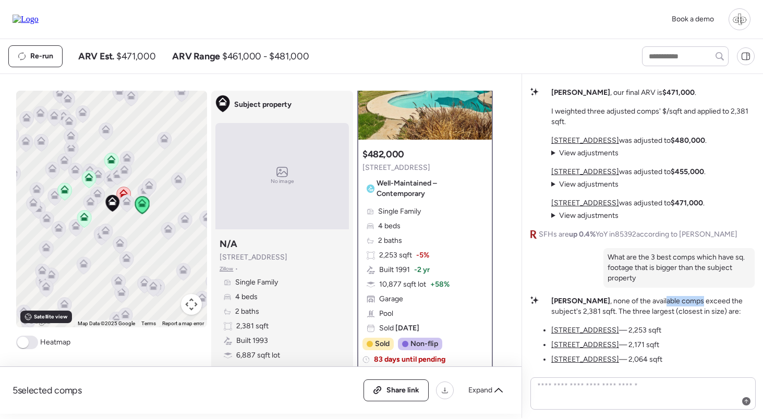
drag, startPoint x: 625, startPoint y: 299, endPoint x: 664, endPoint y: 299, distance: 39.1
click at [664, 299] on p "Liam , none of the available comps exceed the subject's 2,381 sqft. The three l…" at bounding box center [652, 306] width 203 height 21
click at [578, 345] on u "3212 N 109th Dr" at bounding box center [585, 345] width 68 height 9
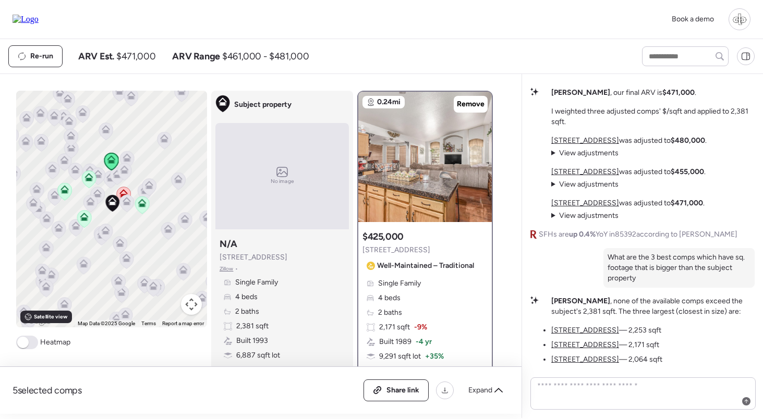
scroll to position [49, 0]
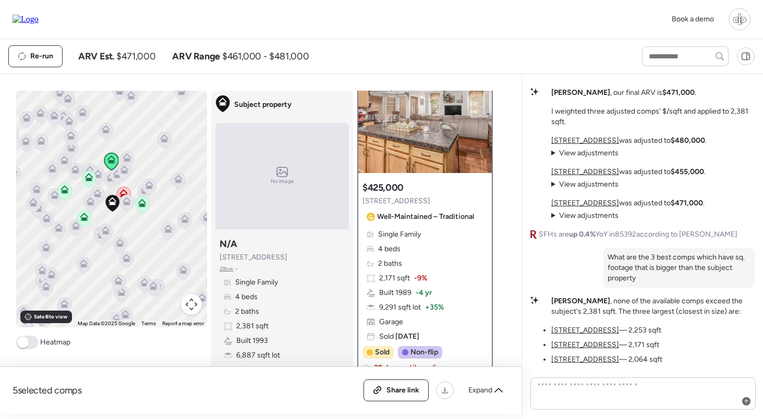
click at [589, 359] on u "3109 N Meadow Dr" at bounding box center [585, 359] width 68 height 9
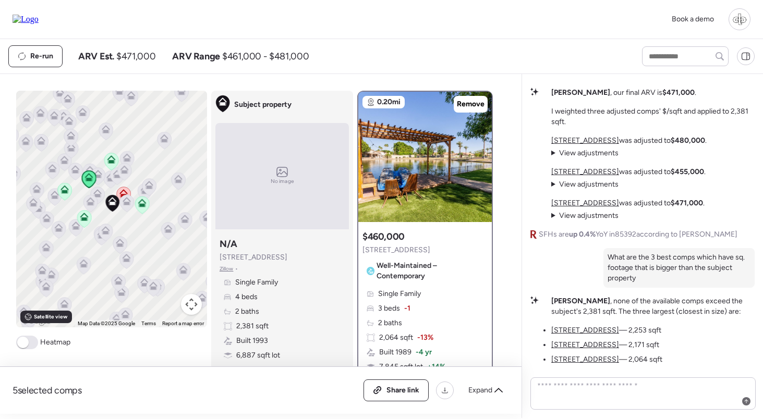
scroll to position [38, 0]
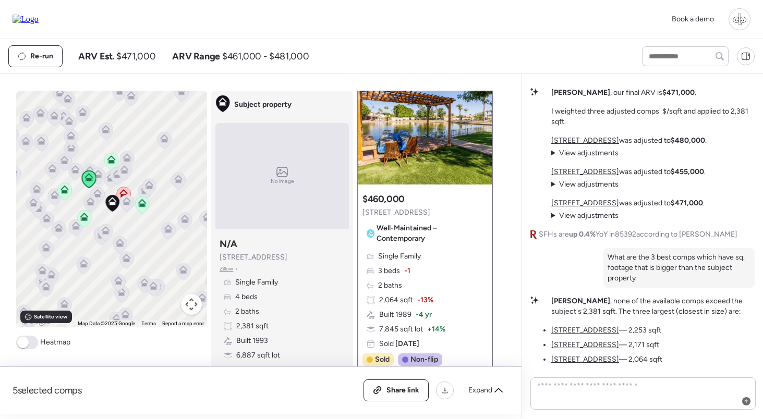
drag, startPoint x: 640, startPoint y: 251, endPoint x: 700, endPoint y: 251, distance: 60.5
click at [700, 251] on div "What are the 3 best comps which have sq. footage that is bigger than the subjec…" at bounding box center [678, 268] width 151 height 40
click at [590, 396] on textarea at bounding box center [643, 393] width 216 height 29
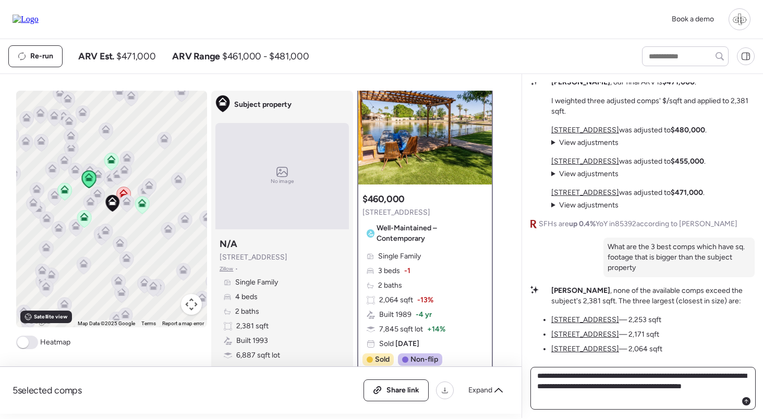
type textarea "**********"
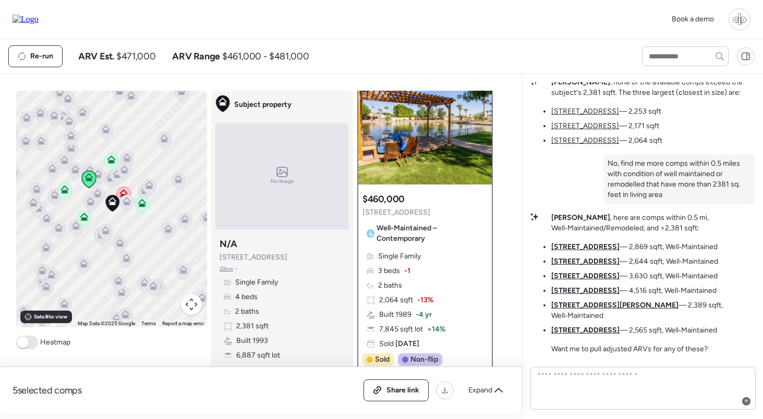
click at [602, 251] on u "10921 W Bermuda Dr" at bounding box center [585, 246] width 68 height 9
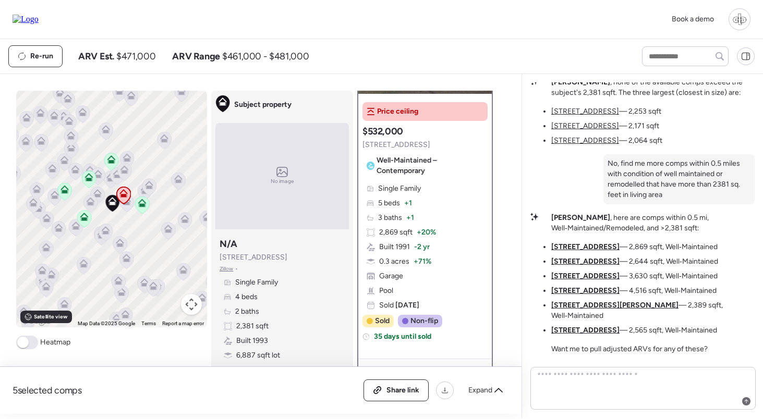
scroll to position [127, 0]
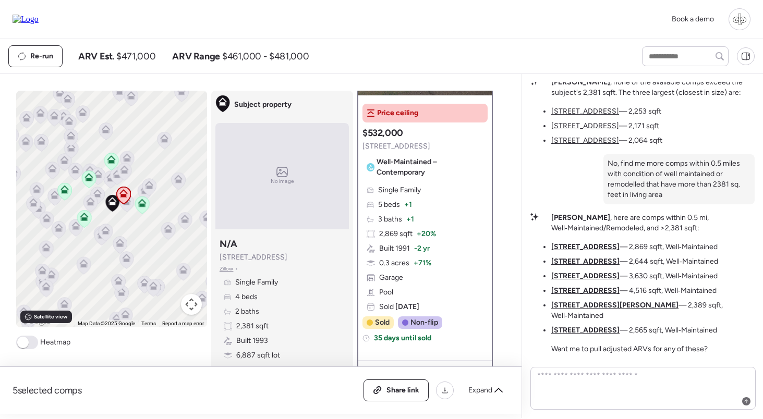
click at [583, 266] on u "11317 W Cottonwood Ln" at bounding box center [585, 261] width 68 height 9
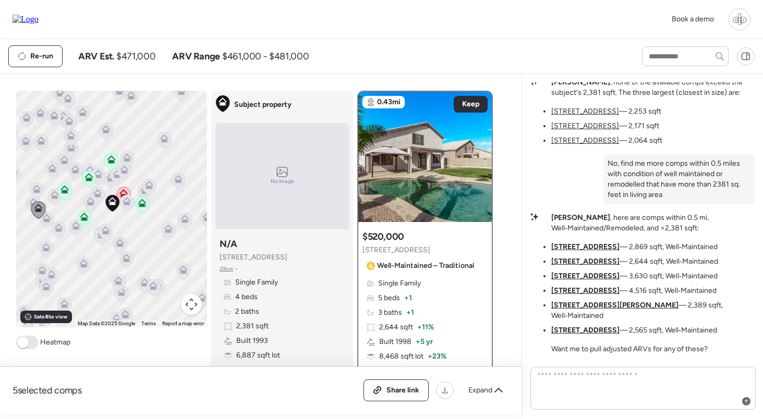
scroll to position [43, 0]
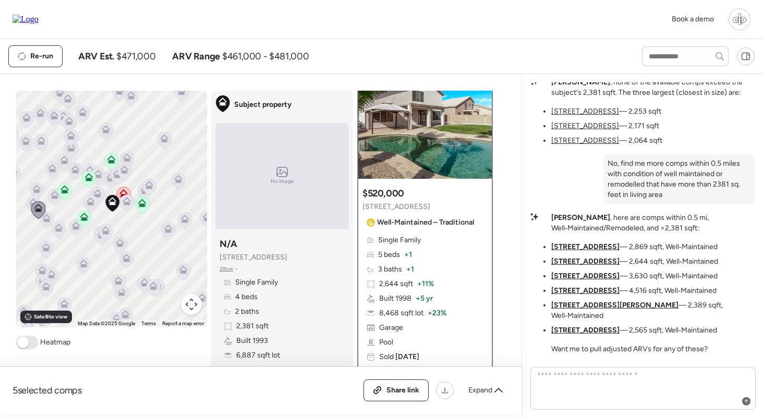
click at [587, 295] on u "3112 N 110th Ave" at bounding box center [585, 290] width 68 height 9
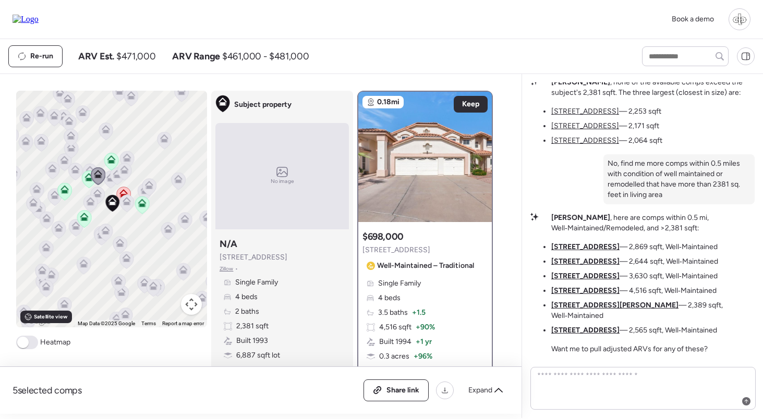
scroll to position [48, 0]
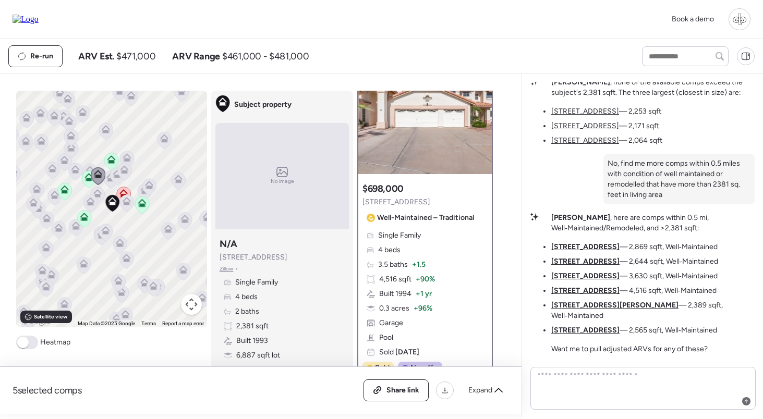
click at [586, 310] on u "10914 W Lewis Ave" at bounding box center [614, 305] width 127 height 9
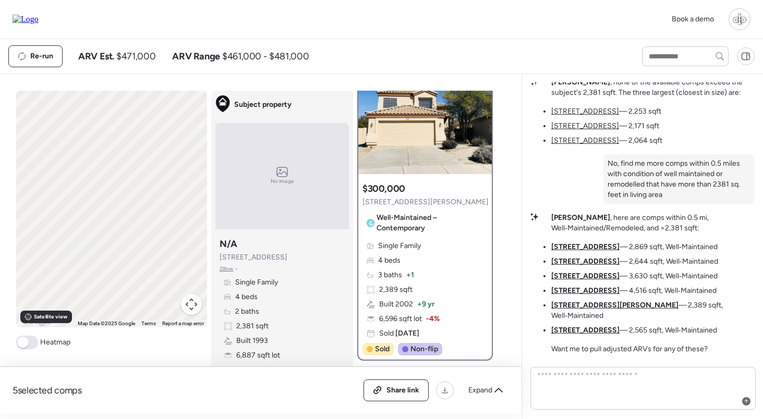
scroll to position [0, 0]
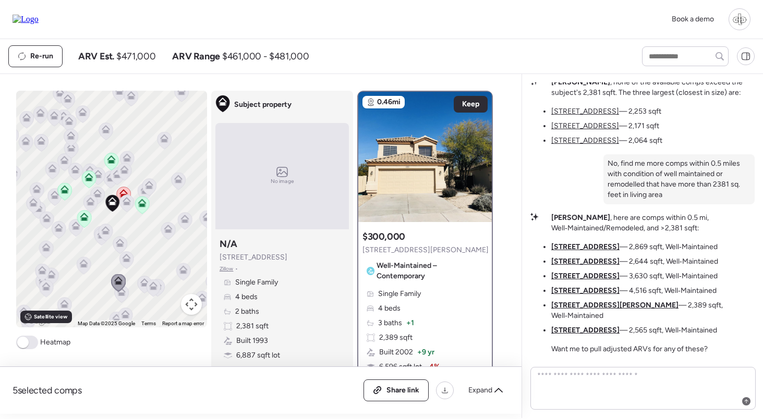
click at [592, 295] on u "3112 N 110th Ave" at bounding box center [585, 290] width 68 height 9
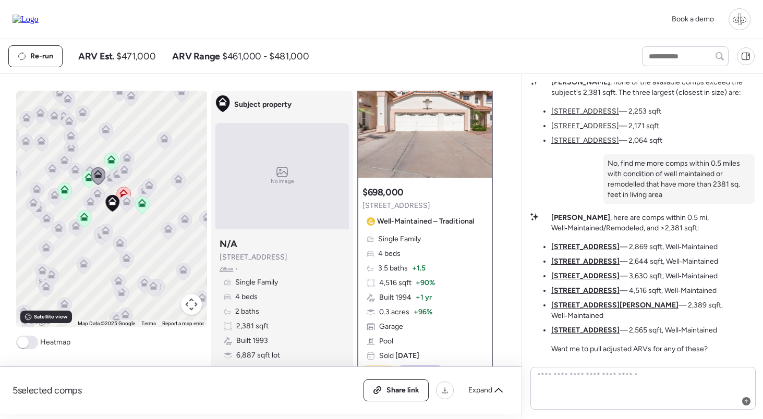
scroll to position [51, 0]
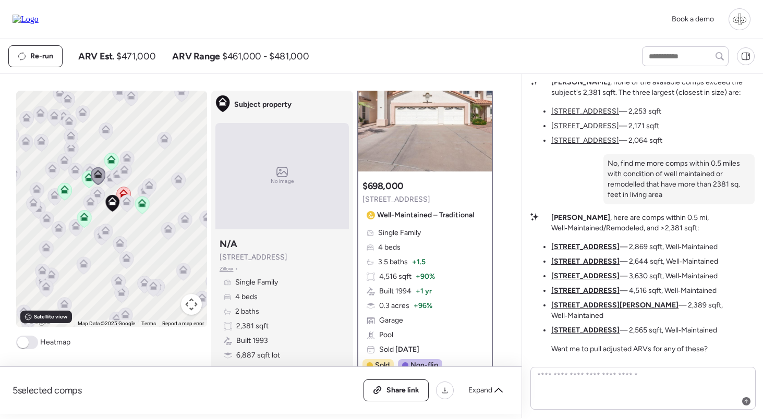
click at [597, 331] on u "11010 W Laurelwood Ln" at bounding box center [585, 330] width 68 height 9
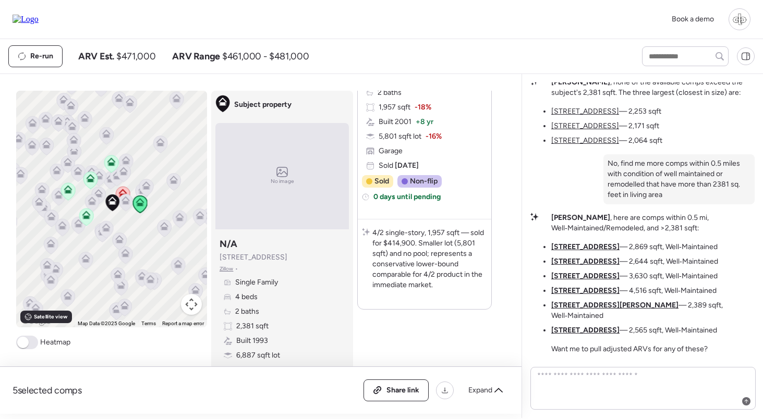
scroll to position [2522, 0]
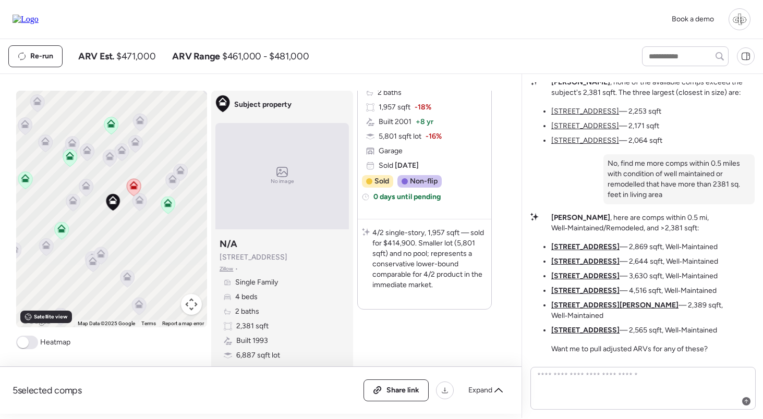
click at [141, 204] on icon at bounding box center [139, 202] width 7 height 3
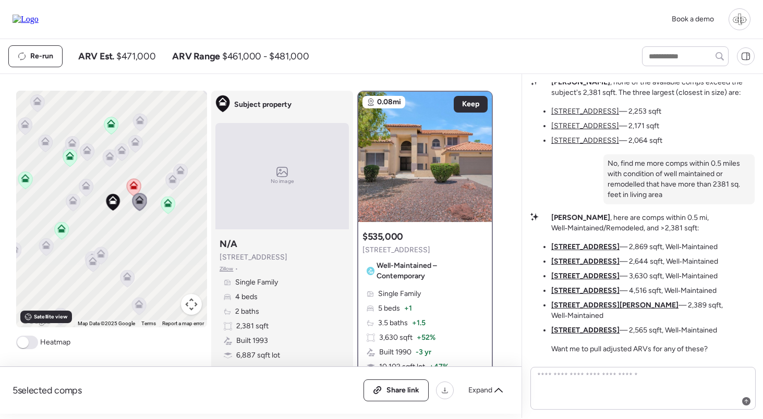
scroll to position [87, 0]
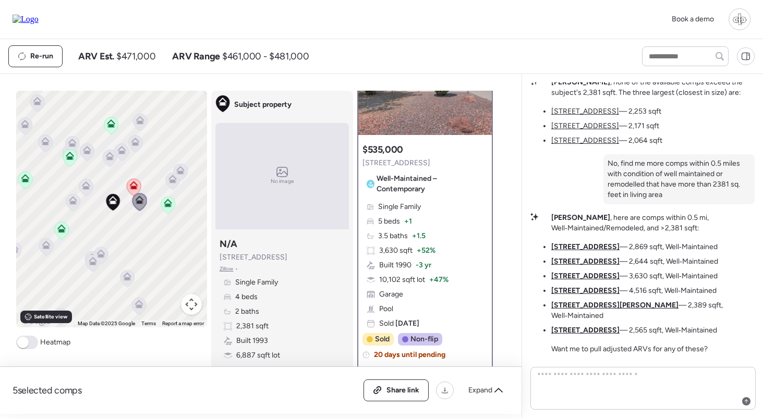
click at [87, 187] on icon at bounding box center [85, 187] width 7 height 3
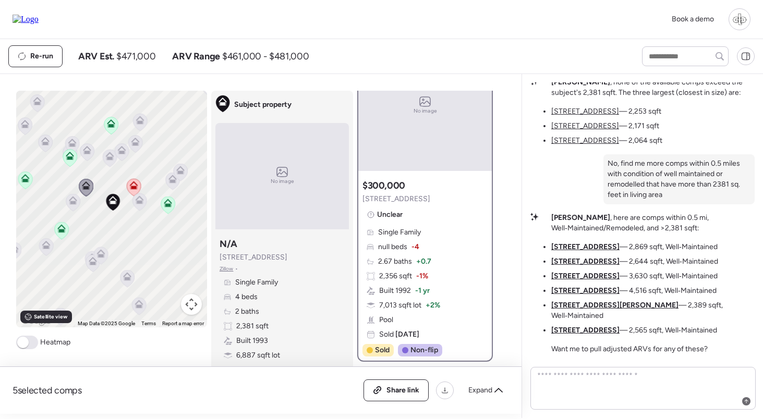
scroll to position [50, 0]
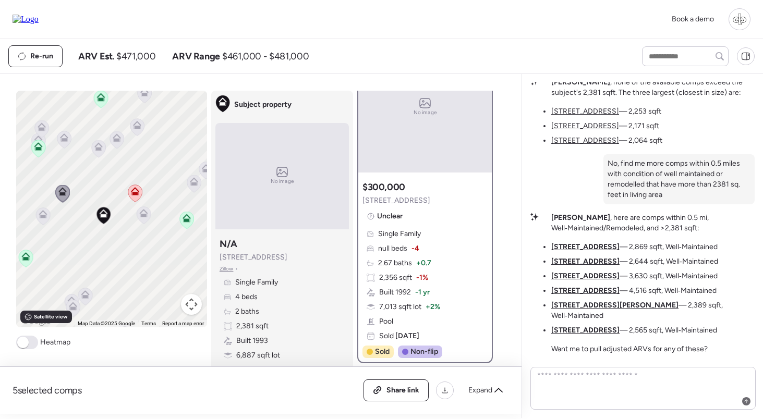
click at [143, 215] on icon at bounding box center [143, 215] width 7 height 3
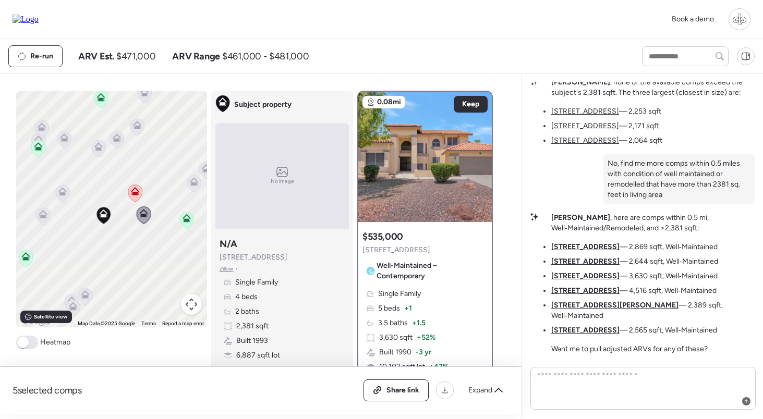
scroll to position [0, 0]
click at [184, 217] on icon at bounding box center [187, 218] width 8 height 8
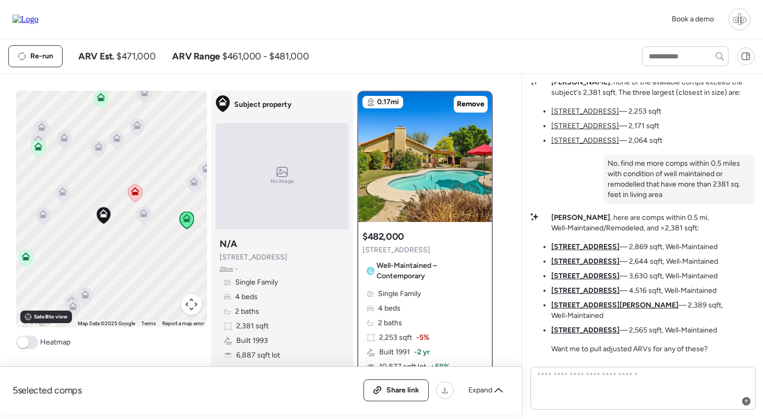
click at [139, 215] on icon at bounding box center [144, 215] width 14 height 17
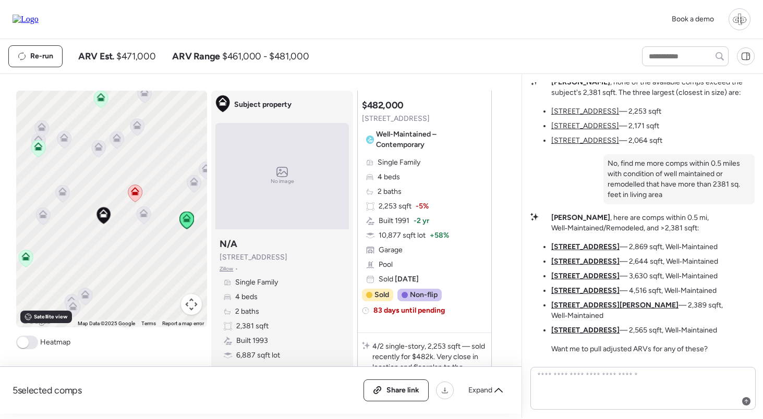
scroll to position [546, 0]
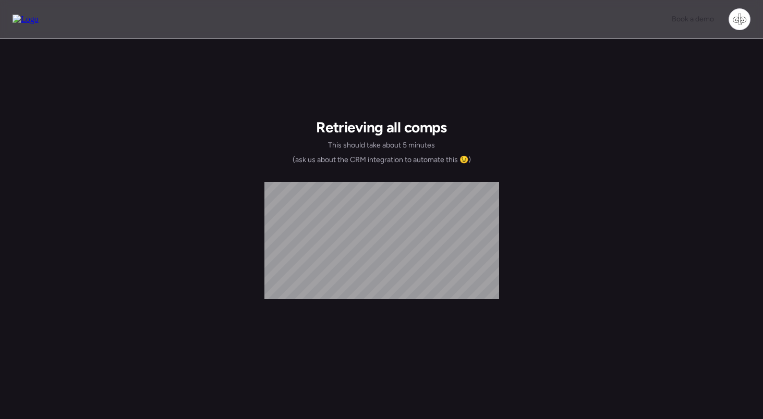
click at [613, 126] on div "Retrieving all comps This should take about 5 minutes (ask us about the CRM int…" at bounding box center [381, 296] width 763 height 515
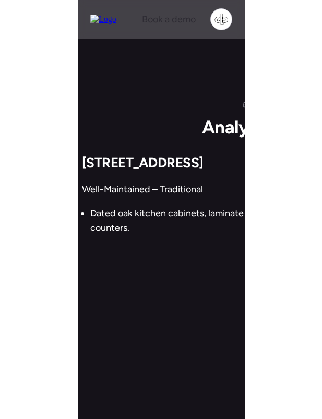
scroll to position [1, 0]
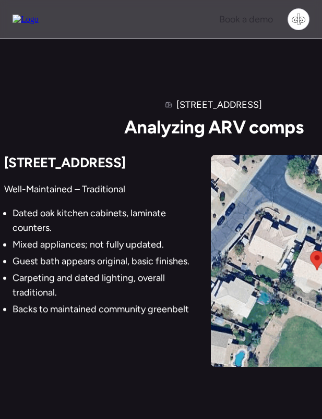
drag, startPoint x: 315, startPoint y: 57, endPoint x: 209, endPoint y: 160, distance: 148.3
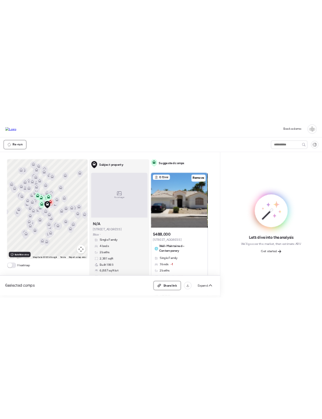
scroll to position [0, 0]
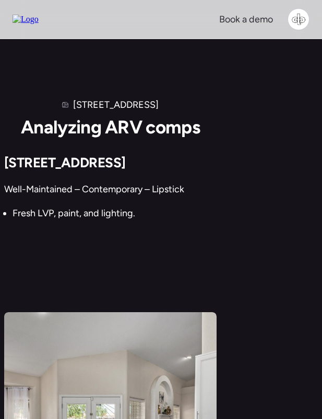
drag, startPoint x: 543, startPoint y: 260, endPoint x: 225, endPoint y: 168, distance: 331.2
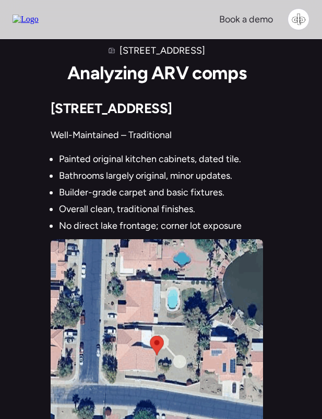
click at [195, 218] on ul "Painted original kitchen cabinets, dated tile. Bathrooms largely original, mino…" at bounding box center [146, 192] width 191 height 81
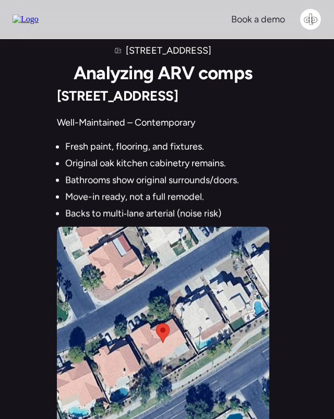
click at [132, 183] on li "Bathrooms show original surrounds/doors." at bounding box center [152, 180] width 174 height 15
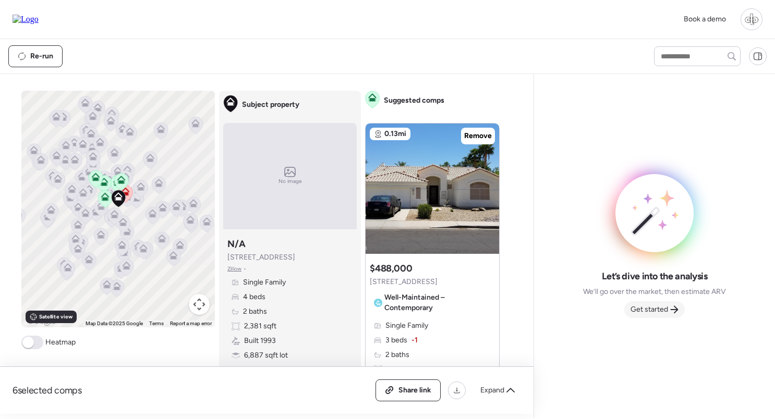
click at [656, 313] on span "Get started" at bounding box center [649, 310] width 38 height 10
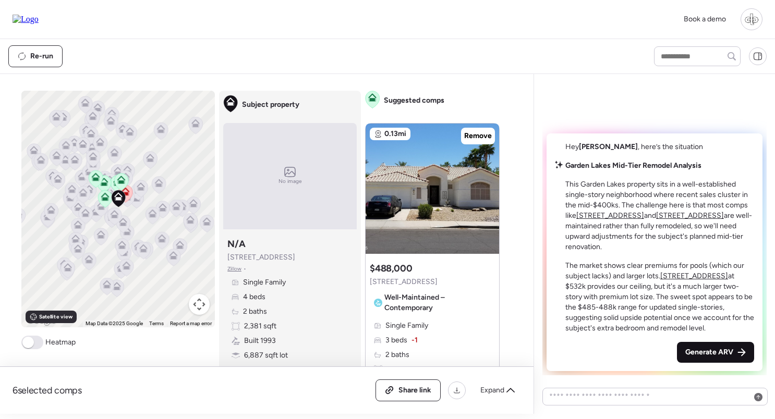
click at [701, 345] on div "Generate ARV" at bounding box center [715, 352] width 77 height 21
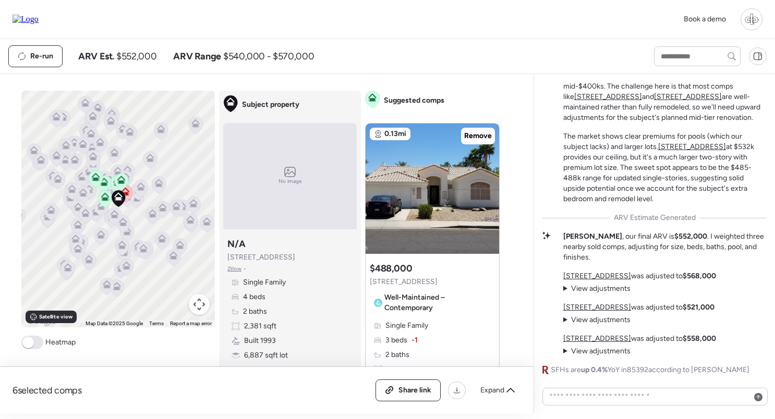
click at [608, 288] on span "View adjustments" at bounding box center [600, 288] width 59 height 9
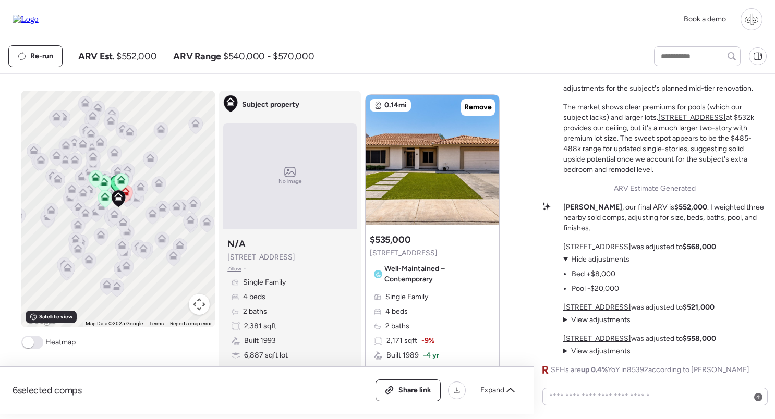
scroll to position [1974, 0]
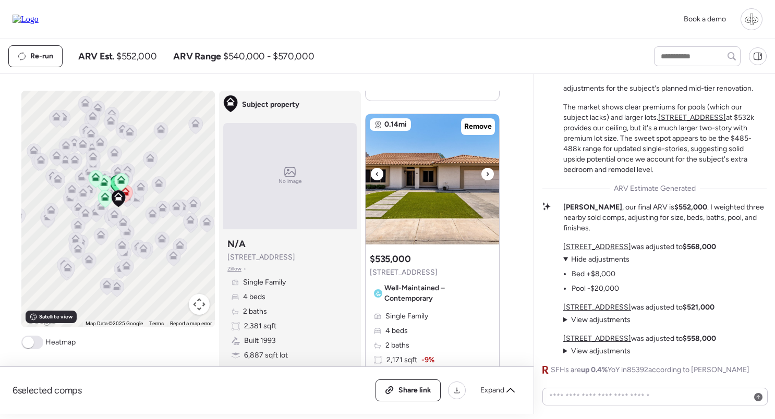
click at [485, 171] on div at bounding box center [487, 174] width 13 height 13
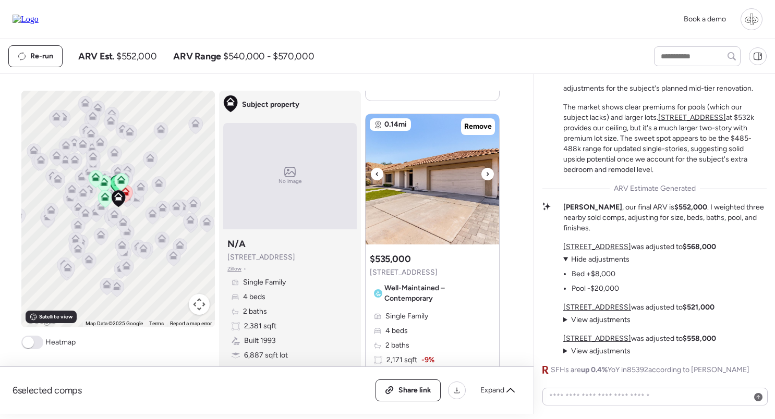
click at [485, 171] on div at bounding box center [487, 174] width 13 height 13
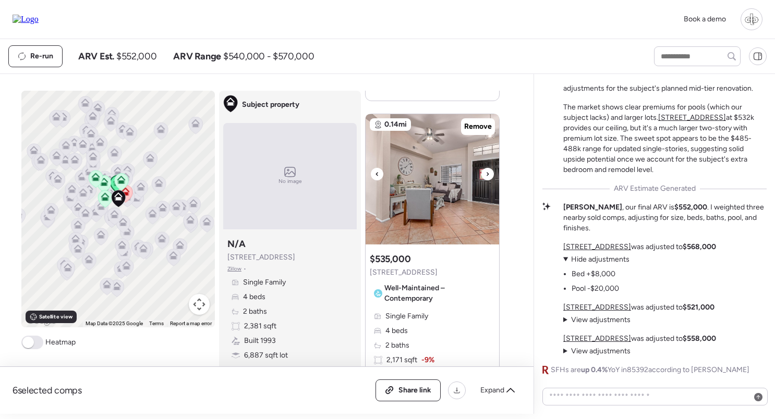
click at [485, 171] on div at bounding box center [487, 174] width 13 height 13
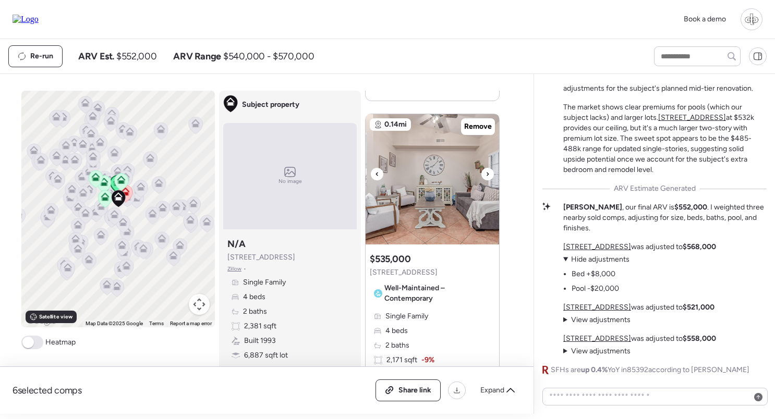
click at [485, 171] on div at bounding box center [487, 174] width 13 height 13
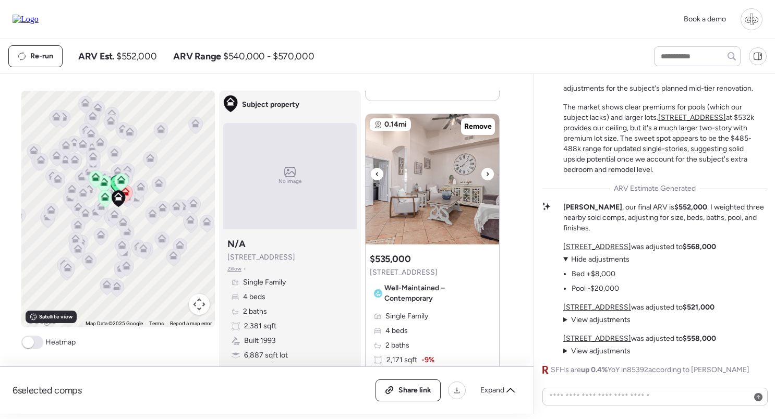
click at [485, 171] on div at bounding box center [487, 174] width 13 height 13
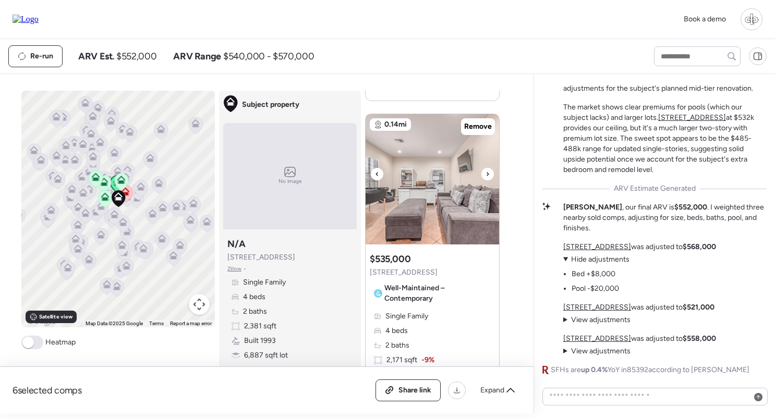
click at [485, 171] on div at bounding box center [487, 174] width 13 height 13
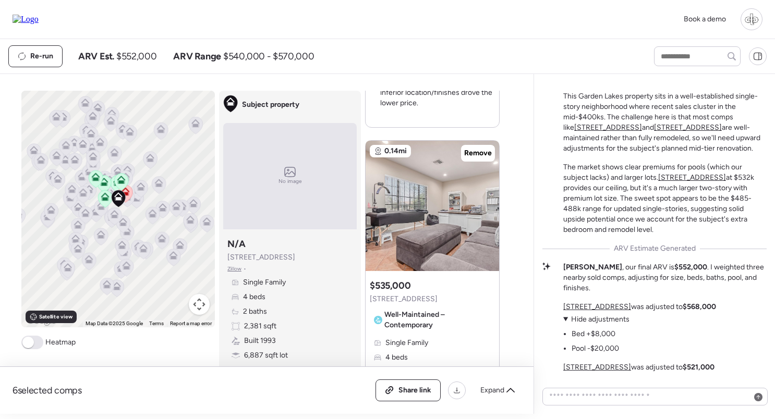
scroll to position [-59, 0]
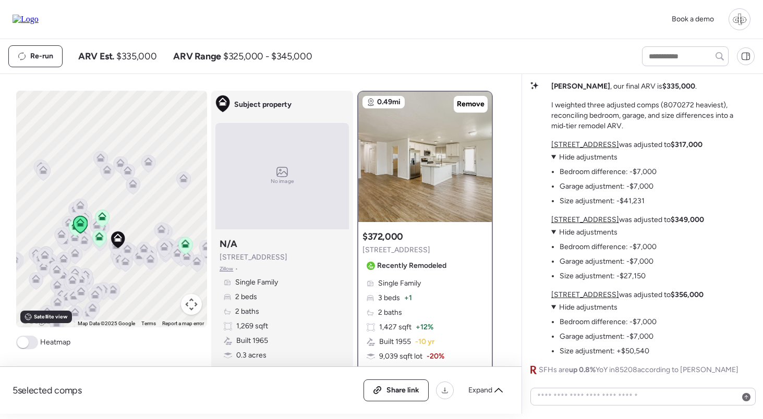
scroll to position [-133, 0]
